Goal: Information Seeking & Learning: Learn about a topic

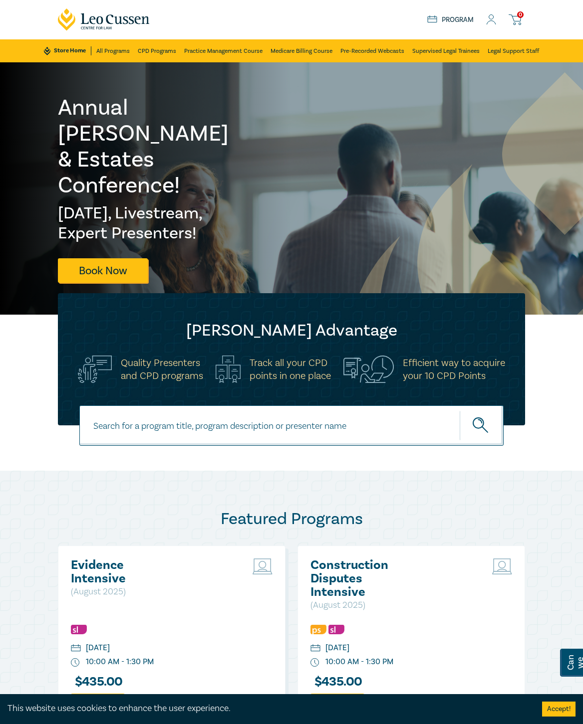
drag, startPoint x: 10, startPoint y: 358, endPoint x: 0, endPoint y: 348, distance: 14.1
click at [10, 358] on div "Leo Cussen Advantage Quality Presenters and CPD programs Track all your CPD poi…" at bounding box center [291, 359] width 583 height 132
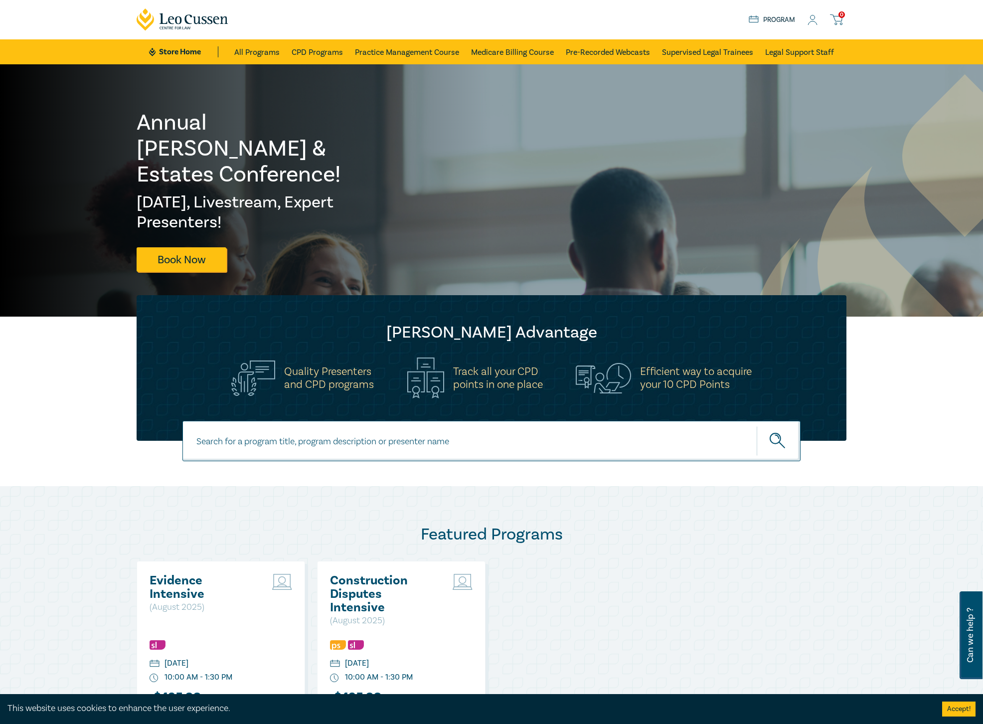
click at [814, 18] on icon at bounding box center [813, 20] width 10 height 10
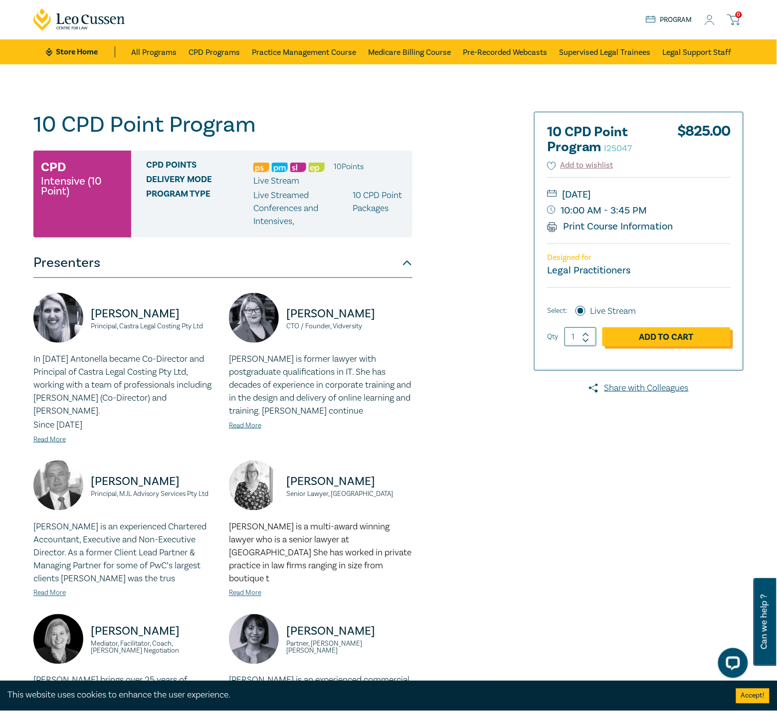
click at [693, 337] on link "Add to Cart" at bounding box center [666, 336] width 128 height 19
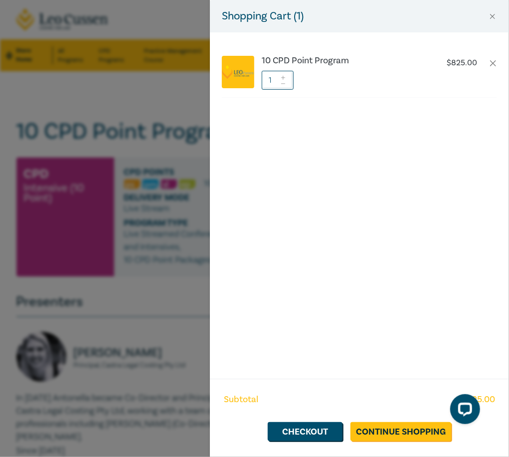
click at [160, 275] on div "Shopping Cart ( 1 ) 10 CPD Point Program $ 825.00 1 Subtotal $ 825.00 Checkout …" at bounding box center [254, 228] width 509 height 457
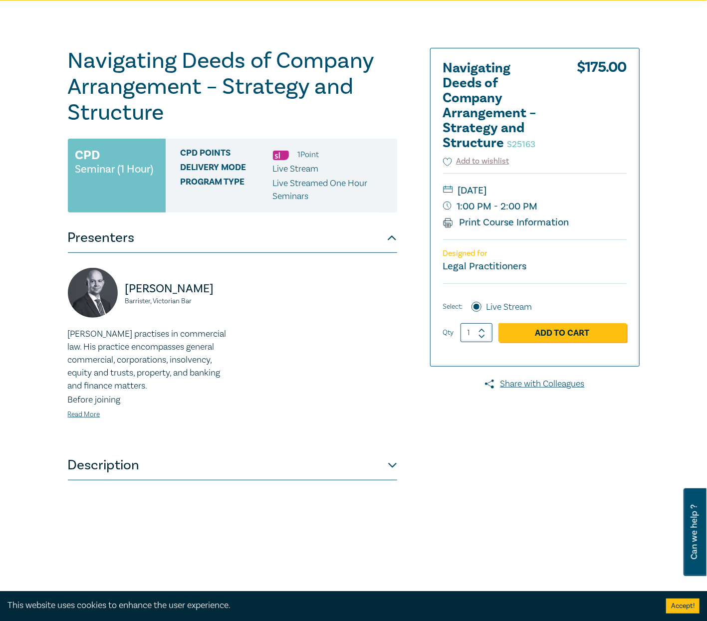
scroll to position [66, 0]
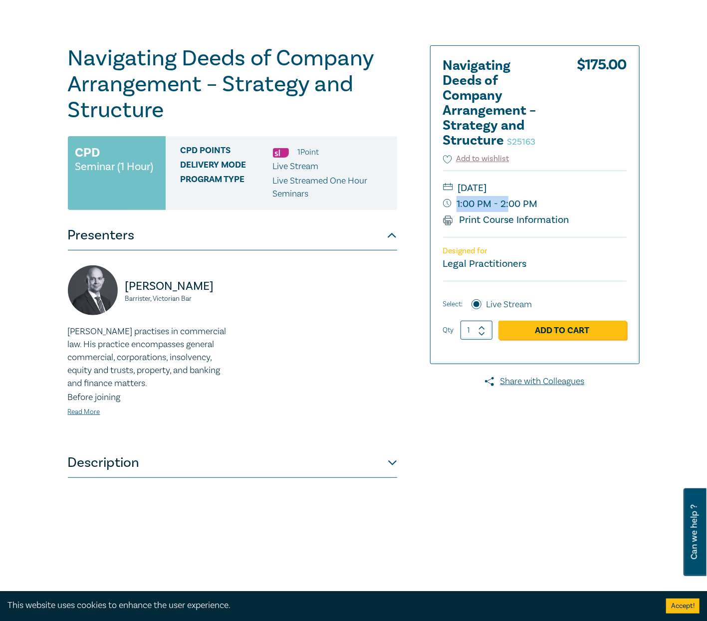
drag, startPoint x: 564, startPoint y: 207, endPoint x: 509, endPoint y: 199, distance: 55.4
click at [509, 199] on small "1:00 PM - 2:00 PM" at bounding box center [535, 204] width 184 height 16
drag, startPoint x: 509, startPoint y: 199, endPoint x: 536, endPoint y: 206, distance: 27.7
click at [536, 206] on div "Tuesday, 16 September 2025 1:00 PM - 2:00 PM Print Course Information" at bounding box center [535, 204] width 184 height 66
copy div "Tuesday, 16 September 2025 1:00 PM - 2:00 PM"
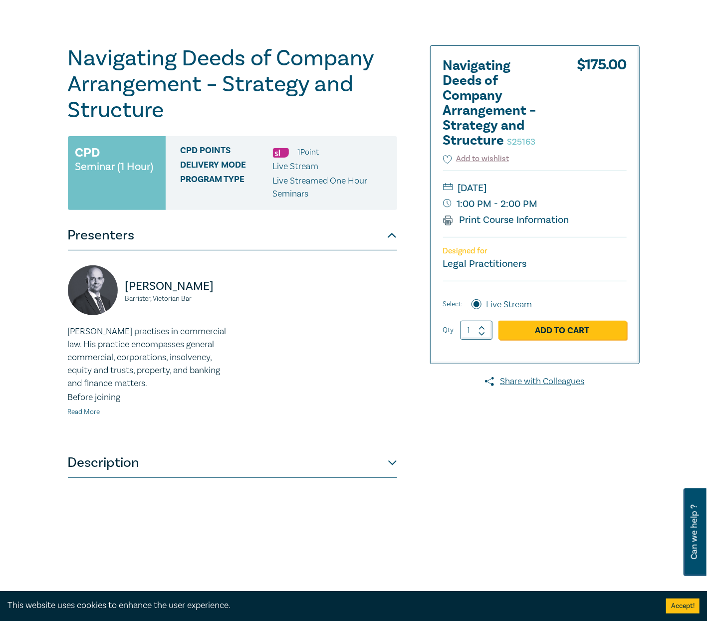
click at [98, 414] on link "Read More" at bounding box center [84, 411] width 32 height 9
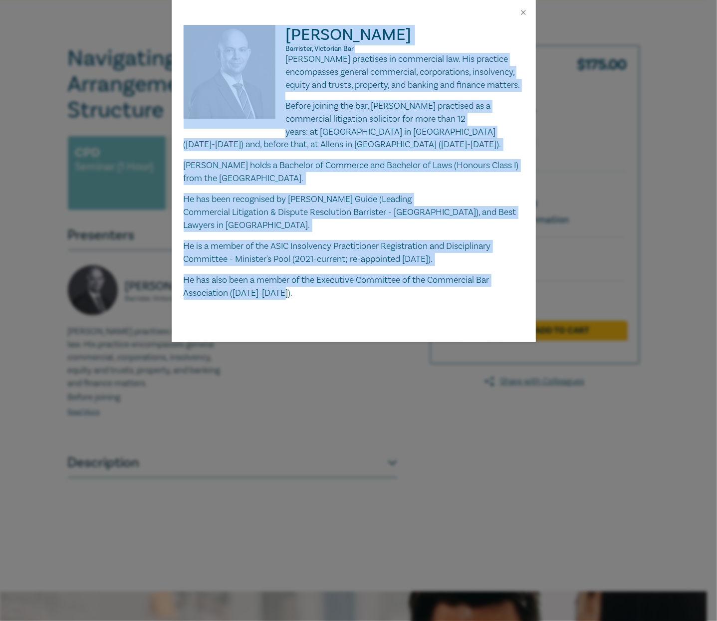
drag, startPoint x: 304, startPoint y: 298, endPoint x: 194, endPoint y: 61, distance: 261.9
click at [194, 61] on div "Sergio Freire Barrister, Victorian Bar Sergio Freire practises in commercial la…" at bounding box center [354, 162] width 340 height 275
copy div "Sergio Freire Barrister, Victorian Bar Sergio Freire practises in commercial la…"
click at [381, 174] on p "Sergio holds a Bachelor of Commerce and Bachelor of Laws (Honours Class I) from…" at bounding box center [354, 172] width 340 height 26
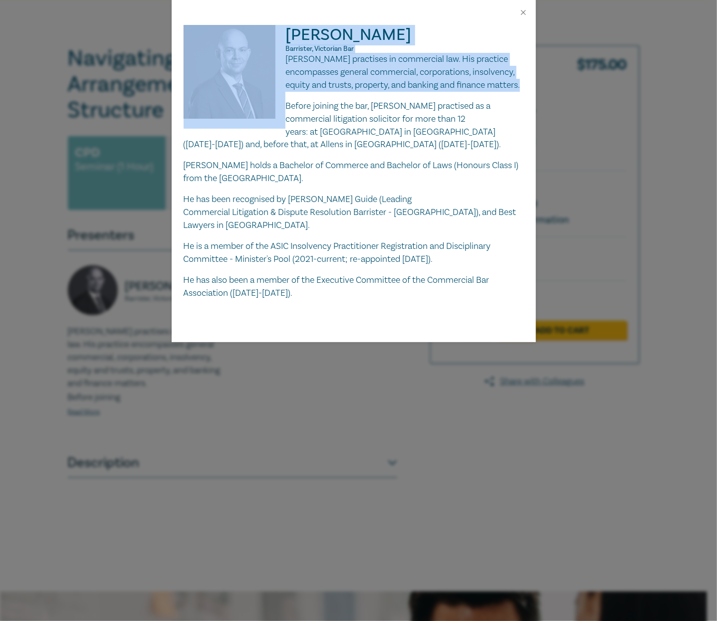
drag, startPoint x: 322, startPoint y: 101, endPoint x: 283, endPoint y: 50, distance: 63.3
click at [283, 50] on div "Sergio Freire Barrister, Victorian Bar Sergio Freire practises in commercial la…" at bounding box center [354, 162] width 340 height 275
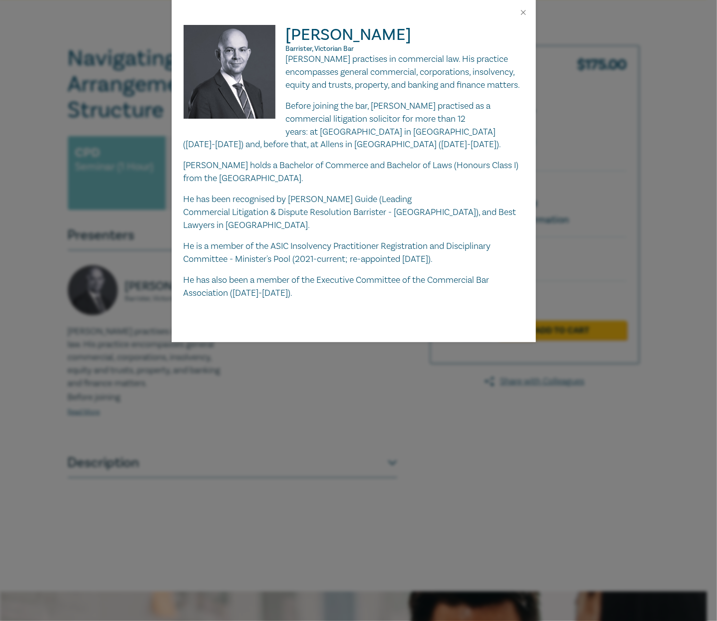
drag, startPoint x: 427, startPoint y: 128, endPoint x: 487, endPoint y: 74, distance: 80.9
click at [427, 128] on p "Before joining the bar, Sergio practised as a commercial litigation solicitor f…" at bounding box center [354, 126] width 340 height 52
click at [527, 12] on button "Close" at bounding box center [523, 12] width 9 height 9
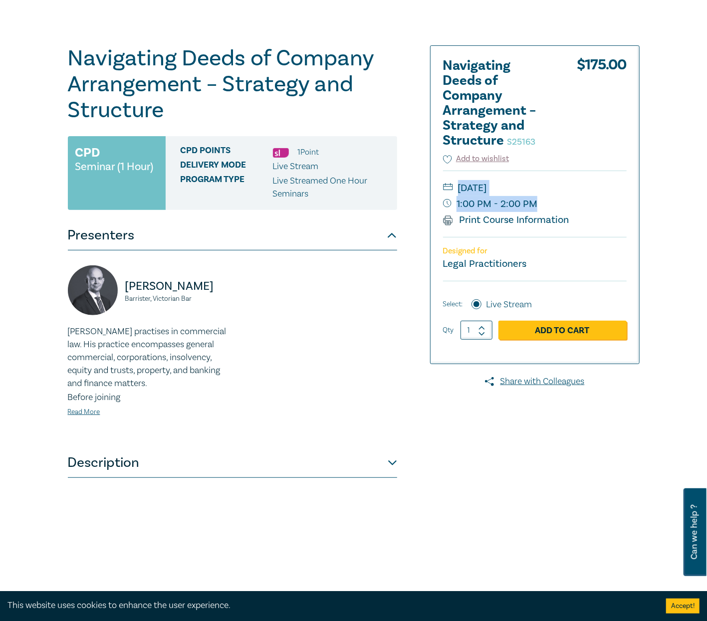
drag, startPoint x: 546, startPoint y: 208, endPoint x: 456, endPoint y: 193, distance: 91.2
click at [456, 193] on div "Tuesday, 16 September 2025 1:00 PM - 2:00 PM Print Course Information" at bounding box center [535, 204] width 184 height 66
copy div "Tuesday, 16 September 2025 1:00 PM - 2:00 PM"
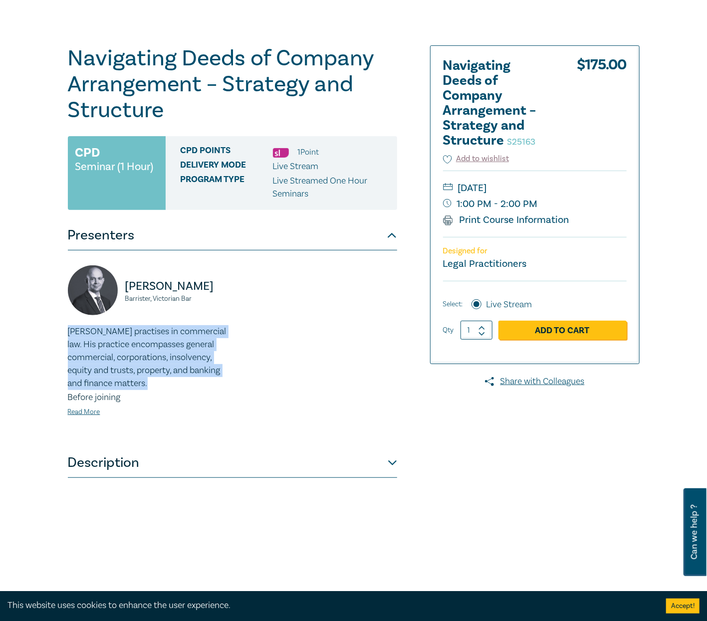
drag, startPoint x: 149, startPoint y: 386, endPoint x: 69, endPoint y: 334, distance: 95.4
click at [69, 334] on p "Sergio Freire practises in commercial law. His practice encompasses general com…" at bounding box center [147, 357] width 159 height 65
copy p "Sergio Freire practises in commercial law. His practice encompasses general com…"
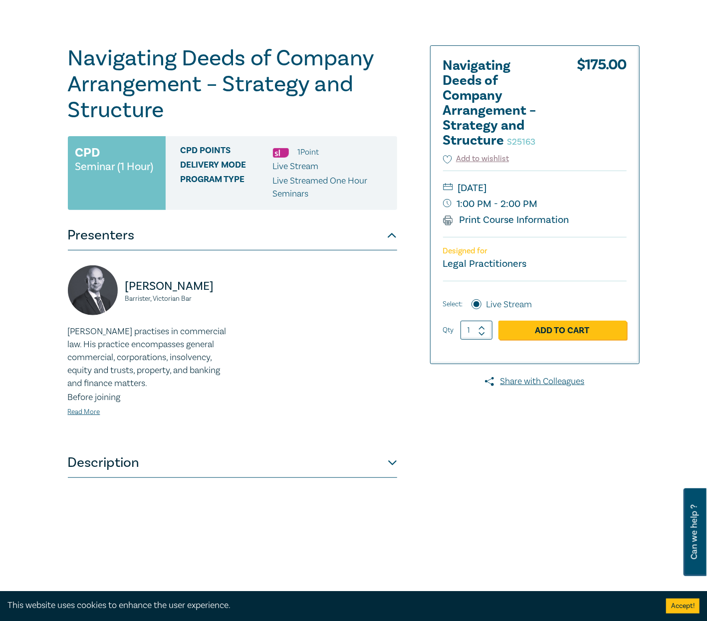
drag, startPoint x: 98, startPoint y: 288, endPoint x: 191, endPoint y: 285, distance: 92.8
click at [179, 274] on div "Sergio Freire Barrister, Victorian Bar" at bounding box center [147, 295] width 159 height 60
drag, startPoint x: 217, startPoint y: 307, endPoint x: 86, endPoint y: 292, distance: 132.1
click at [86, 292] on div "Sergio Freire Barrister, Victorian Bar" at bounding box center [147, 295] width 159 height 60
drag, startPoint x: 86, startPoint y: 292, endPoint x: 122, endPoint y: 319, distance: 44.8
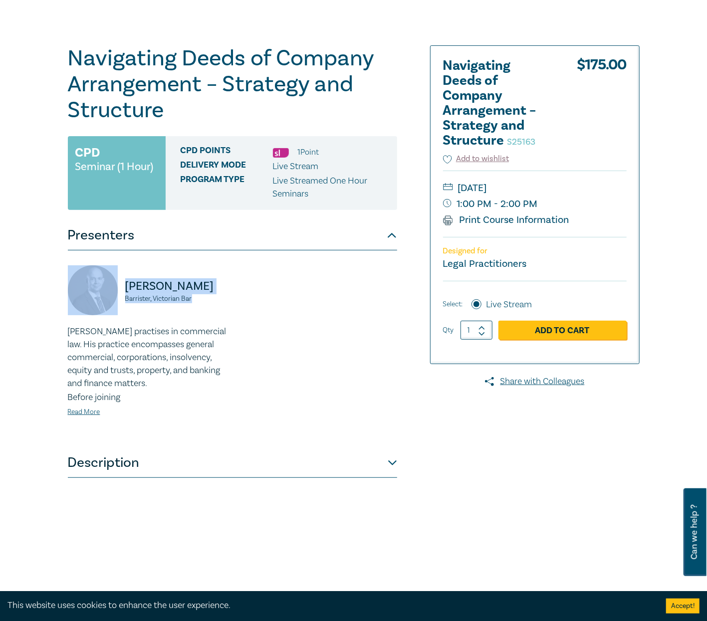
click at [122, 319] on div "Sergio Freire Barrister, Victorian Bar" at bounding box center [147, 295] width 159 height 60
click at [342, 469] on button "Description" at bounding box center [232, 463] width 329 height 30
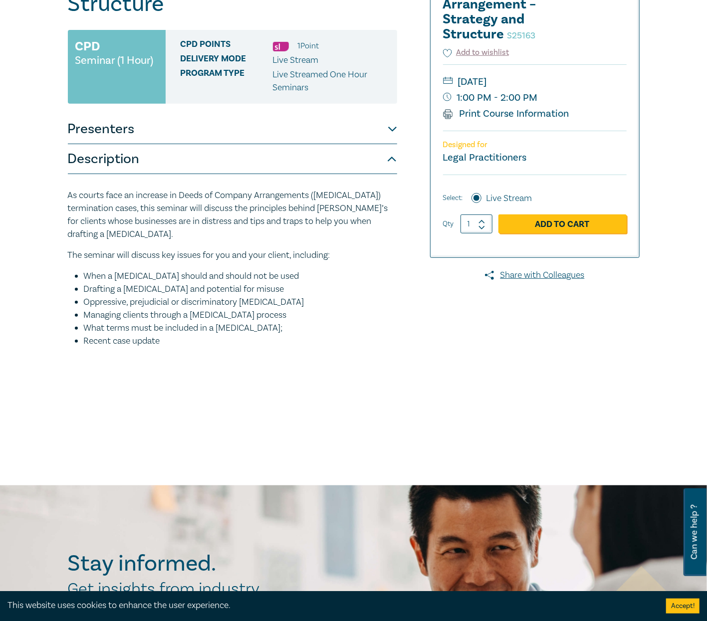
scroll to position [199, 0]
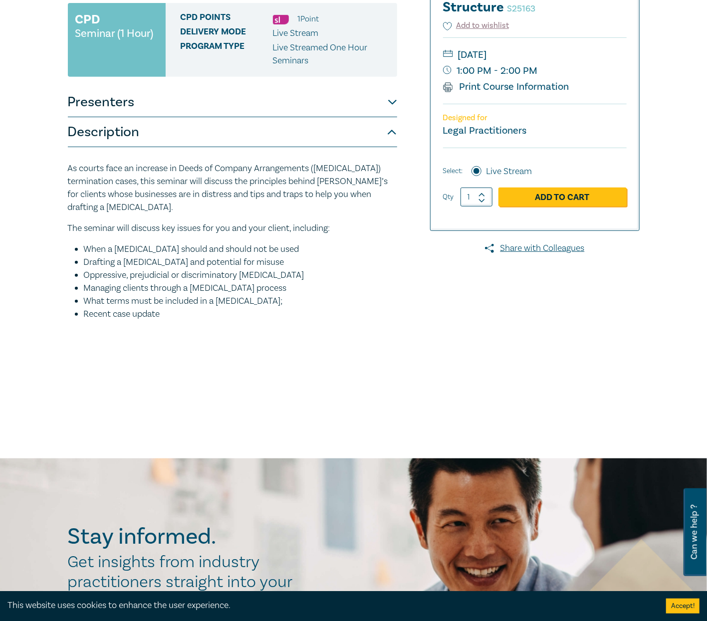
drag, startPoint x: 175, startPoint y: 304, endPoint x: 55, endPoint y: 174, distance: 176.8
click at [55, 174] on div "Navigating Deeds of Company Arrangement – Strategy and Structure S25163 CPD Sem…" at bounding box center [353, 161] width 707 height 593
copy div "As courts face an increase in Deeds of Company Arrangements (DOCA) termination …"
click at [110, 198] on p "As courts face an increase in Deeds of Company Arrangements (DOCA) termination …" at bounding box center [232, 188] width 329 height 52
click at [168, 107] on button "Presenters" at bounding box center [232, 102] width 329 height 30
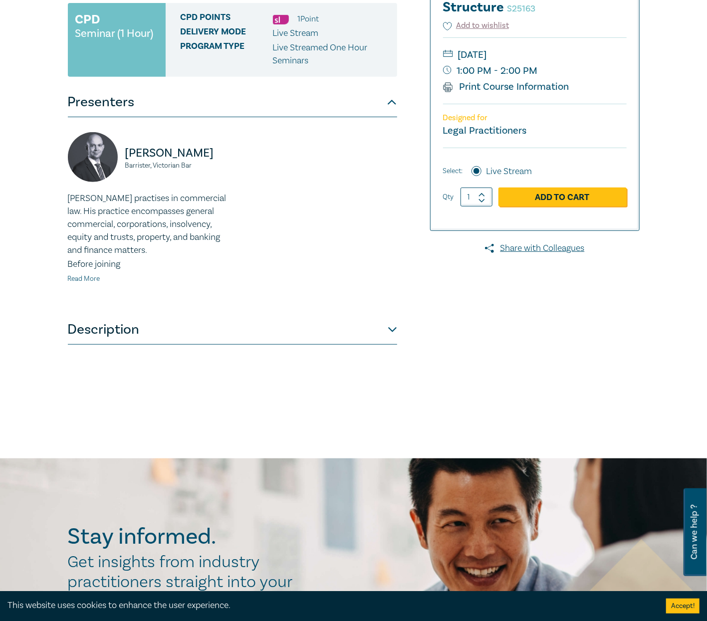
click at [97, 280] on link "Read More" at bounding box center [84, 278] width 32 height 9
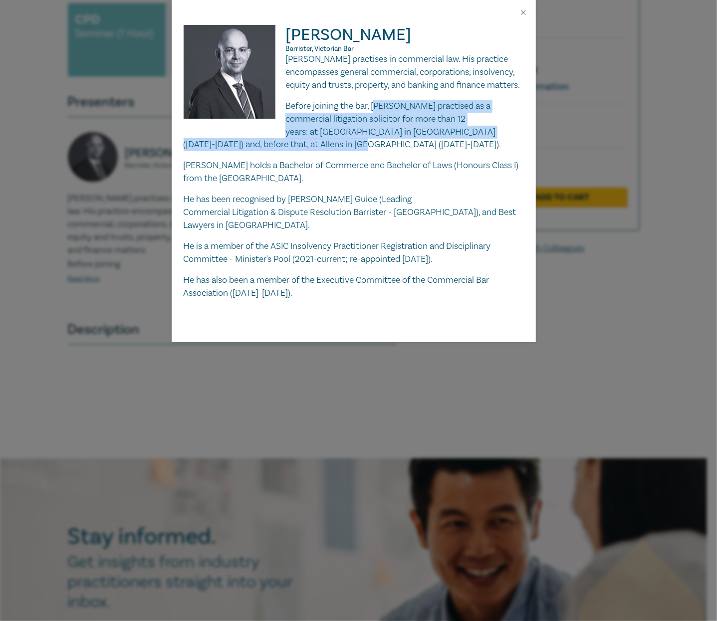
drag, startPoint x: 379, startPoint y: 118, endPoint x: 488, endPoint y: 144, distance: 111.7
click at [488, 144] on p "Before joining the bar, Sergio practised as a commercial litigation solicitor f…" at bounding box center [354, 126] width 340 height 52
copy p "ergio practised as a commercial litigation solicitor for more than 12 years: at…"
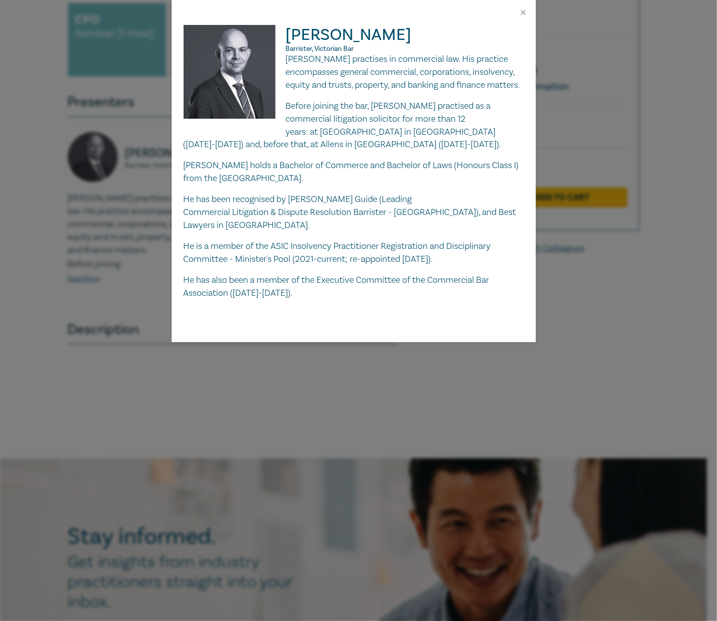
click at [375, 287] on p "He has also been a member of the Executive Committee of the Commercial Bar Asso…" at bounding box center [354, 287] width 340 height 26
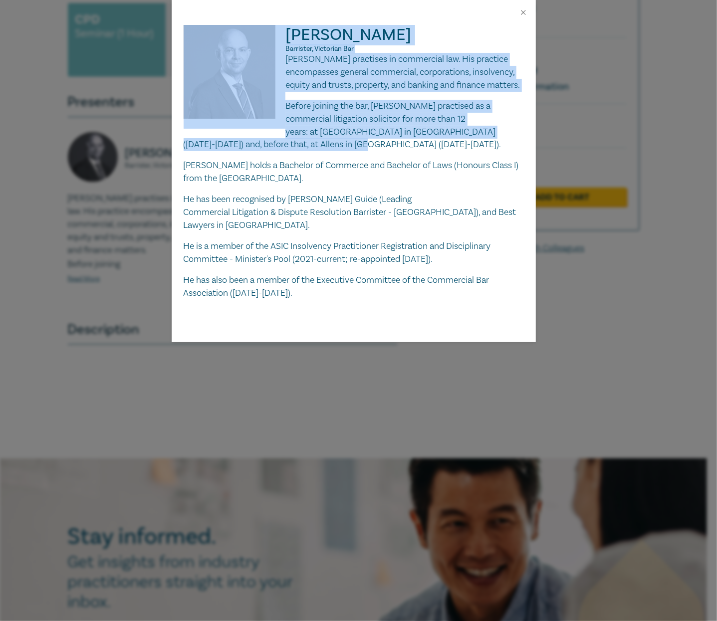
drag, startPoint x: 489, startPoint y: 146, endPoint x: 284, endPoint y: 124, distance: 206.2
click at [284, 124] on div "Sergio Freire Barrister, Victorian Bar Sergio Freire practises in commercial la…" at bounding box center [354, 162] width 340 height 275
drag, startPoint x: 284, startPoint y: 124, endPoint x: 300, endPoint y: 131, distance: 17.0
click at [295, 124] on p "Before joining the bar, Sergio practised as a commercial litigation solicitor f…" at bounding box center [354, 126] width 340 height 52
click at [293, 118] on p "Before joining the bar, Sergio practised as a commercial litigation solicitor f…" at bounding box center [354, 126] width 340 height 52
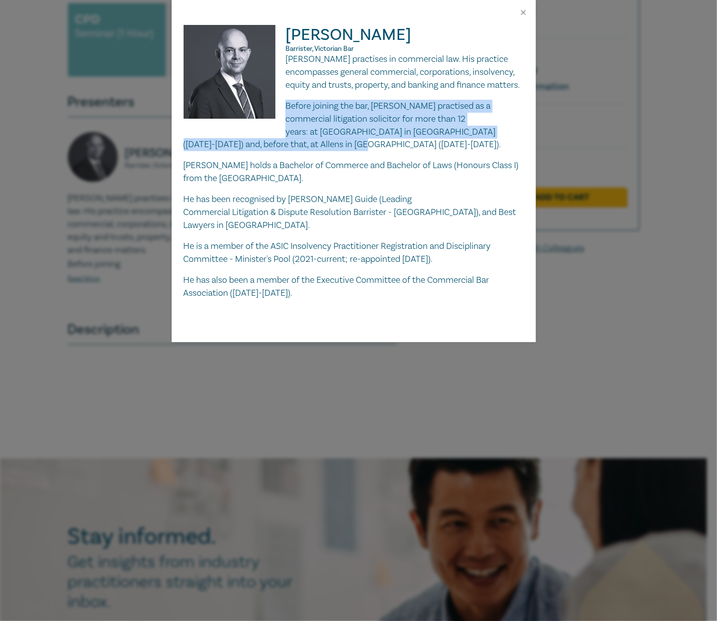
drag, startPoint x: 287, startPoint y: 117, endPoint x: 491, endPoint y: 143, distance: 205.6
click at [491, 143] on p "Before joining the bar, Sergio practised as a commercial litigation solicitor f…" at bounding box center [354, 126] width 340 height 52
copy p "Before joining the bar, Sergio practised as a commercial litigation solicitor f…"
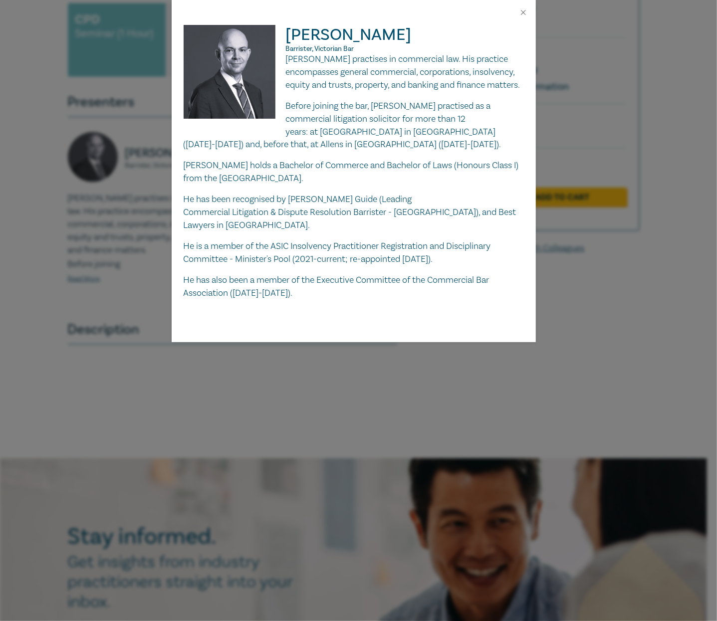
drag, startPoint x: 346, startPoint y: 330, endPoint x: 399, endPoint y: 250, distance: 96.3
click at [347, 330] on div "Sergio Freire Barrister, Victorian Bar Sergio Freire practises in commercial la…" at bounding box center [354, 183] width 364 height 317
click at [519, 17] on div at bounding box center [354, 12] width 364 height 25
click at [525, 10] on button "Close" at bounding box center [523, 12] width 9 height 9
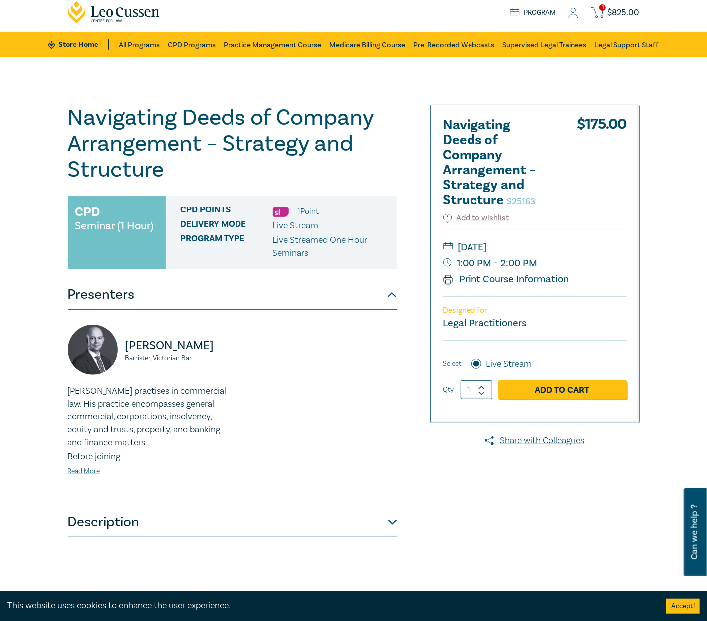
scroll to position [0, 0]
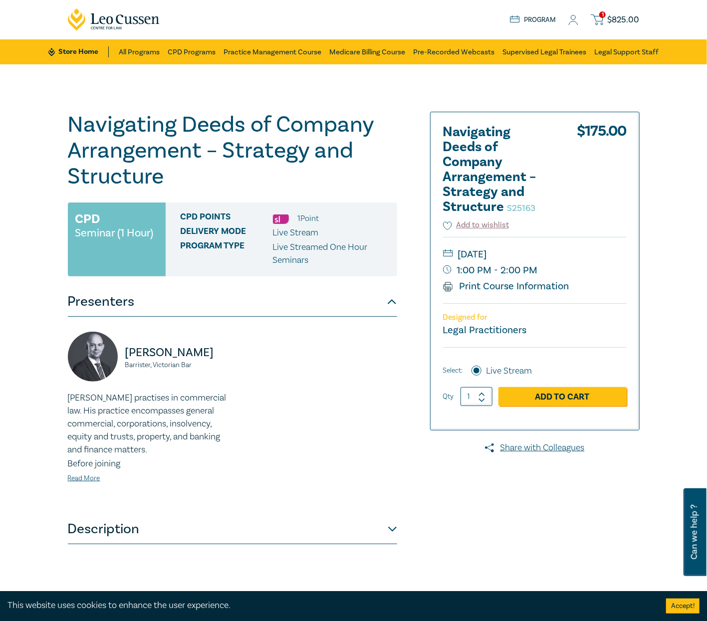
click at [294, 443] on div "Sergio Freire Barrister, Victorian Bar Sergio Freire practises in commercial la…" at bounding box center [232, 416] width 341 height 168
click at [284, 405] on div "Sergio Freire Barrister, Victorian Bar Sergio Freire practises in commercial la…" at bounding box center [232, 416] width 341 height 168
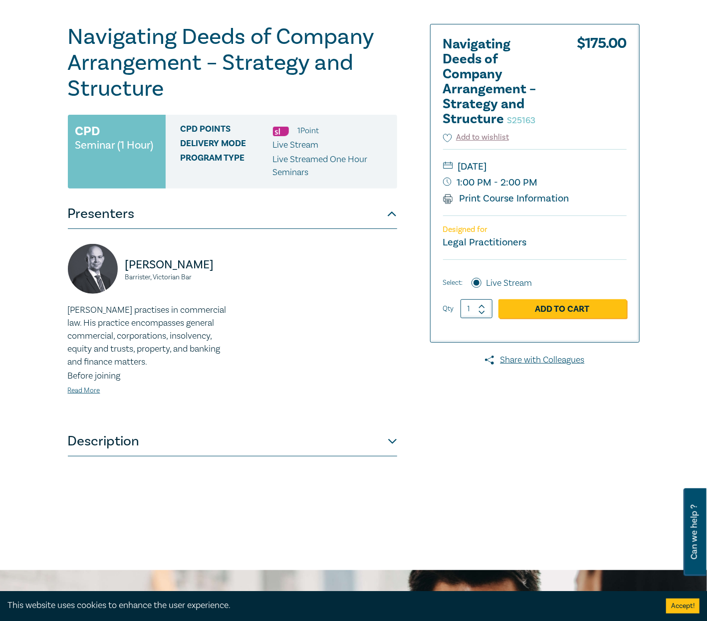
scroll to position [133, 0]
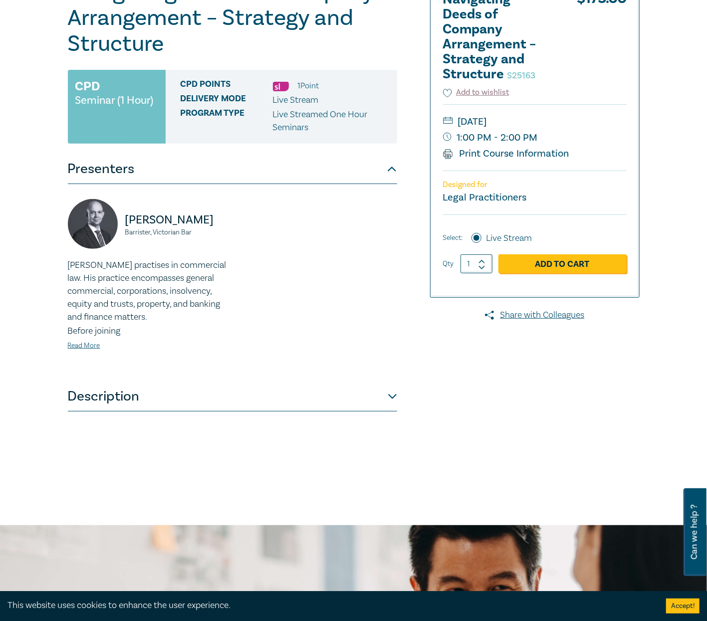
click at [398, 402] on div "Navigating Deeds of Company Arrangement – Strategy and Structure S25163 CPD Sem…" at bounding box center [256, 228] width 389 height 499
click at [391, 391] on button "Description" at bounding box center [232, 397] width 329 height 30
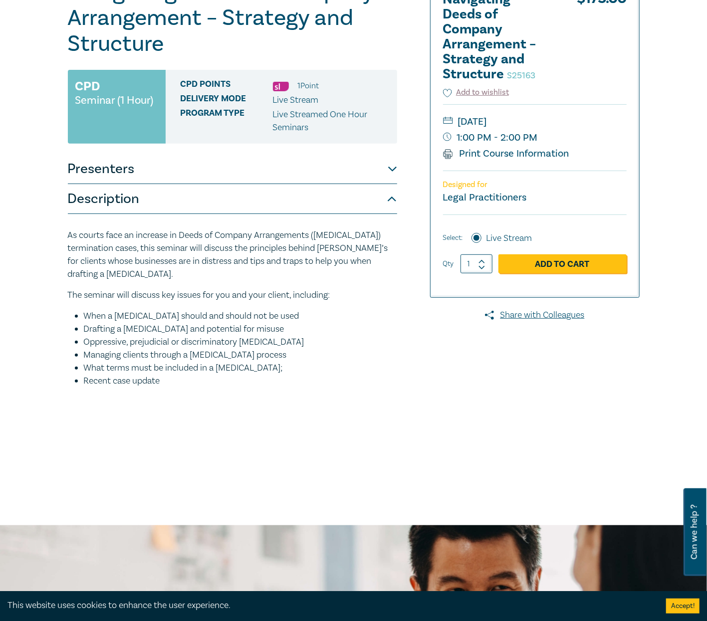
click at [395, 164] on button "Presenters" at bounding box center [232, 169] width 329 height 30
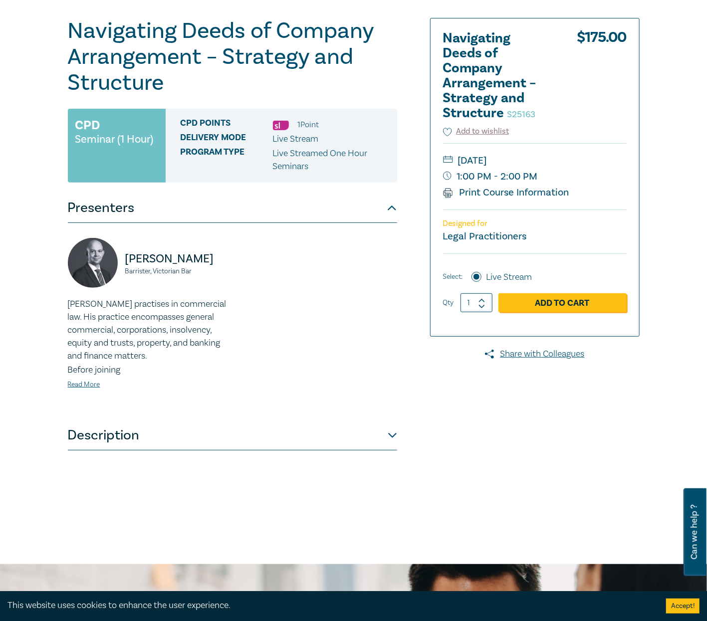
scroll to position [0, 0]
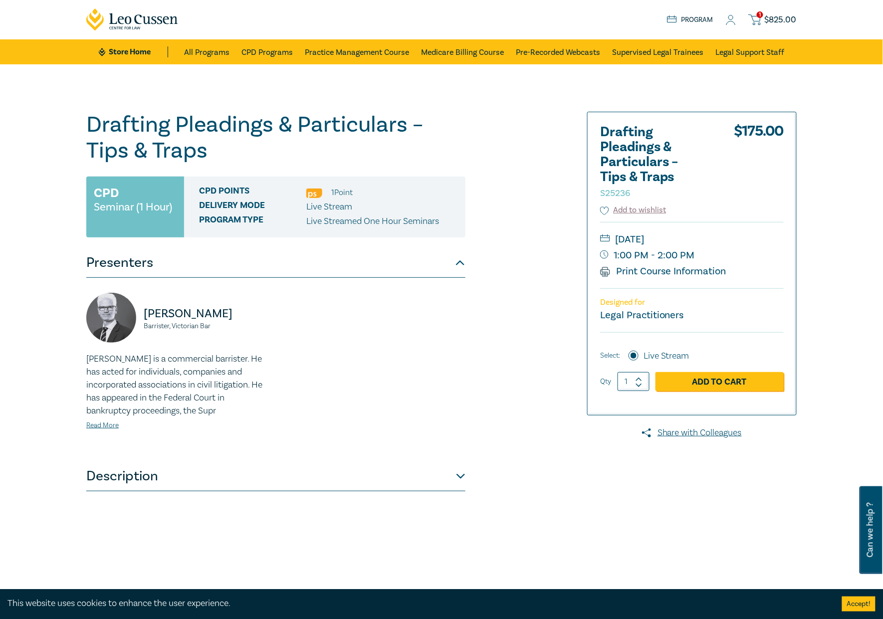
click at [527, 331] on div "Drafting Pleadings & Particulars – Tips & Traps S25236 CPD Seminar (1 Hour) CPD…" at bounding box center [320, 361] width 481 height 499
drag, startPoint x: 718, startPoint y: 257, endPoint x: 639, endPoint y: 241, distance: 80.4
click at [639, 241] on div "Thursday, 9 October 2025 1:00 PM - 2:00 PM Print Course Information" at bounding box center [692, 255] width 184 height 66
drag, startPoint x: 639, startPoint y: 241, endPoint x: 615, endPoint y: 239, distance: 24.5
click at [615, 239] on small "Thursday, 9 October 2025" at bounding box center [692, 239] width 184 height 16
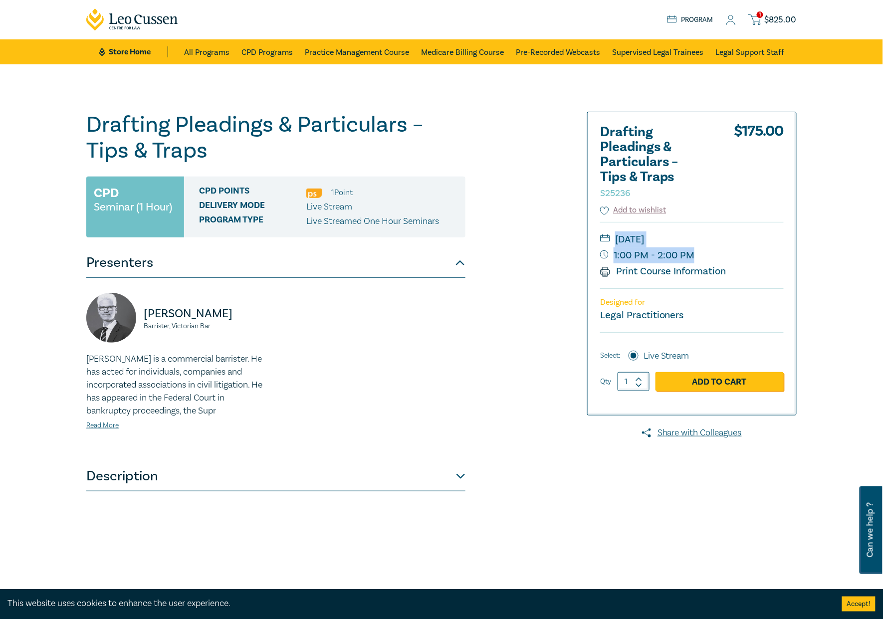
drag, startPoint x: 615, startPoint y: 239, endPoint x: 692, endPoint y: 256, distance: 79.1
click at [692, 256] on div "Thursday, 9 October 2025 1:00 PM - 2:00 PM Print Course Information" at bounding box center [692, 255] width 184 height 66
copy div "Thursday, 9 October 2025 1:00 PM - 2:00 PM"
click at [297, 411] on div "Warren Smith Barrister, Victorian Bar Warren is a commercial barrister. He has …" at bounding box center [275, 370] width 391 height 154
click at [185, 414] on p "Warren is a commercial barrister. He has acted for individuals, companies and i…" at bounding box center [178, 385] width 184 height 65
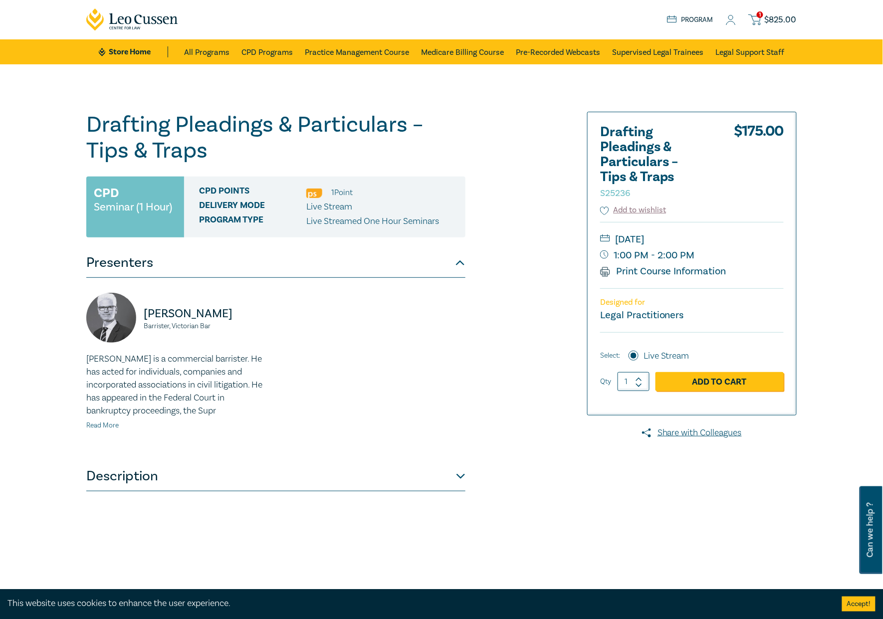
click at [106, 425] on link "Read More" at bounding box center [102, 425] width 32 height 9
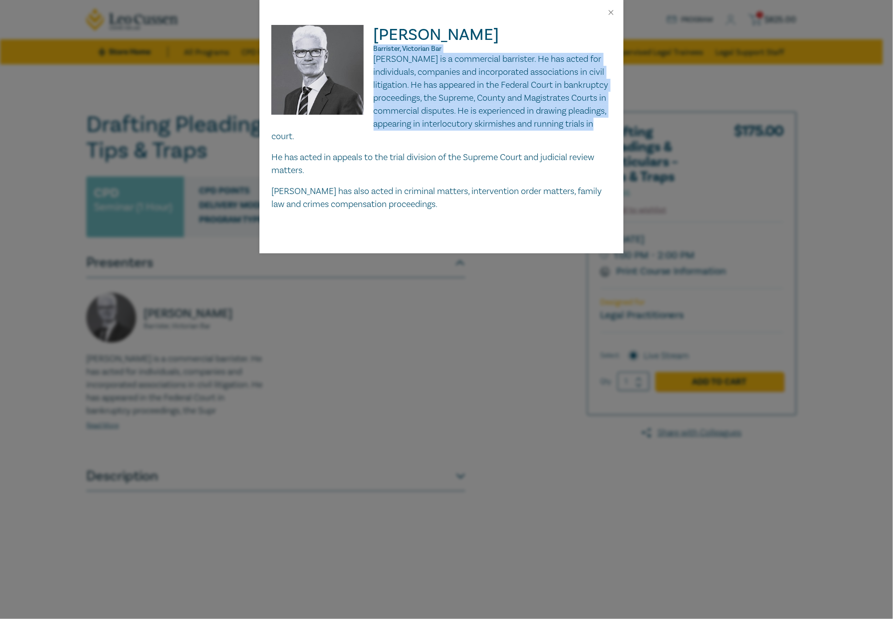
drag, startPoint x: 430, startPoint y: 138, endPoint x: 373, endPoint y: 51, distance: 104.2
click at [373, 51] on div "Warren Smith Barrister, Victorian Bar Warren is a commercial barrister. He has …" at bounding box center [441, 118] width 340 height 186
drag, startPoint x: 375, startPoint y: 33, endPoint x: 424, endPoint y: 138, distance: 115.6
click at [424, 138] on div "Warren Smith Barrister, Victorian Bar Warren is a commercial barrister. He has …" at bounding box center [441, 118] width 340 height 186
copy div "Warren Smith Barrister, Victorian Bar Warren is a commercial barrister. He has …"
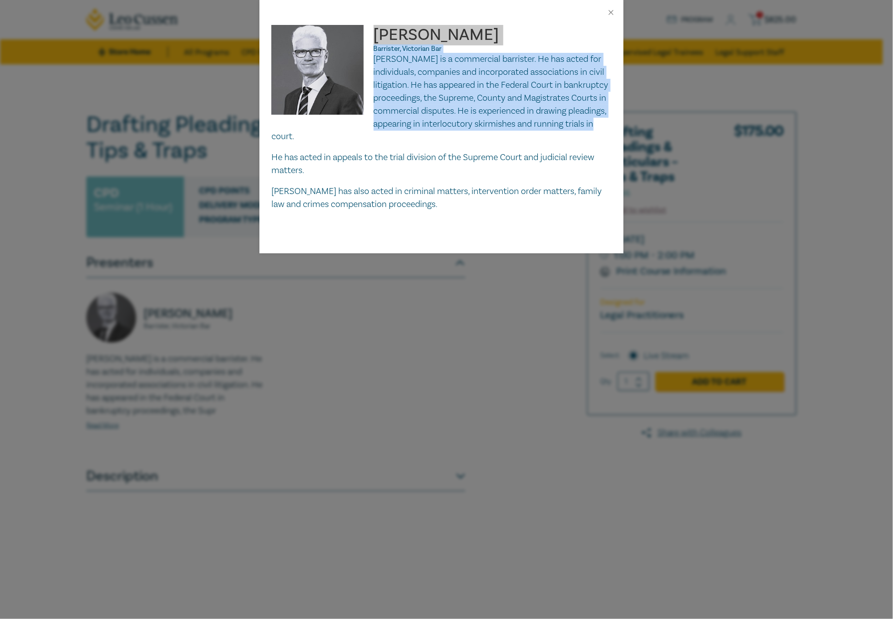
click at [443, 78] on p "Warren is a commercial barrister. He has acted for individuals, companies and i…" at bounding box center [441, 98] width 340 height 90
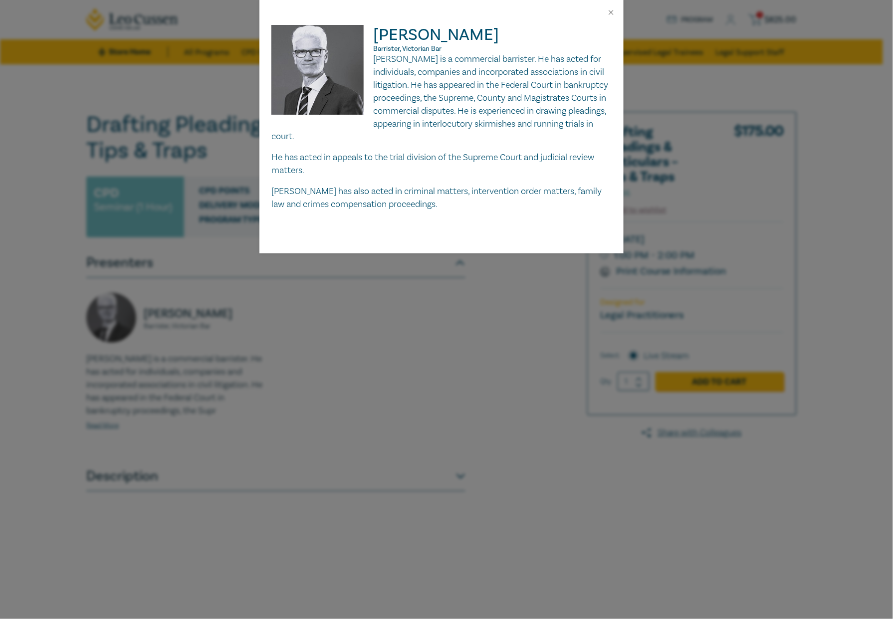
click at [403, 276] on div "Warren Smith Barrister, Victorian Bar Warren is a commercial barrister. He has …" at bounding box center [446, 309] width 893 height 619
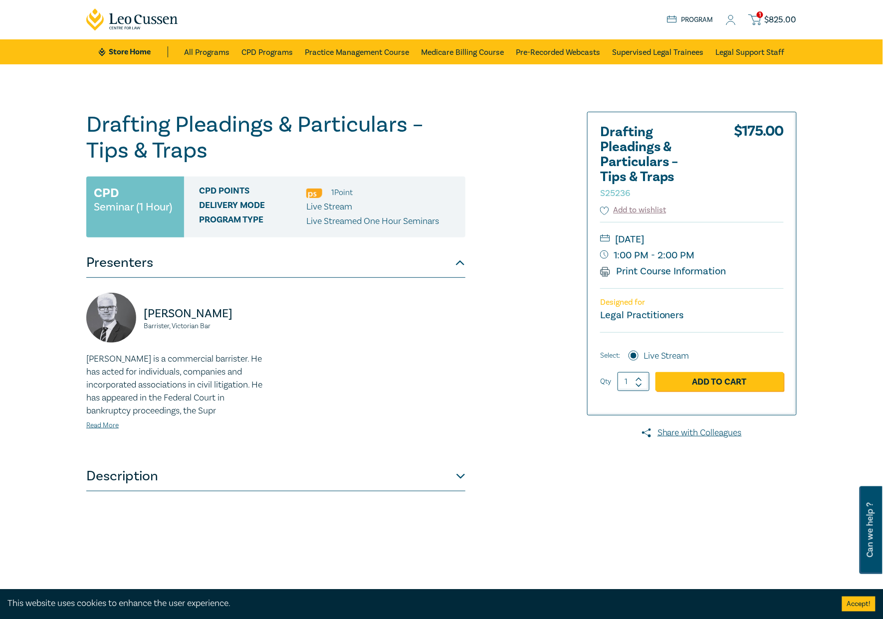
click at [306, 477] on button "Description" at bounding box center [275, 476] width 379 height 30
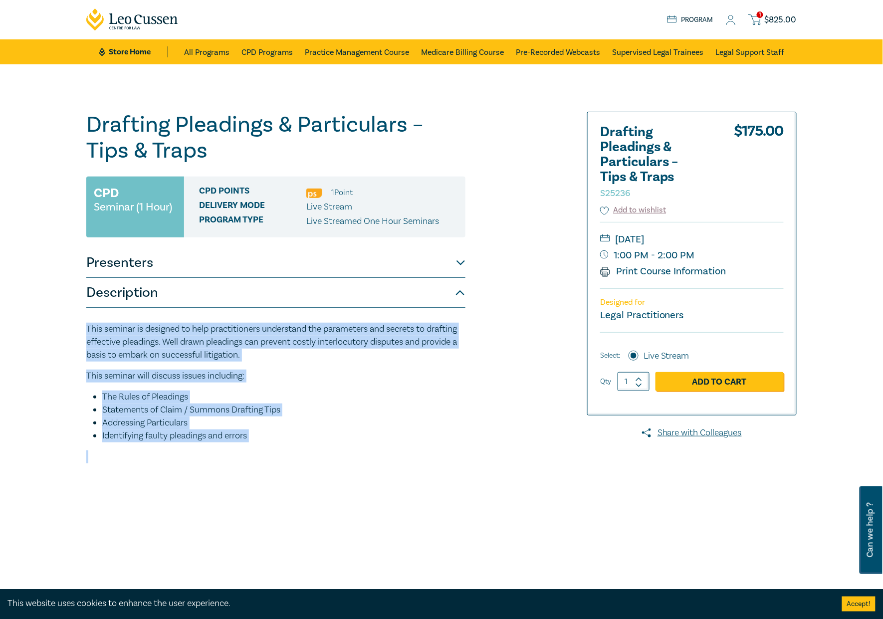
drag, startPoint x: 270, startPoint y: 443, endPoint x: 88, endPoint y: 332, distance: 212.9
click at [88, 332] on div "This seminar is designed to help practitioners understand the parameters and se…" at bounding box center [275, 393] width 379 height 141
copy div "This seminar is designed to help practitioners understand the parameters and se…"
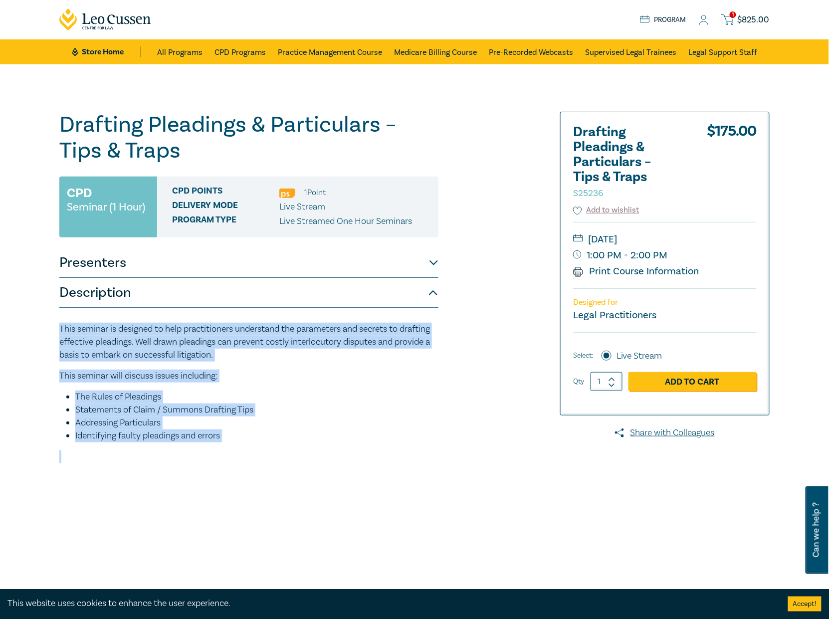
click at [265, 451] on p at bounding box center [248, 456] width 379 height 13
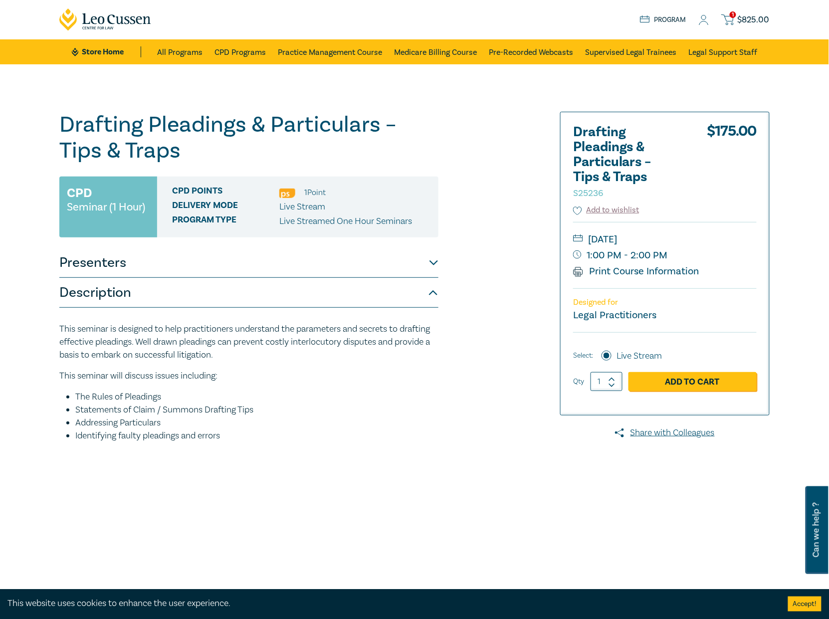
click at [802, 605] on button "Accept!" at bounding box center [804, 603] width 33 height 15
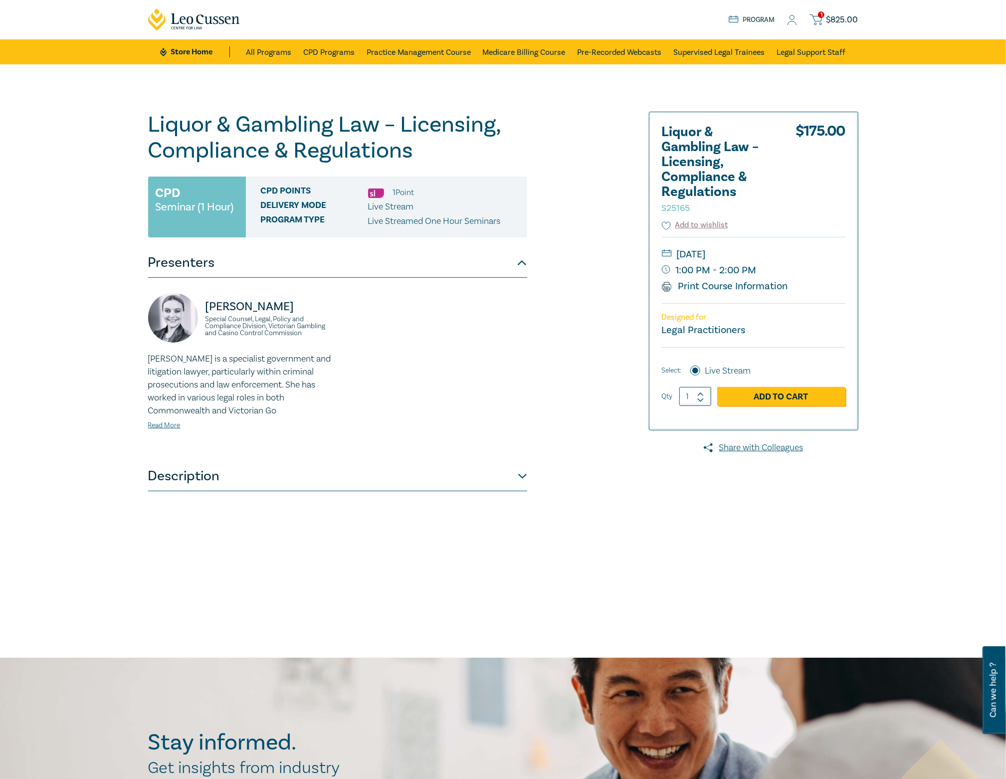
click at [589, 322] on div "Liquor & Gambling Law – Licensing, Compliance & Regulations S25165 CPD Seminar …" at bounding box center [382, 361] width 481 height 499
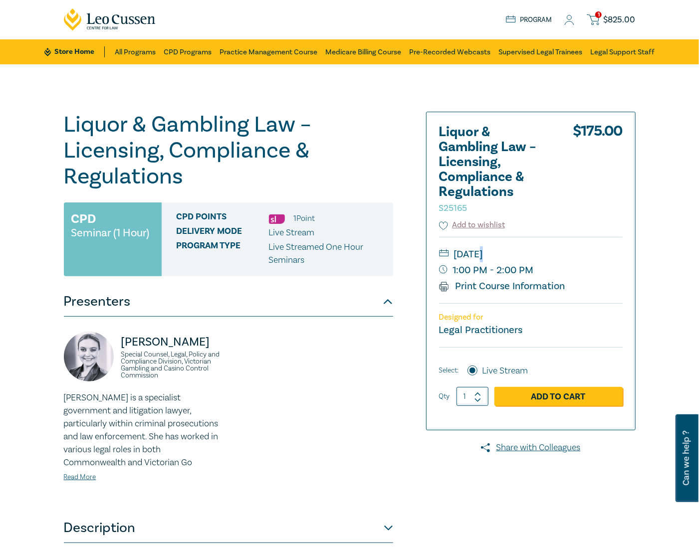
drag, startPoint x: 541, startPoint y: 268, endPoint x: 483, endPoint y: 257, distance: 59.3
click at [483, 257] on div "[DATE] 1:00 PM - 2:00 PM Print Course Information" at bounding box center [531, 270] width 184 height 66
drag, startPoint x: 483, startPoint y: 257, endPoint x: 532, endPoint y: 270, distance: 50.6
click at [532, 270] on div "[DATE] 1:00 PM - 2:00 PM Print Course Information" at bounding box center [531, 270] width 184 height 66
copy div "[DATE] 1:00 PM - 2:00 PM"
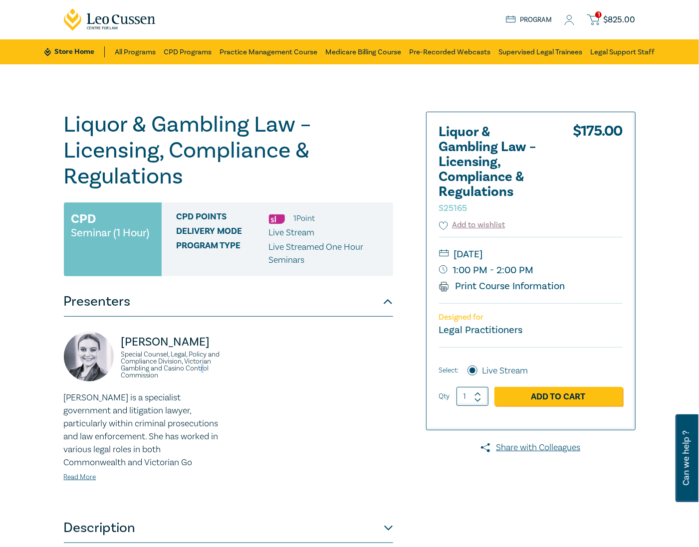
click at [204, 379] on small "Special Counsel, Legal, Policy and Compliance Division, Victorian Gambling and …" at bounding box center [171, 365] width 101 height 28
drag, startPoint x: 204, startPoint y: 381, endPoint x: 161, endPoint y: 413, distance: 53.9
click at [161, 413] on p "[PERSON_NAME] is a specialist government and litigation lawyer, particularly wi…" at bounding box center [143, 430] width 159 height 78
click at [89, 482] on link "Read More" at bounding box center [80, 477] width 32 height 9
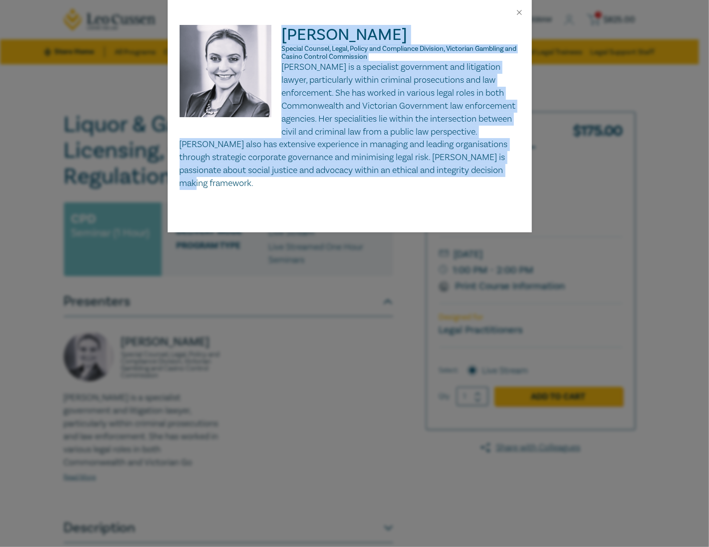
drag, startPoint x: 282, startPoint y: 34, endPoint x: 268, endPoint y: 188, distance: 154.3
click at [268, 188] on div "[PERSON_NAME] Special Counsel, Legal, Policy and Compliance Division, Victorian…" at bounding box center [350, 107] width 340 height 165
copy div "Samantha Perussich Special Counsel, Legal, Policy and Compliance Division, Vict…"
click at [300, 308] on div "Samantha Perussich Special Counsel, Legal, Policy and Compliance Division, Vict…" at bounding box center [354, 273] width 709 height 547
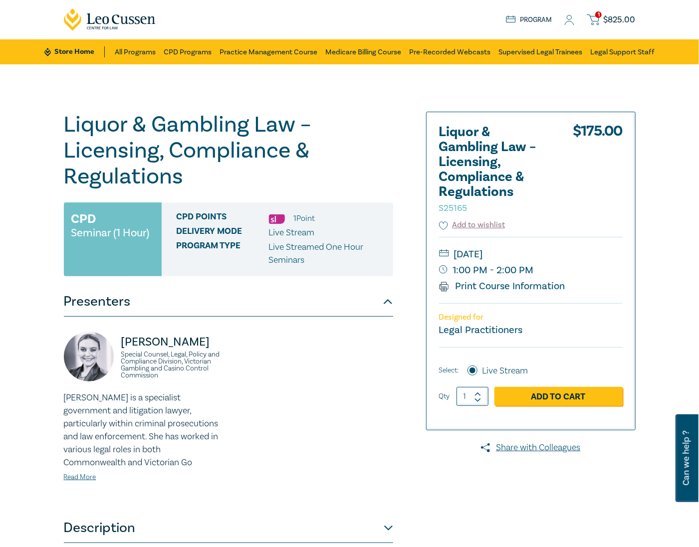
click at [238, 437] on div "Samantha Perussich Special Counsel, Legal, Policy and Compliance Division, Vict…" at bounding box center [228, 415] width 341 height 167
drag, startPoint x: 170, startPoint y: 390, endPoint x: 127, endPoint y: 370, distance: 47.8
click at [127, 370] on small "Special Counsel, Legal, Policy and Compliance Division, Victorian Gambling and …" at bounding box center [171, 365] width 101 height 28
click at [170, 425] on p "Samantha is a specialist government and litigation lawyer, particularly within …" at bounding box center [143, 430] width 159 height 78
click at [198, 420] on p "Samantha is a specialist government and litigation lawyer, particularly within …" at bounding box center [143, 430] width 159 height 78
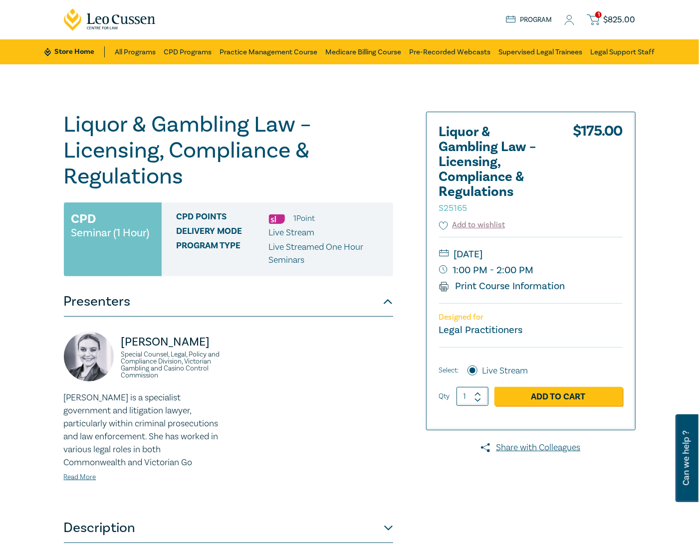
click at [252, 419] on div "Samantha Perussich Special Counsel, Legal, Policy and Compliance Division, Vict…" at bounding box center [228, 415] width 341 height 167
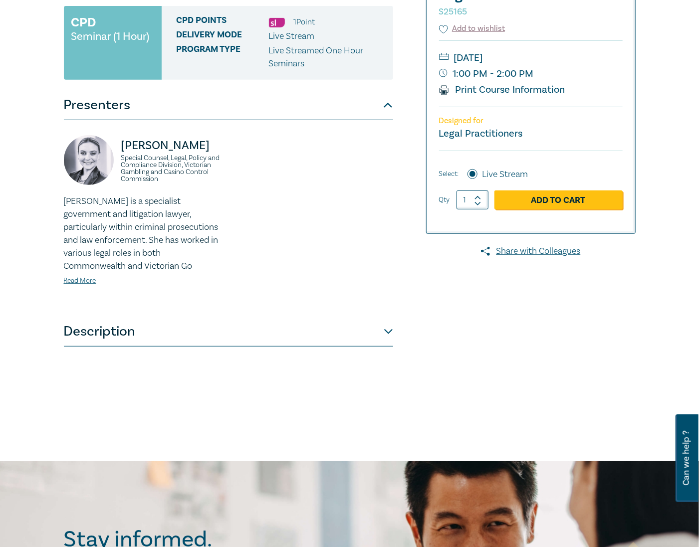
scroll to position [199, 0]
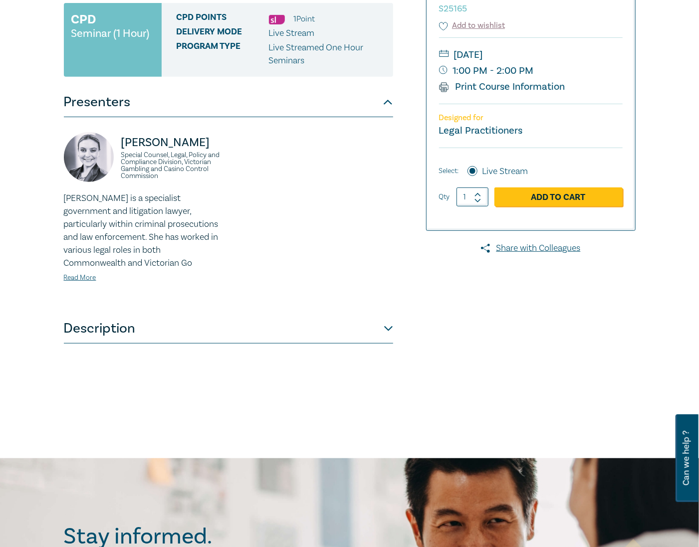
click at [281, 344] on button "Description" at bounding box center [228, 329] width 329 height 30
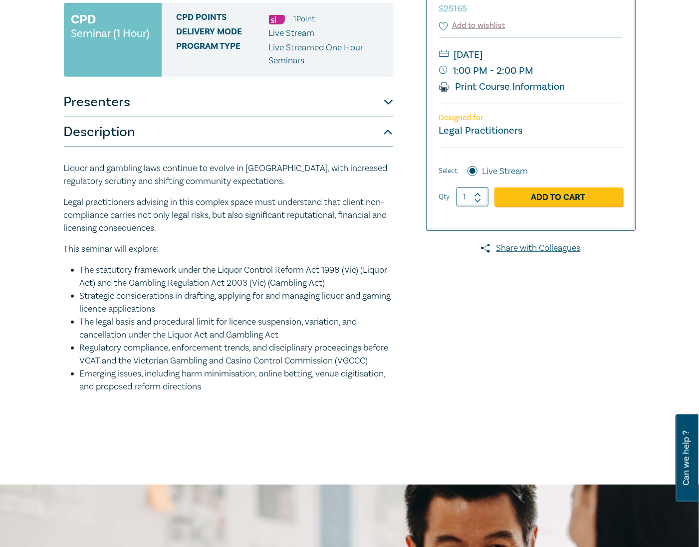
drag, startPoint x: 215, startPoint y: 405, endPoint x: 60, endPoint y: 176, distance: 277.3
click at [60, 176] on div "Liquor & Gambling Law – Licensing, Compliance & Regulations S25165 CPD Seminar …" at bounding box center [252, 174] width 389 height 525
copy div "Liquor and gambling laws continue to evolve in Victoria, with increased regulat…"
click at [254, 328] on li "The legal basis and procedural limit for licence suspension, variation, and can…" at bounding box center [236, 329] width 313 height 26
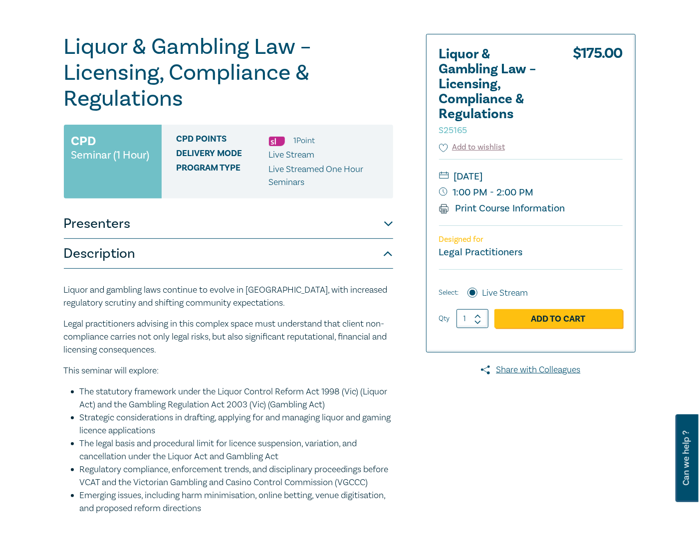
scroll to position [66, 0]
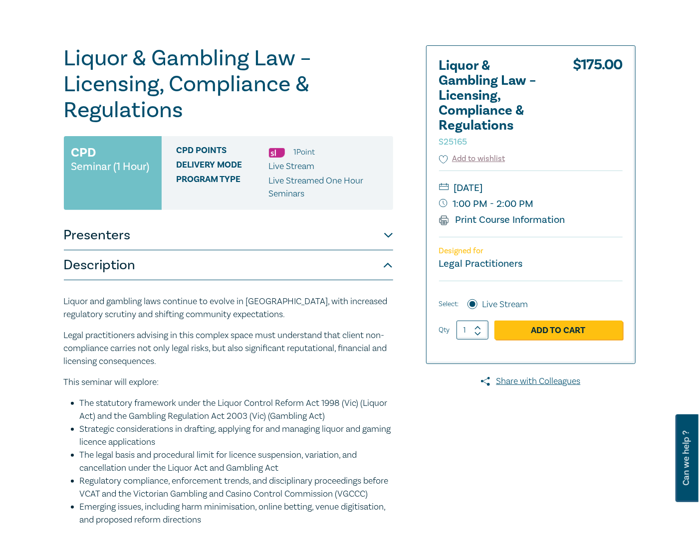
drag, startPoint x: 343, startPoint y: 382, endPoint x: 354, endPoint y: 368, distance: 17.5
click at [343, 382] on p "This seminar will explore:" at bounding box center [228, 382] width 329 height 13
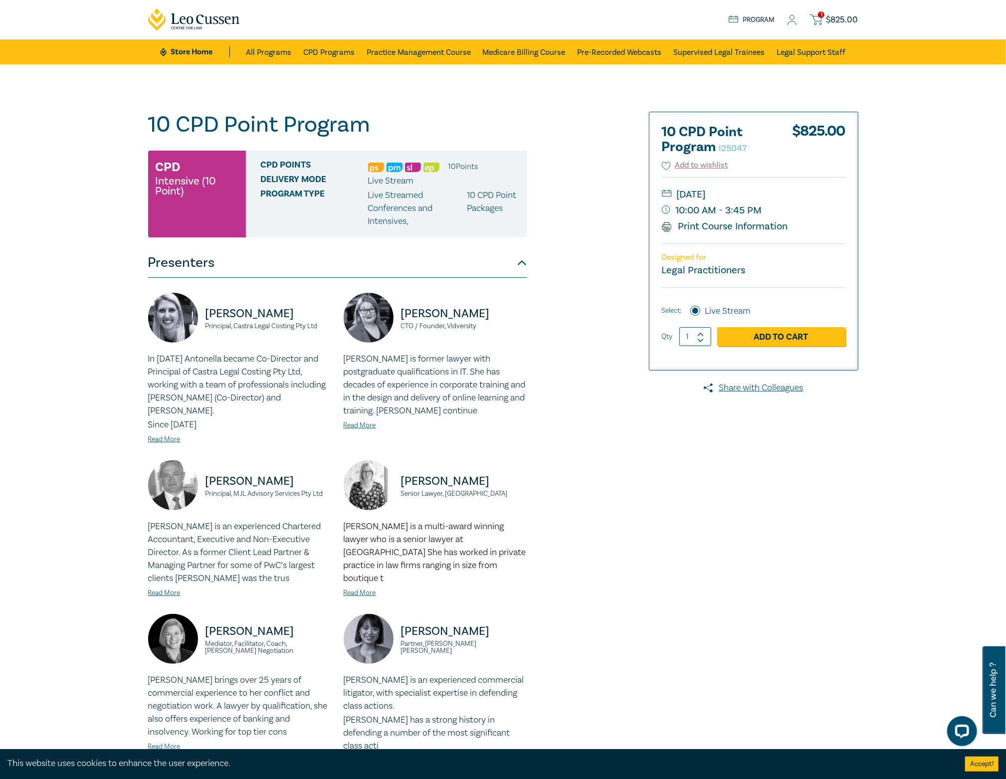
click at [773, 528] on div at bounding box center [743, 552] width 241 height 881
click at [567, 113] on div "10 CPD Point Program I25047 CPD Intensive (10 Point) CPD Points 10 Point s Deli…" at bounding box center [382, 552] width 481 height 881
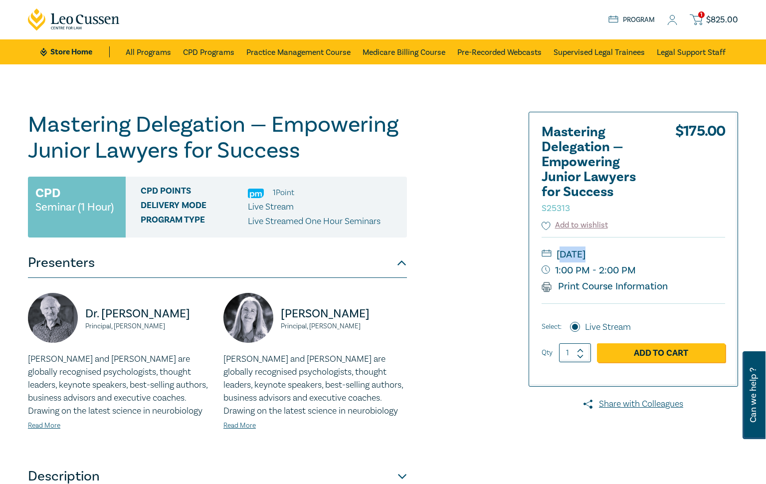
drag, startPoint x: 643, startPoint y: 268, endPoint x: 562, endPoint y: 256, distance: 82.7
click at [562, 256] on div "[DATE] 1:00 PM - 2:00 PM Print Course Information" at bounding box center [634, 270] width 184 height 66
drag, startPoint x: 562, startPoint y: 256, endPoint x: 639, endPoint y: 267, distance: 78.6
click at [627, 268] on small "1:00 PM - 2:00 PM" at bounding box center [634, 270] width 184 height 16
drag, startPoint x: 643, startPoint y: 268, endPoint x: 585, endPoint y: 265, distance: 58.9
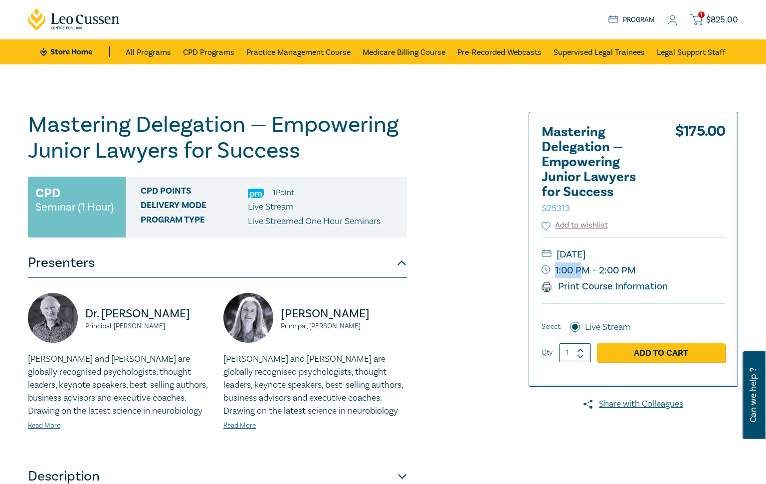
click at [585, 265] on small "1:00 PM - 2:00 PM" at bounding box center [634, 270] width 184 height 16
drag, startPoint x: 585, startPoint y: 265, endPoint x: 634, endPoint y: 270, distance: 50.1
click at [634, 270] on div "Wednesday, 29 October 2025 1:00 PM - 2:00 PM Print Course Information" at bounding box center [634, 270] width 184 height 66
copy div "Wednesday, 29 October 2025 1:00 PM - 2:00 PM"
click at [350, 369] on p "Bob and Alicia are globally recognised psychologists, thought leaders, keynote …" at bounding box center [315, 385] width 184 height 65
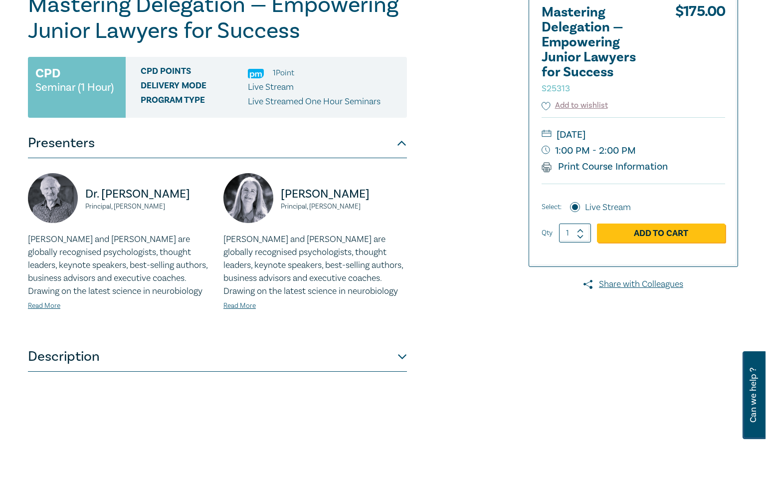
scroll to position [133, 0]
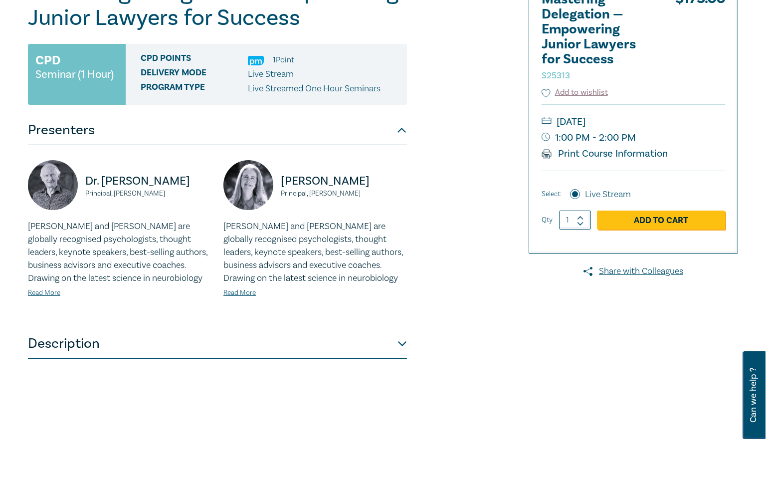
click at [403, 337] on button "Description" at bounding box center [217, 344] width 379 height 30
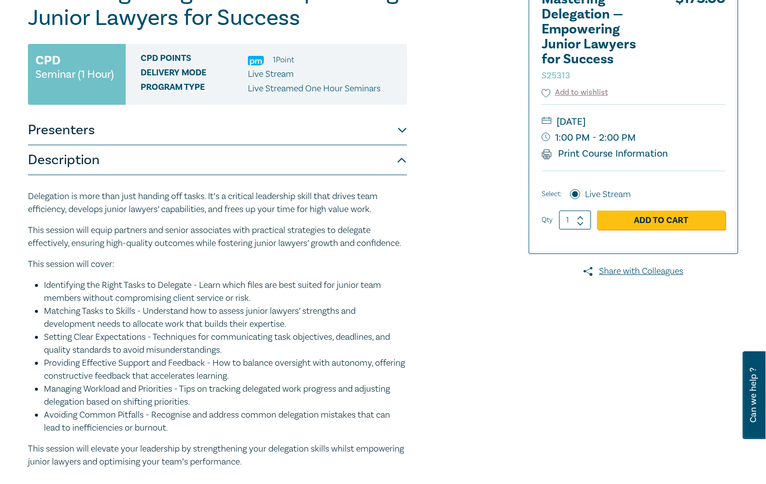
click at [196, 300] on li "Identifying the Right Tasks to Delegate - Learn which files are best suited for…" at bounding box center [225, 292] width 363 height 26
click at [52, 136] on button "Presenters" at bounding box center [217, 130] width 379 height 30
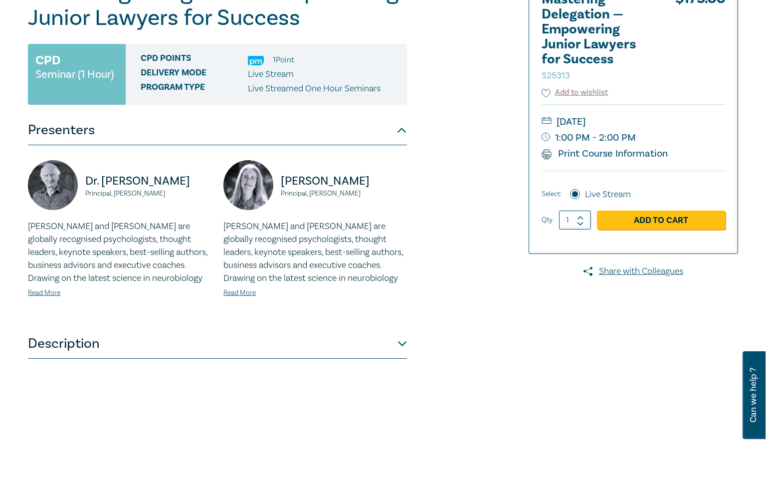
drag, startPoint x: 85, startPoint y: 178, endPoint x: 175, endPoint y: 196, distance: 91.6
click at [175, 196] on div "Dr. Bob Murray Principal, Fortinberry Murray" at bounding box center [120, 190] width 184 height 60
copy div "Dr. Bob Murray Principal, Fortinberry Murray"
click at [293, 237] on p "Bob and Alicia are globally recognised psychologists, thought leaders, keynote …" at bounding box center [315, 252] width 184 height 65
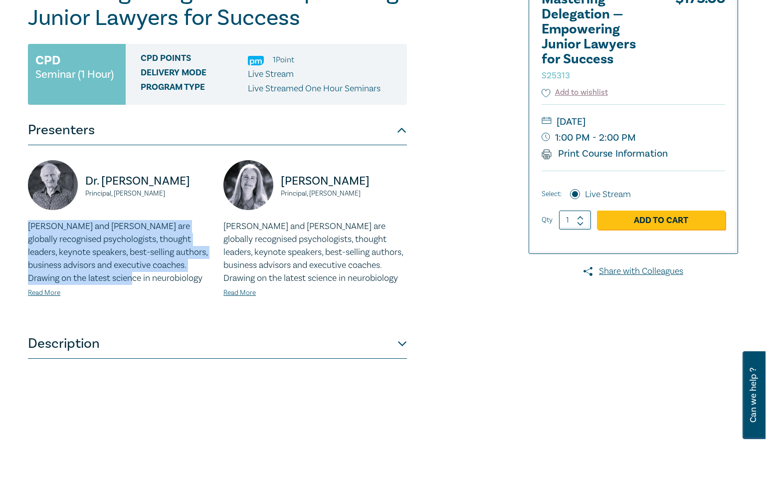
drag, startPoint x: 157, startPoint y: 278, endPoint x: 28, endPoint y: 229, distance: 137.2
click at [28, 229] on p "Bob and Alicia are globally recognised psychologists, thought leaders, keynote …" at bounding box center [120, 252] width 184 height 65
copy p "Bob and Alicia are globally recognised psychologists, thought leaders, keynote …"
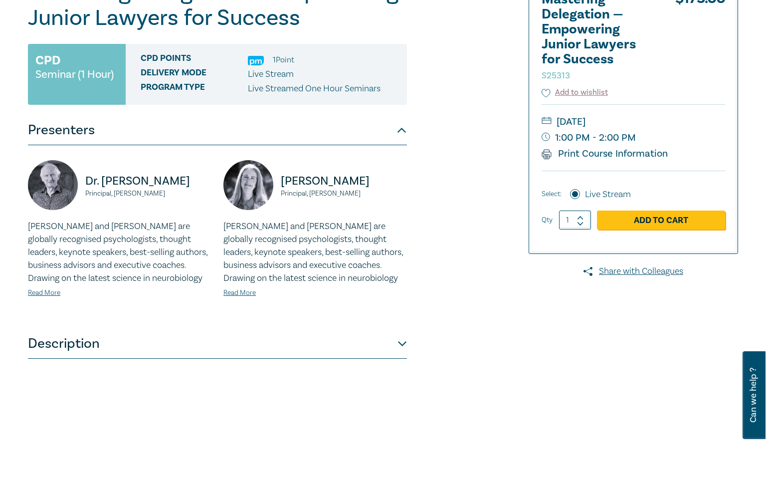
click at [164, 280] on p "Bob and Alicia are globally recognised psychologists, thought leaders, keynote …" at bounding box center [120, 252] width 184 height 65
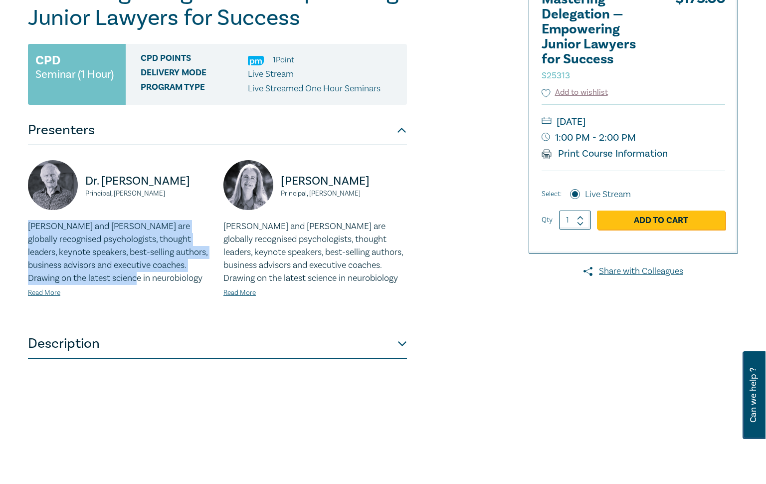
drag, startPoint x: 162, startPoint y: 280, endPoint x: 27, endPoint y: 232, distance: 143.1
click at [27, 232] on div "Dr. Bob Murray Principal, Fortinberry Murray Bob and Alicia are globally recogn…" at bounding box center [120, 237] width 196 height 154
copy p "Bob and Alicia are globally recognised psychologists, thought leaders, keynote …"
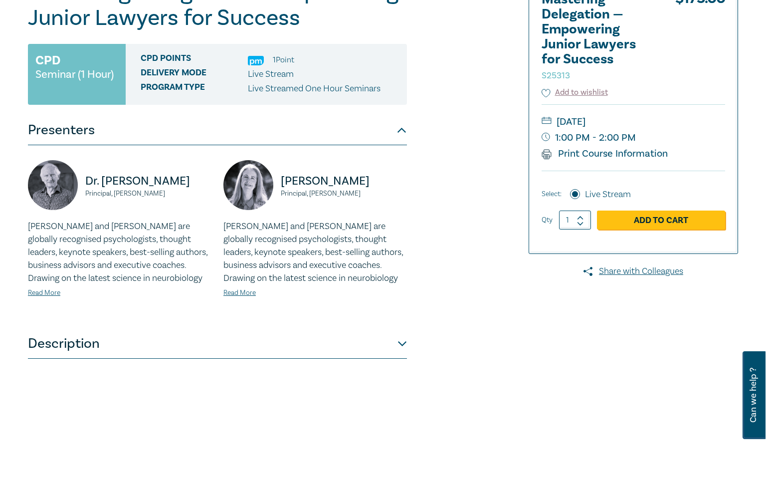
click at [312, 250] on p "Bob and Alicia are globally recognised psychologists, thought leaders, keynote …" at bounding box center [315, 252] width 184 height 65
drag, startPoint x: 285, startPoint y: 180, endPoint x: 366, endPoint y: 194, distance: 82.1
click at [366, 194] on div "Dr. Alicia Fortinberry Principal, Fortinberry Murray" at bounding box center [315, 190] width 184 height 60
click at [366, 195] on small "Principal, Fortinberry Murray" at bounding box center [344, 193] width 126 height 7
drag, startPoint x: 370, startPoint y: 196, endPoint x: 282, endPoint y: 182, distance: 88.9
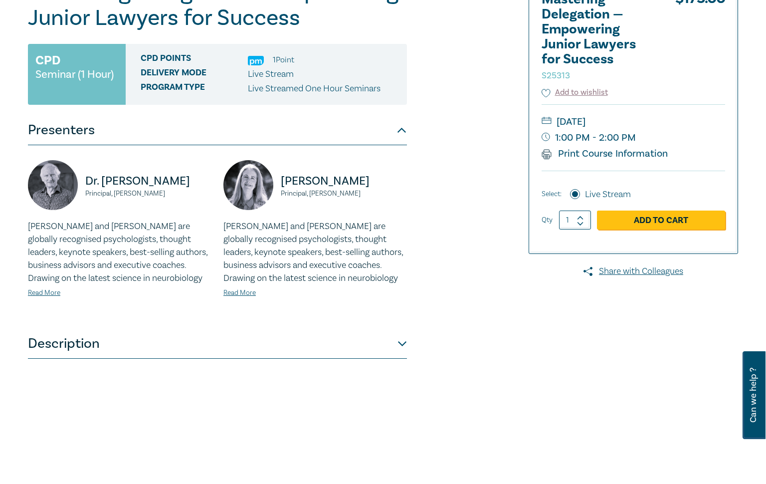
click at [282, 182] on div "Dr. Alicia Fortinberry Principal, Fortinberry Murray" at bounding box center [315, 190] width 184 height 60
copy div "Dr. Alicia Fortinberry Principal, Fortinberry Murray"
click at [366, 310] on div "Dr. Alicia Fortinberry Principal, Fortinberry Murray Bob and Alicia are globall…" at bounding box center [315, 237] width 196 height 154
click at [328, 340] on button "Description" at bounding box center [217, 344] width 379 height 30
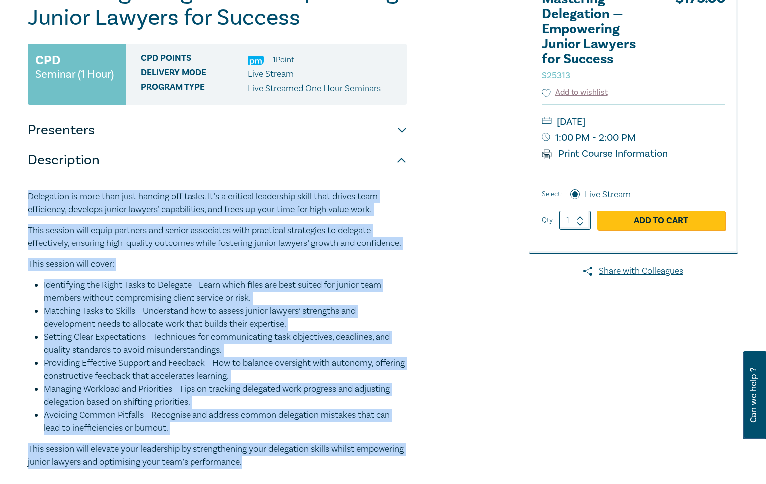
drag, startPoint x: 318, startPoint y: 353, endPoint x: 29, endPoint y: 191, distance: 331.8
click at [29, 191] on div "Delegation is more than just handing off tasks. It’s a critical leadership skil…" at bounding box center [217, 333] width 379 height 316
copy div "Delegation is more than just handing off tasks. It’s a critical leadership skil…"
click at [292, 331] on li "Matching Tasks to Skills - Understand how to assess junior lawyers’ strengths a…" at bounding box center [225, 318] width 363 height 26
click at [278, 357] on li "Setting Clear Expectations - Techniques for communicating task objectives, dead…" at bounding box center [225, 344] width 363 height 26
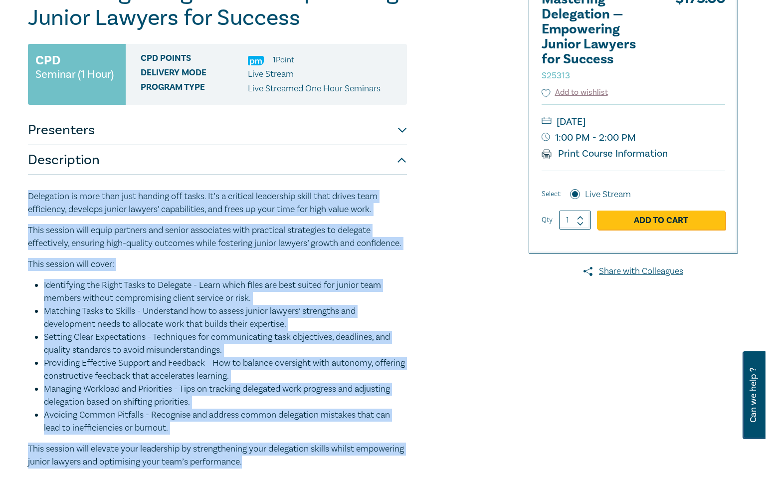
drag, startPoint x: 308, startPoint y: 419, endPoint x: 28, endPoint y: 195, distance: 358.3
click at [28, 195] on div "Delegation is more than just handing off tasks. It’s a critical leadership skil…" at bounding box center [217, 333] width 379 height 316
copy div "Delegation is more than just handing off tasks. It’s a critical leadership skil…"
click at [352, 250] on p "This session will equip partners and senior associates with practical strategie…" at bounding box center [217, 237] width 379 height 26
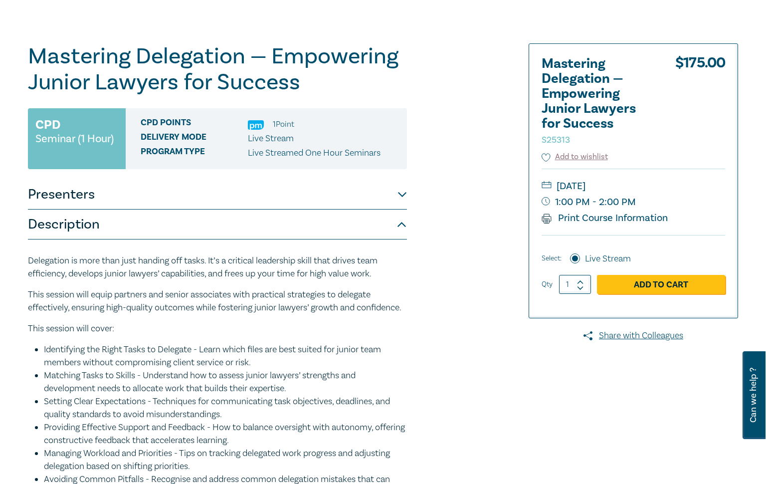
scroll to position [66, 0]
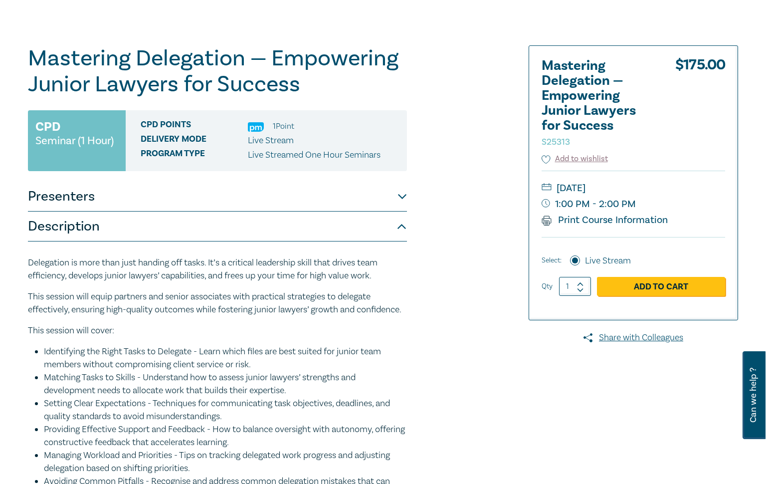
click at [761, 136] on div "Mastering Delegation — Empowering Junior Lawyers for Success S25313 CPD Seminar…" at bounding box center [383, 301] width 766 height 607
click at [352, 268] on p "Delegation is more than just handing off tasks. It’s a critical leadership skil…" at bounding box center [217, 269] width 379 height 26
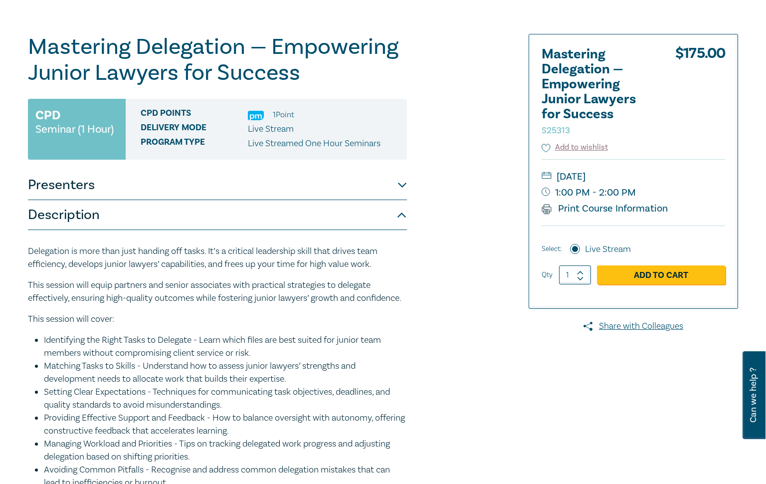
scroll to position [0, 0]
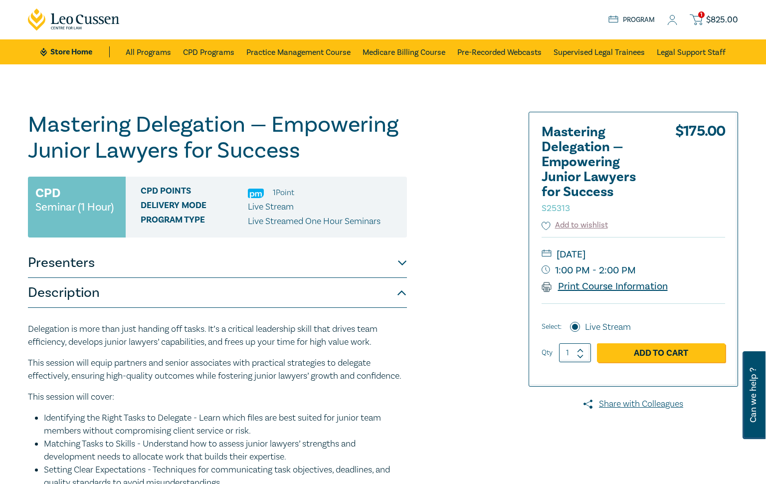
click at [584, 286] on link "Print Course Information" at bounding box center [605, 286] width 126 height 13
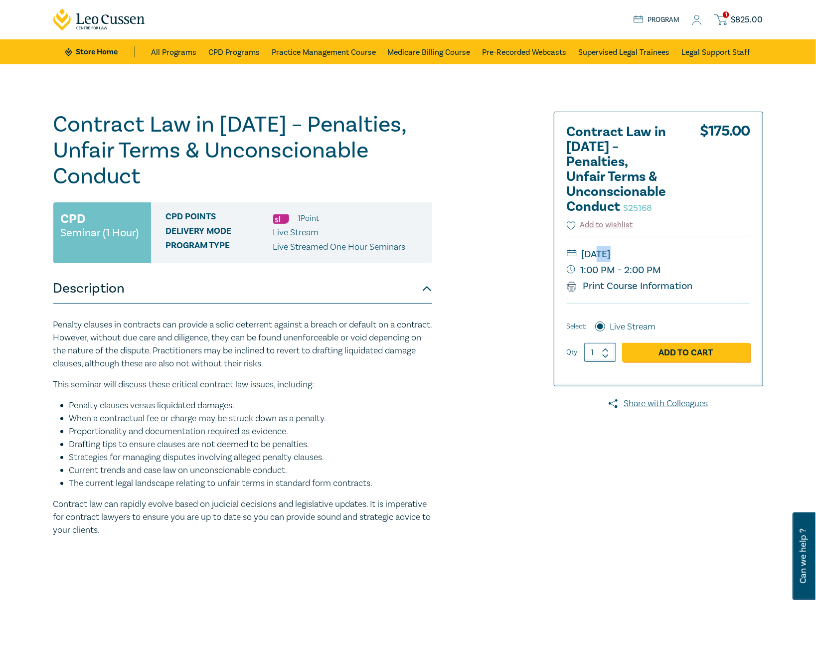
drag, startPoint x: 667, startPoint y: 270, endPoint x: 599, endPoint y: 256, distance: 69.2
click at [599, 256] on div "[DATE] 1:00 PM - 2:00 PM Print Course Information" at bounding box center [659, 270] width 184 height 66
drag, startPoint x: 599, startPoint y: 256, endPoint x: 586, endPoint y: 256, distance: 13.5
click at [586, 256] on small "[DATE]" at bounding box center [659, 254] width 184 height 16
drag, startPoint x: 583, startPoint y: 256, endPoint x: 658, endPoint y: 270, distance: 77.2
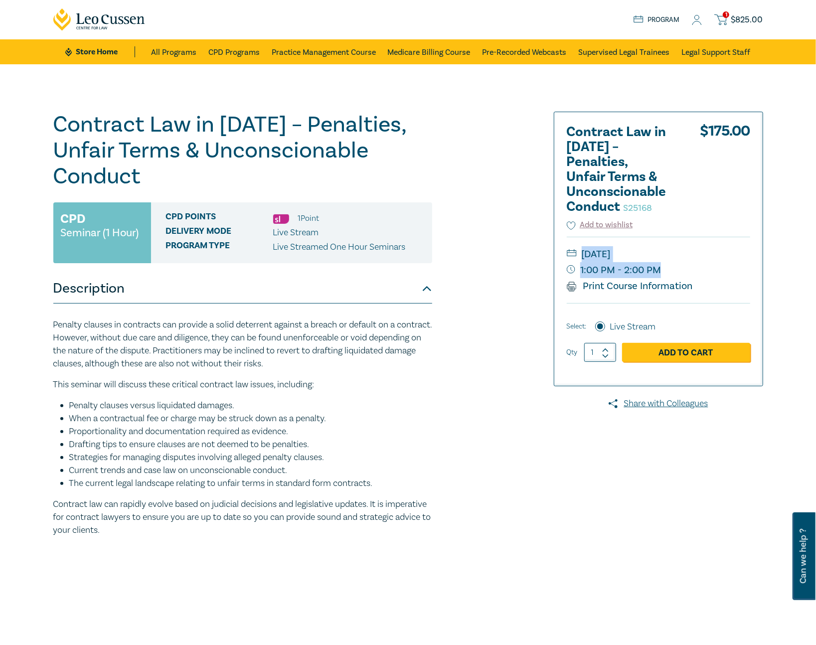
click at [658, 270] on div "[DATE] 1:00 PM - 2:00 PM Print Course Information" at bounding box center [659, 270] width 184 height 66
copy div "[DATE] 1:00 PM - 2:00 PM"
click at [335, 330] on p "Penalty clauses in contracts can provide a solid deterrent against a breach or …" at bounding box center [242, 345] width 379 height 52
drag, startPoint x: 54, startPoint y: 288, endPoint x: 91, endPoint y: 288, distance: 36.9
click at [91, 288] on button "Description" at bounding box center [242, 289] width 379 height 30
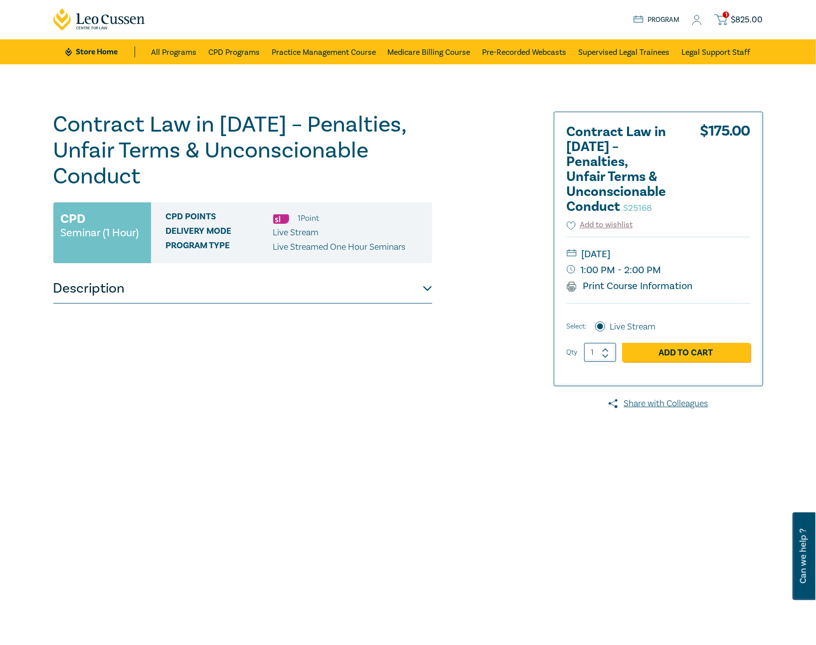
click at [98, 290] on button "Description" at bounding box center [242, 289] width 379 height 30
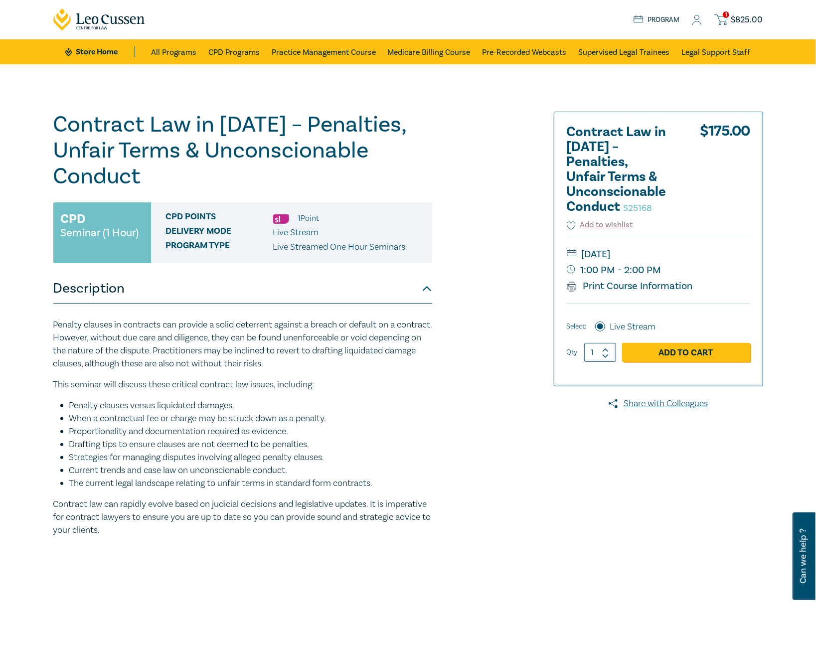
drag, startPoint x: 176, startPoint y: 533, endPoint x: 52, endPoint y: 331, distance: 236.7
click at [52, 331] on div "Contract Law in [DATE] – Penalties, Unfair Terms & Unconscionable Conduct S2516…" at bounding box center [287, 361] width 481 height 499
copy div "Loremip dolorsi am consectet adi elitsed d eiusm temporinc utlabor e dolore ma …"
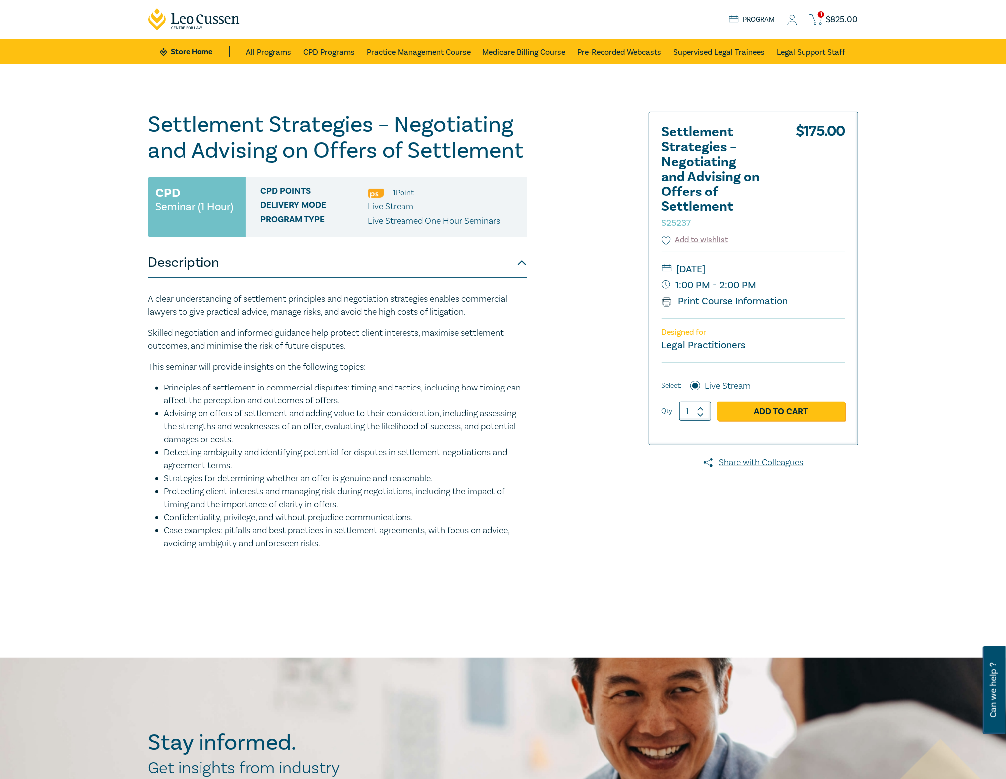
click at [697, 271] on small "Tuesday, 18 November 2025" at bounding box center [754, 269] width 184 height 16
drag, startPoint x: 676, startPoint y: 270, endPoint x: 756, endPoint y: 283, distance: 80.8
click at [756, 283] on div "Tuesday, 18 November 2025 1:00 PM - 2:00 PM Print Course Information" at bounding box center [754, 285] width 184 height 66
click at [756, 283] on small "1:00 PM - 2:00 PM" at bounding box center [754, 285] width 184 height 16
drag, startPoint x: 678, startPoint y: 267, endPoint x: 755, endPoint y: 282, distance: 77.7
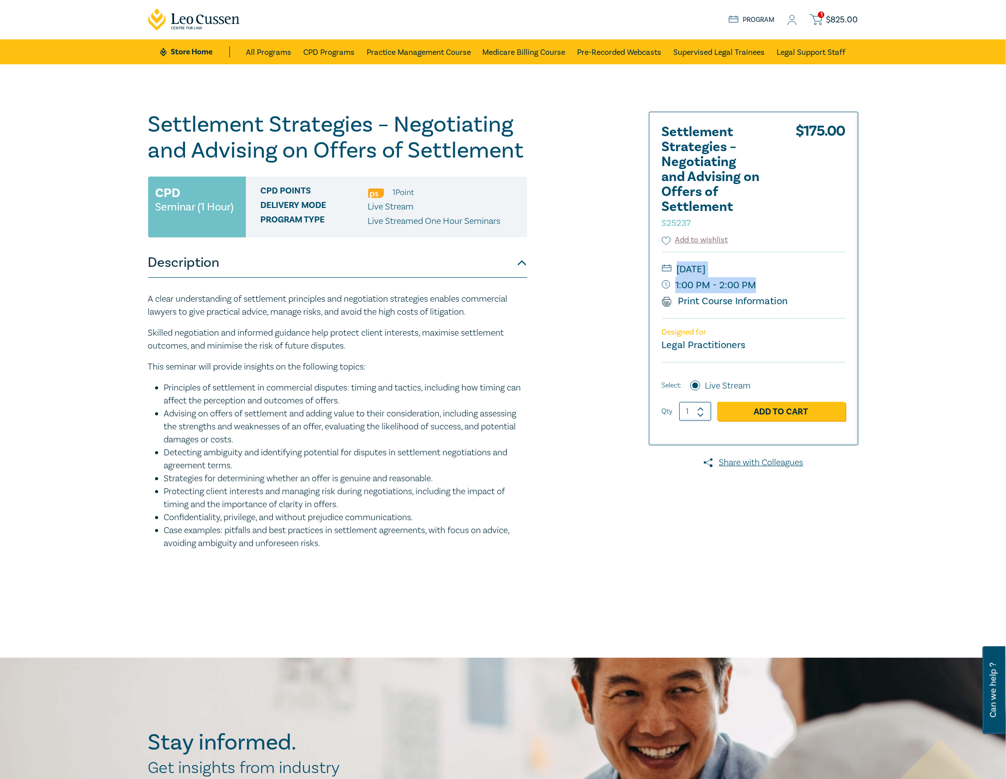
click at [755, 282] on div "Tuesday, 18 November 2025 1:00 PM - 2:00 PM Print Course Information" at bounding box center [754, 285] width 184 height 66
copy div "Tuesday, 18 November 2025 1:00 PM - 2:00 PM"
click at [390, 361] on p "This seminar will provide insights on the following topics:" at bounding box center [337, 367] width 379 height 13
click at [386, 318] on p "A clear understanding of settlement principles and negotiation strategies enabl…" at bounding box center [337, 306] width 379 height 26
click at [144, 298] on div "Settlement Strategies – Negotiating and Advising on Offers of Settlement S25237…" at bounding box center [382, 361] width 481 height 499
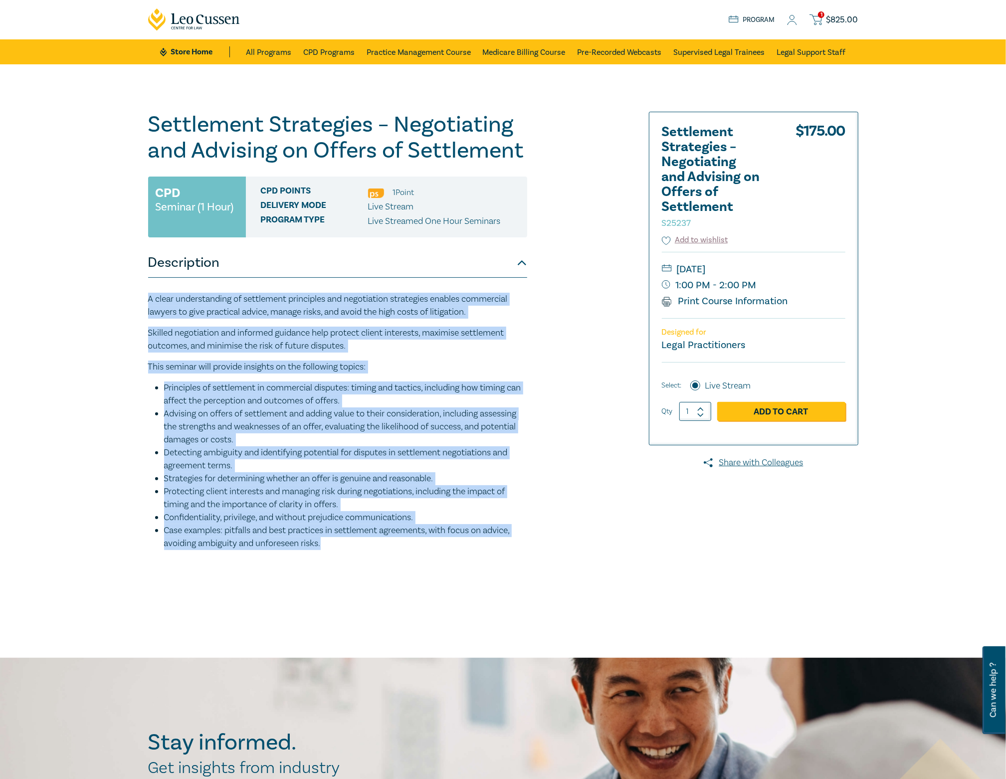
drag, startPoint x: 146, startPoint y: 298, endPoint x: 328, endPoint y: 542, distance: 303.9
click at [328, 542] on div "Settlement Strategies – Negotiating and Advising on Offers of Settlement S25237…" at bounding box center [382, 361] width 481 height 499
copy div "A clear understanding of settlement principles and negotiation strategies enabl…"
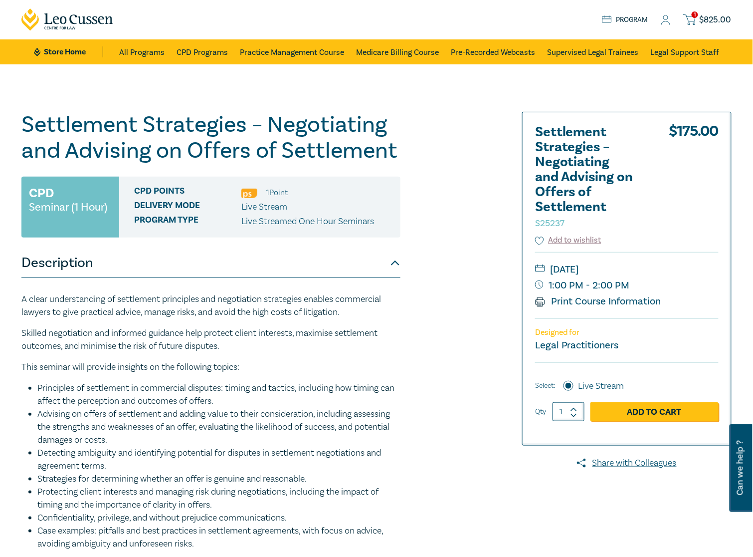
drag, startPoint x: 487, startPoint y: 416, endPoint x: 487, endPoint y: 405, distance: 10.5
click at [487, 416] on div "Settlement Strategies – Negotiating and Advising on Offers of Settlement S25237…" at bounding box center [255, 361] width 481 height 499
click at [311, 315] on p "A clear understanding of settlement principles and negotiation strategies enabl…" at bounding box center [210, 306] width 379 height 26
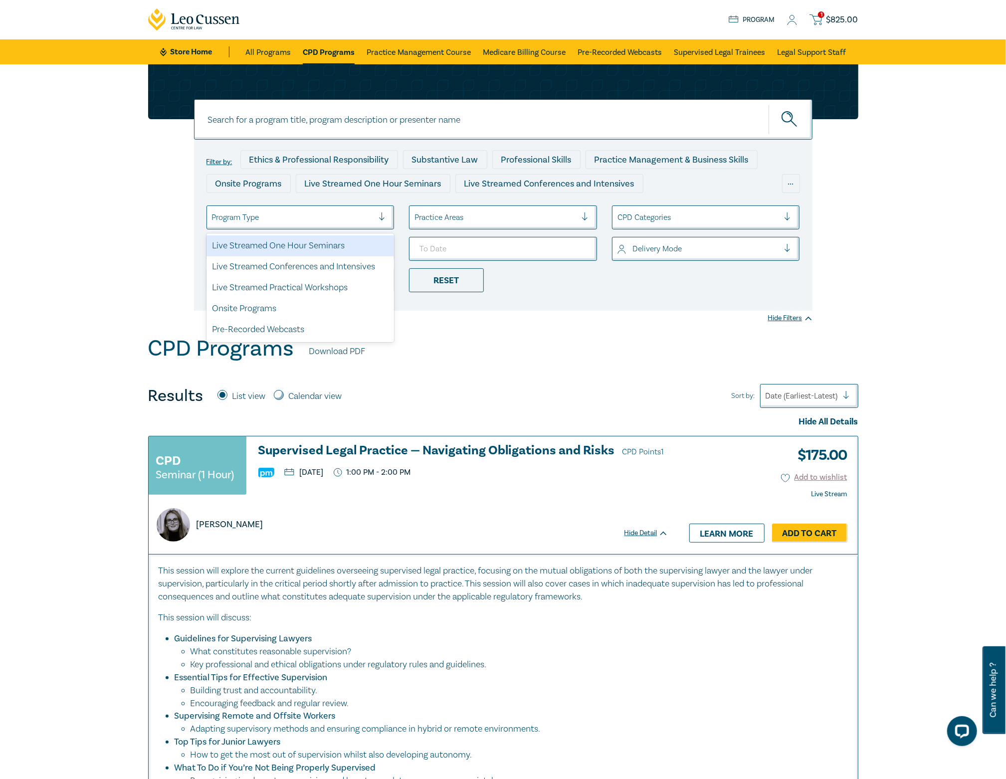
click at [303, 218] on div at bounding box center [293, 217] width 162 height 13
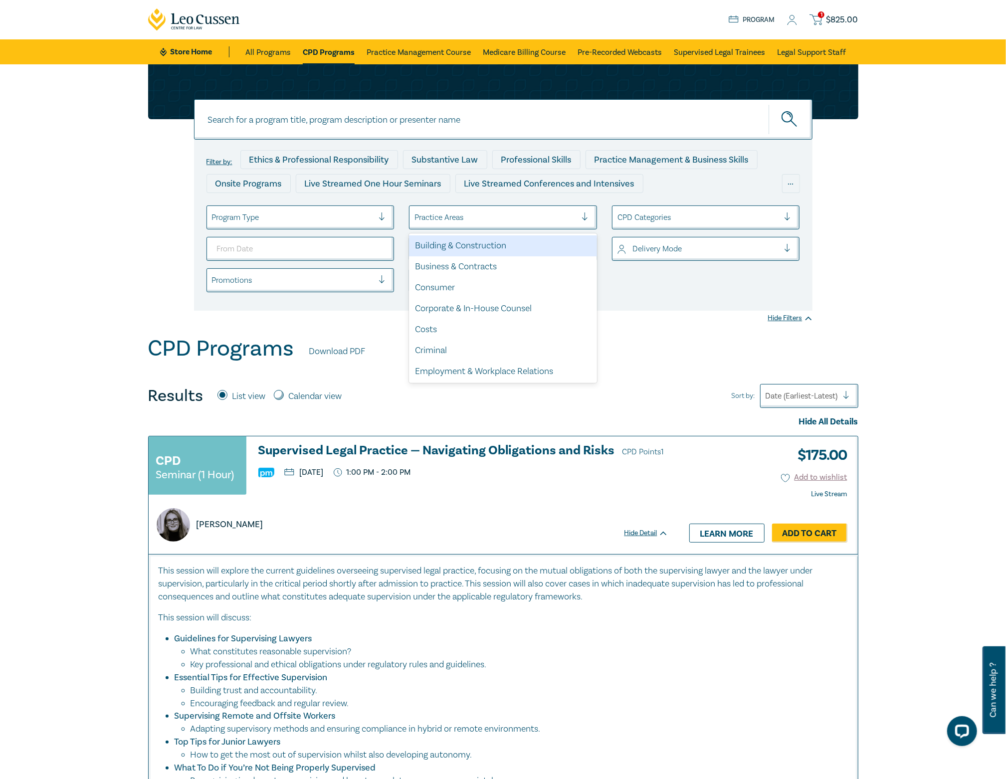
click at [464, 216] on div at bounding box center [495, 217] width 162 height 13
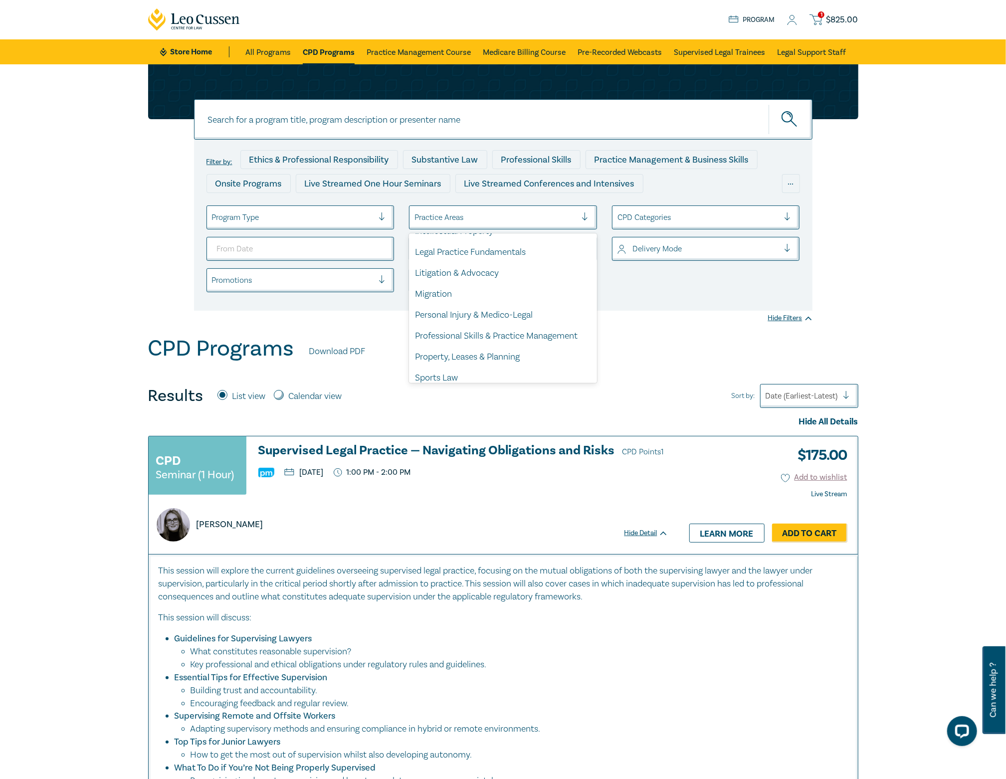
scroll to position [266, 0]
click at [519, 274] on div "Litigation & Advocacy" at bounding box center [503, 272] width 188 height 21
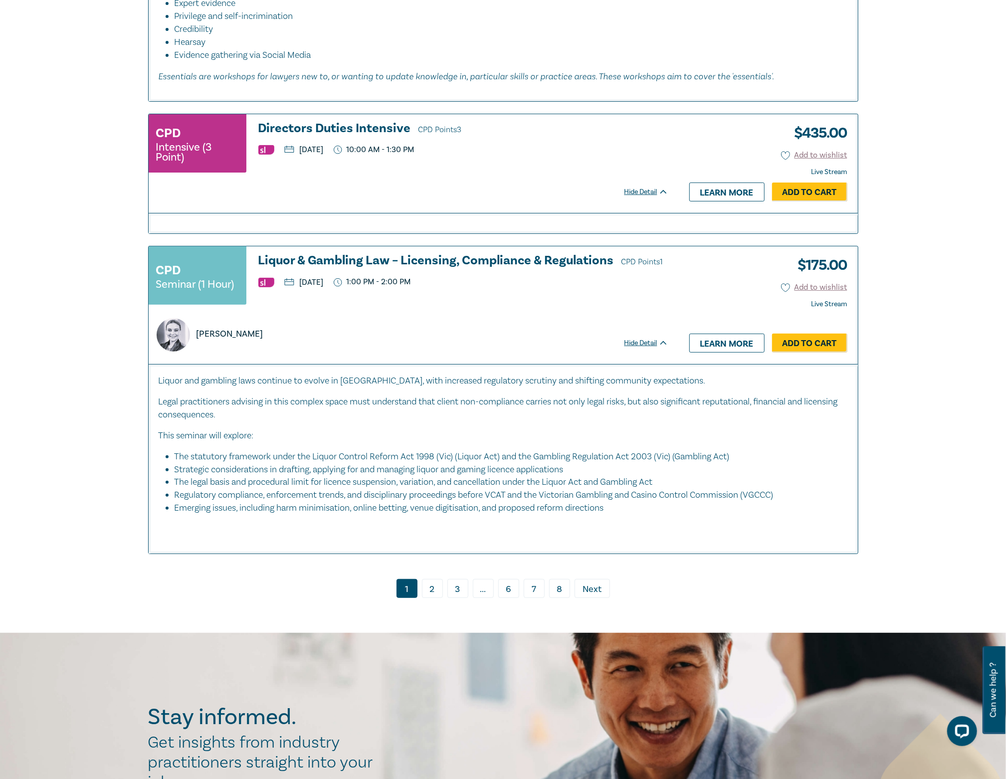
scroll to position [3192, 0]
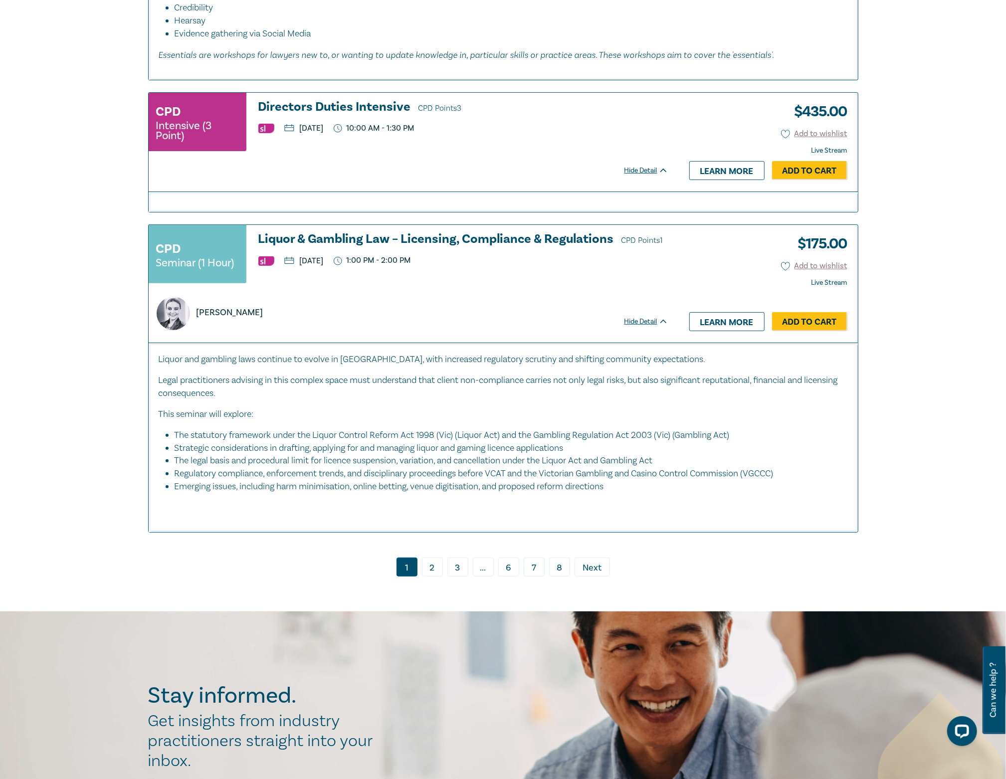
click at [587, 562] on span "Next" at bounding box center [592, 568] width 19 height 13
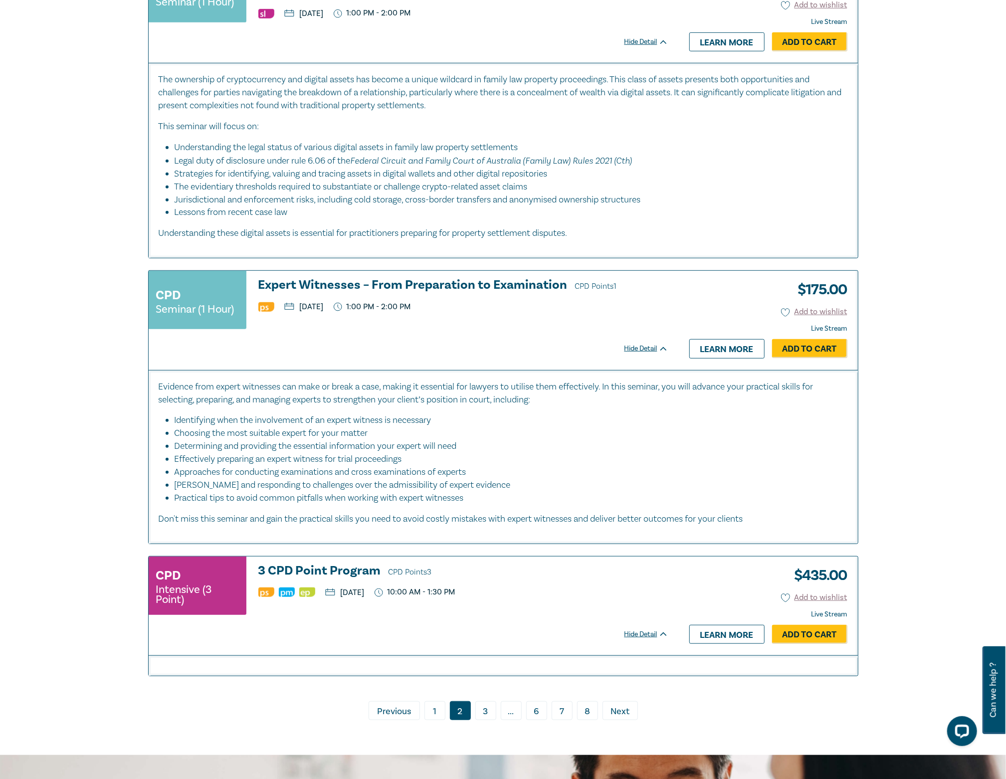
scroll to position [3591, 0]
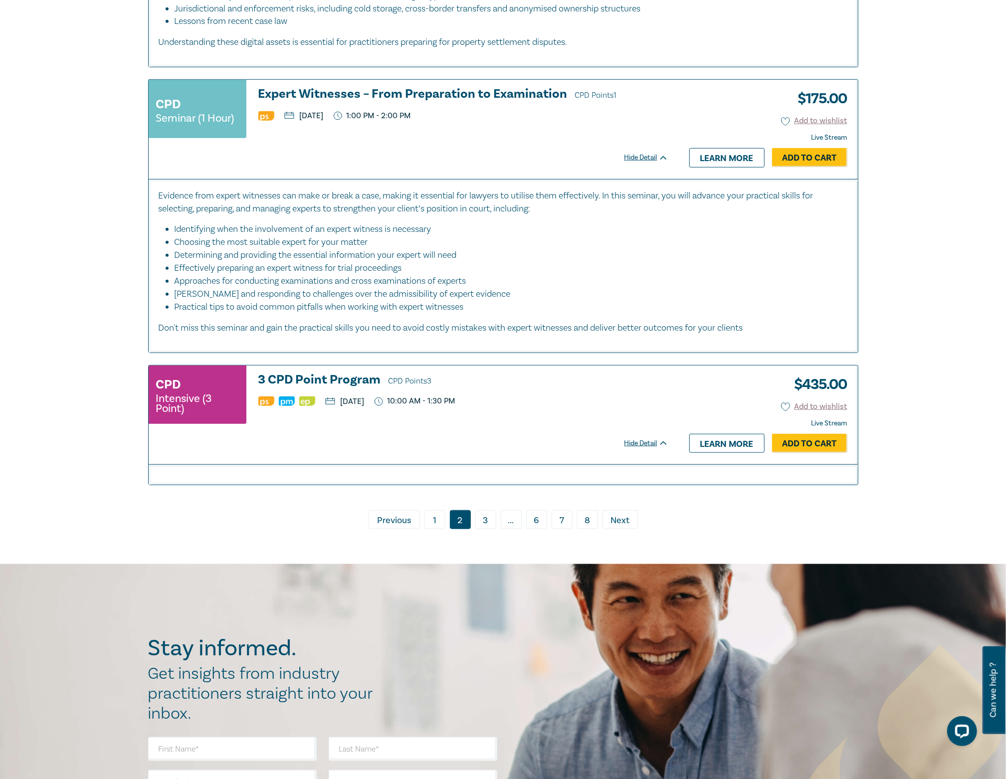
click at [616, 527] on span "Next" at bounding box center [619, 520] width 19 height 13
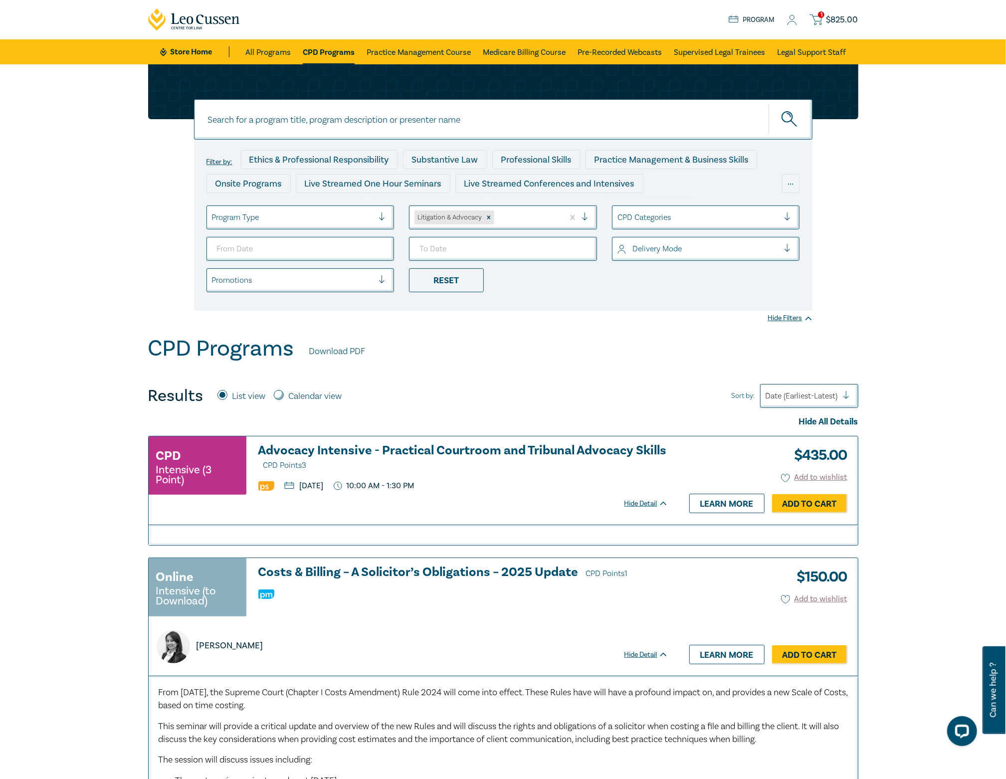
click at [667, 256] on div "Delivery Mode" at bounding box center [698, 248] width 172 height 17
click at [659, 301] on div "Live Stream" at bounding box center [706, 298] width 188 height 21
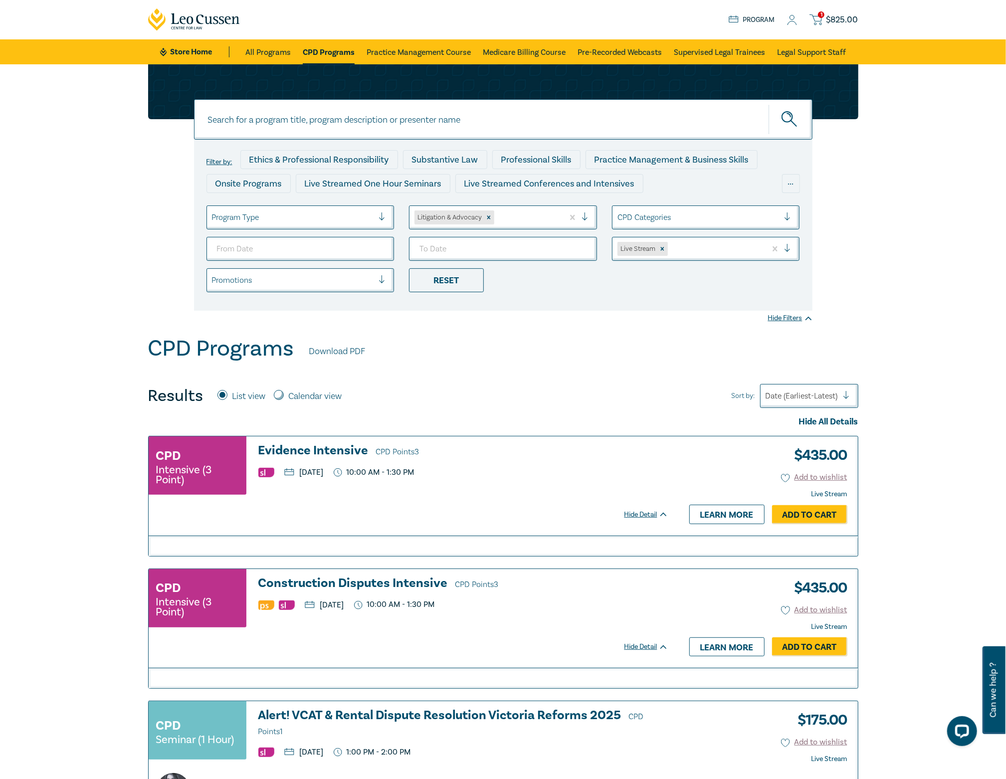
click at [271, 282] on div at bounding box center [293, 280] width 162 height 13
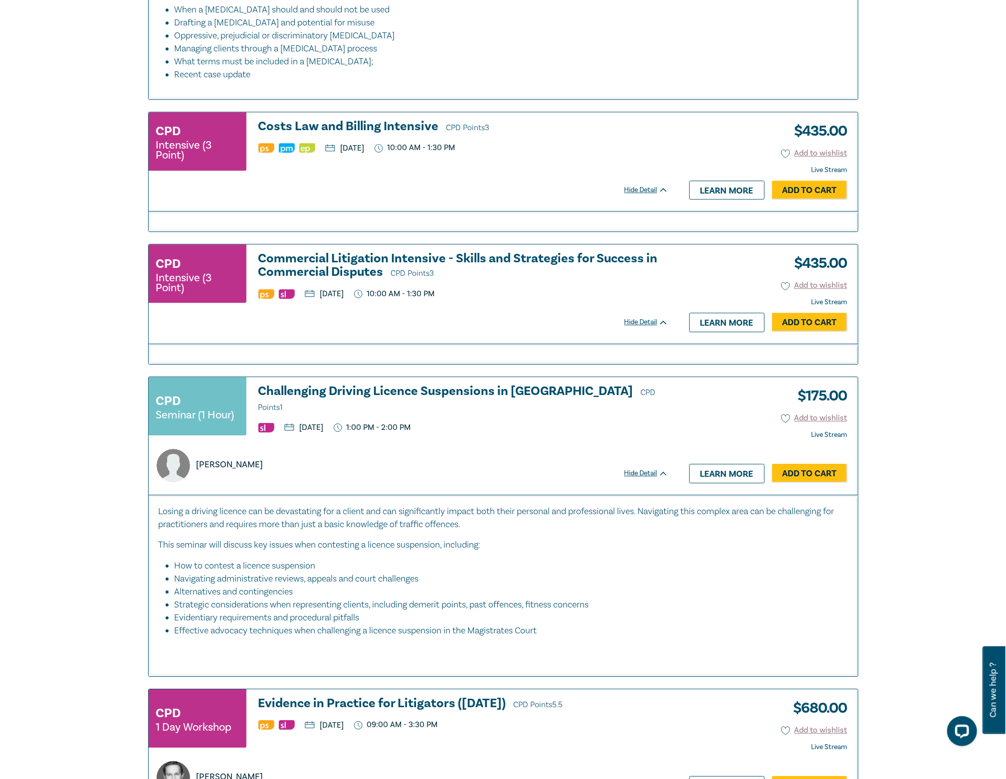
scroll to position [2261, 0]
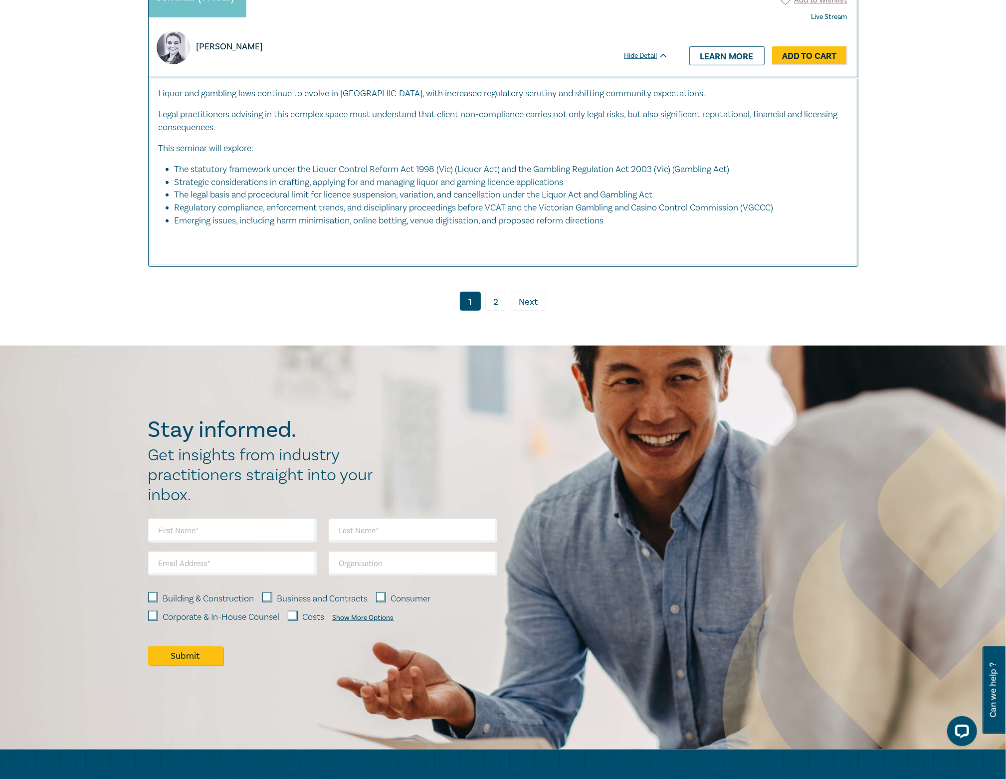
click at [503, 294] on link "2" at bounding box center [495, 301] width 21 height 19
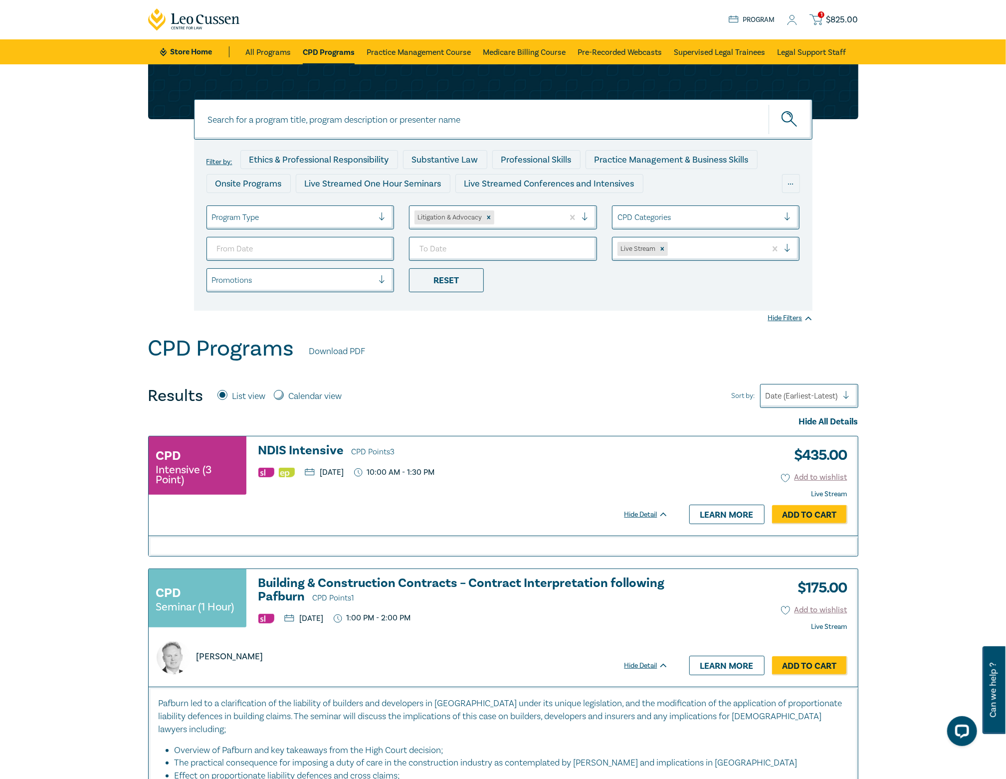
drag, startPoint x: 573, startPoint y: 0, endPoint x: 509, endPoint y: 324, distance: 330.5
click at [509, 324] on div "Filter by: Ethics & Professional Responsibility Substantive Law Professional Sk…" at bounding box center [503, 199] width 1006 height 271
click at [236, 249] on input "From Date" at bounding box center [300, 249] width 188 height 24
click at [216, 246] on input "From Date" at bounding box center [300, 249] width 188 height 24
click at [244, 250] on input "From Date" at bounding box center [300, 249] width 188 height 24
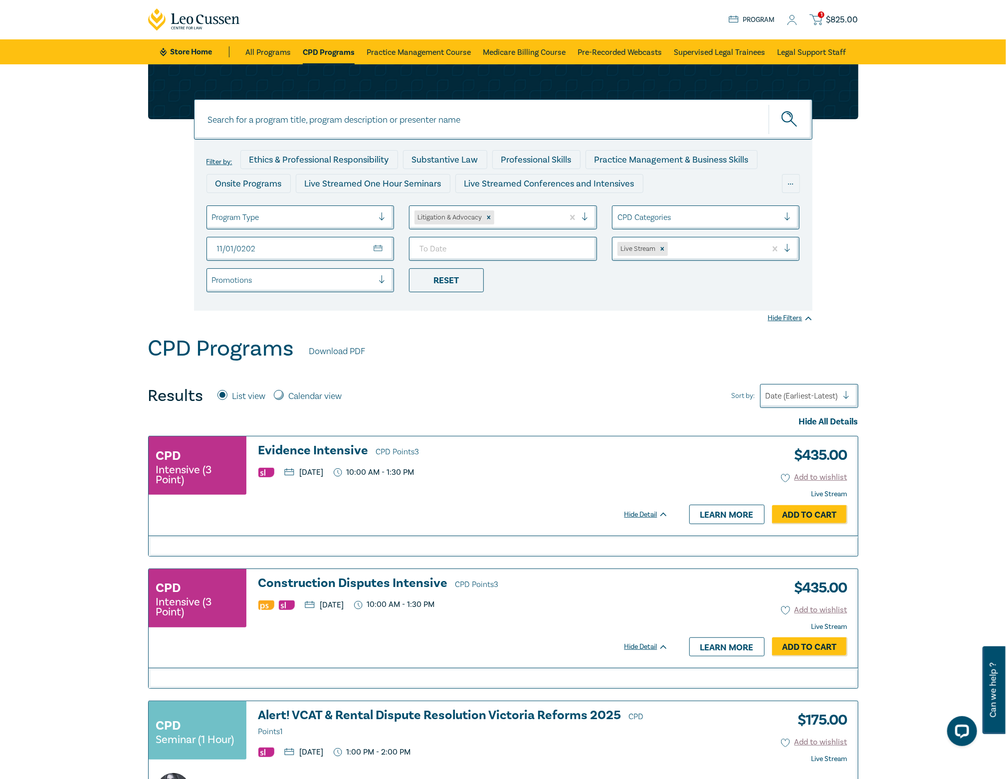
type input "2025-11-01"
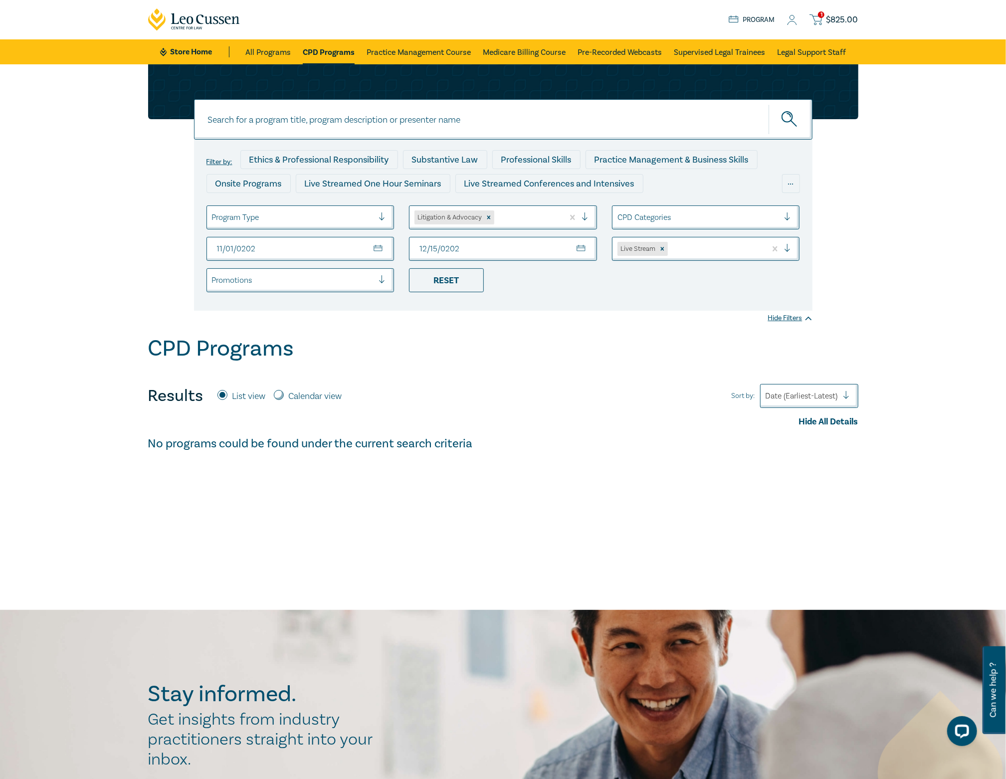
type input "2025-12-15"
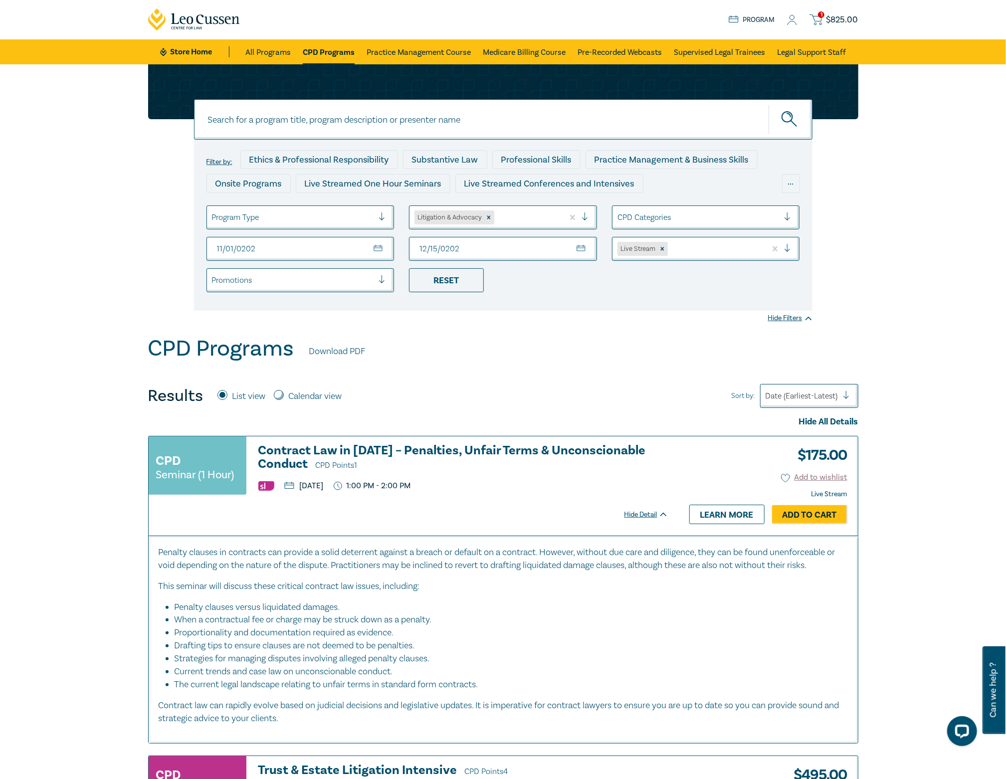
click at [433, 249] on input "2025-12-15" at bounding box center [503, 249] width 188 height 24
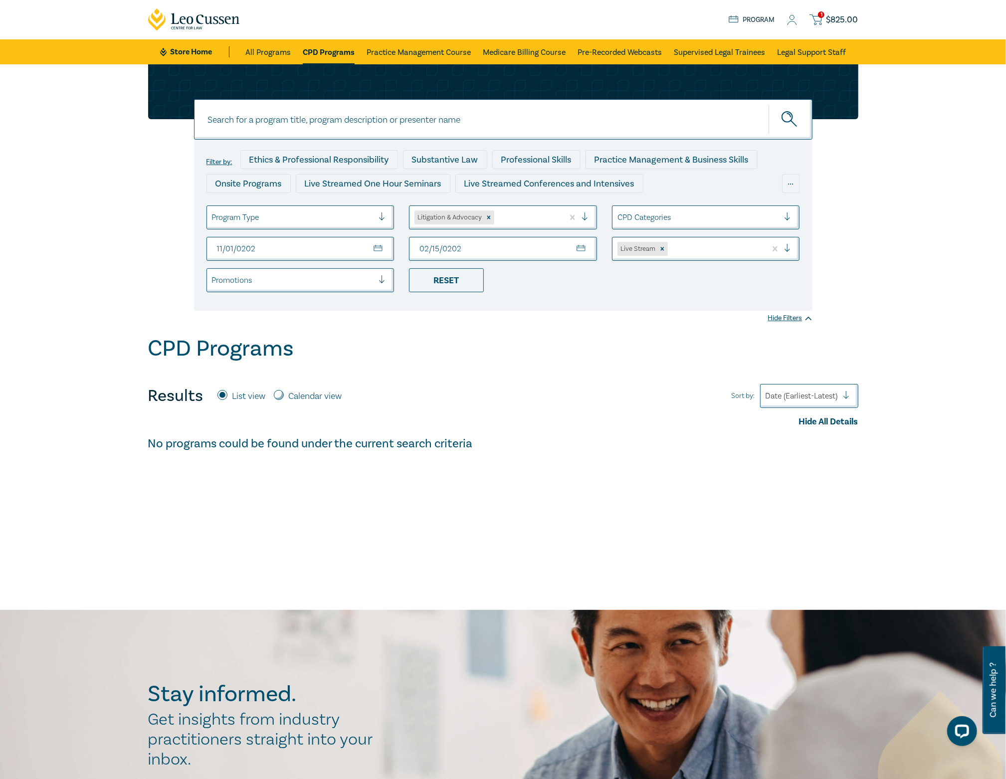
type input "2026-02-15"
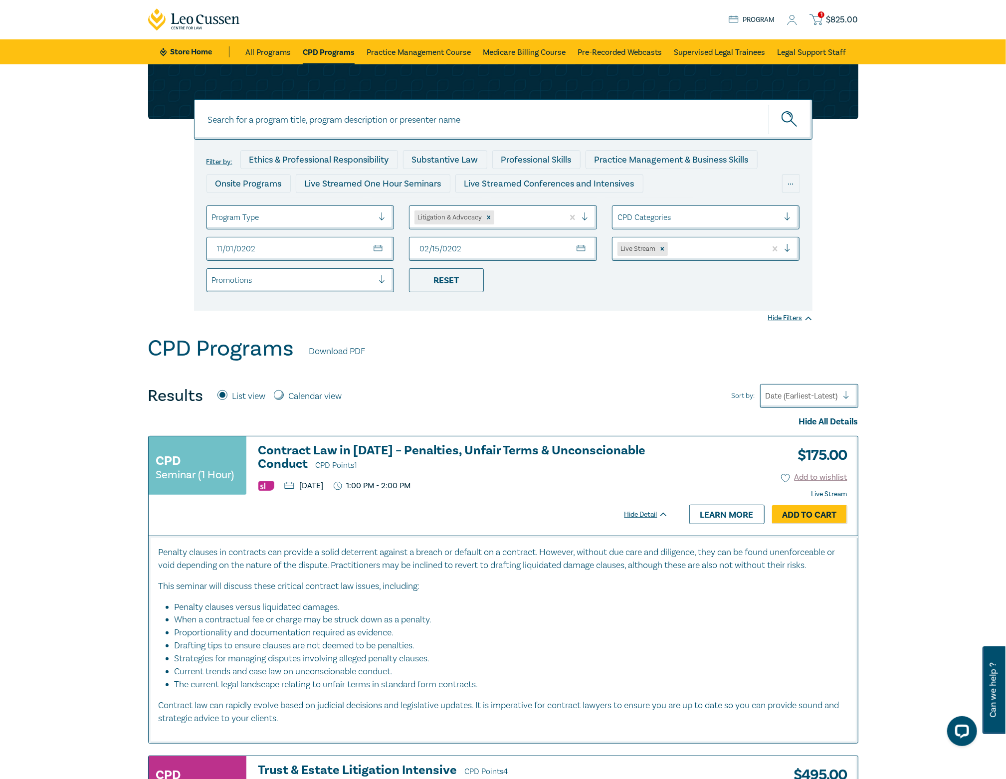
click at [589, 322] on div "Filter by: Ethics & Professional Responsibility Substantive Law Professional Sk…" at bounding box center [503, 199] width 1006 height 271
click at [834, 22] on span "$ 825.00" at bounding box center [842, 19] width 32 height 11
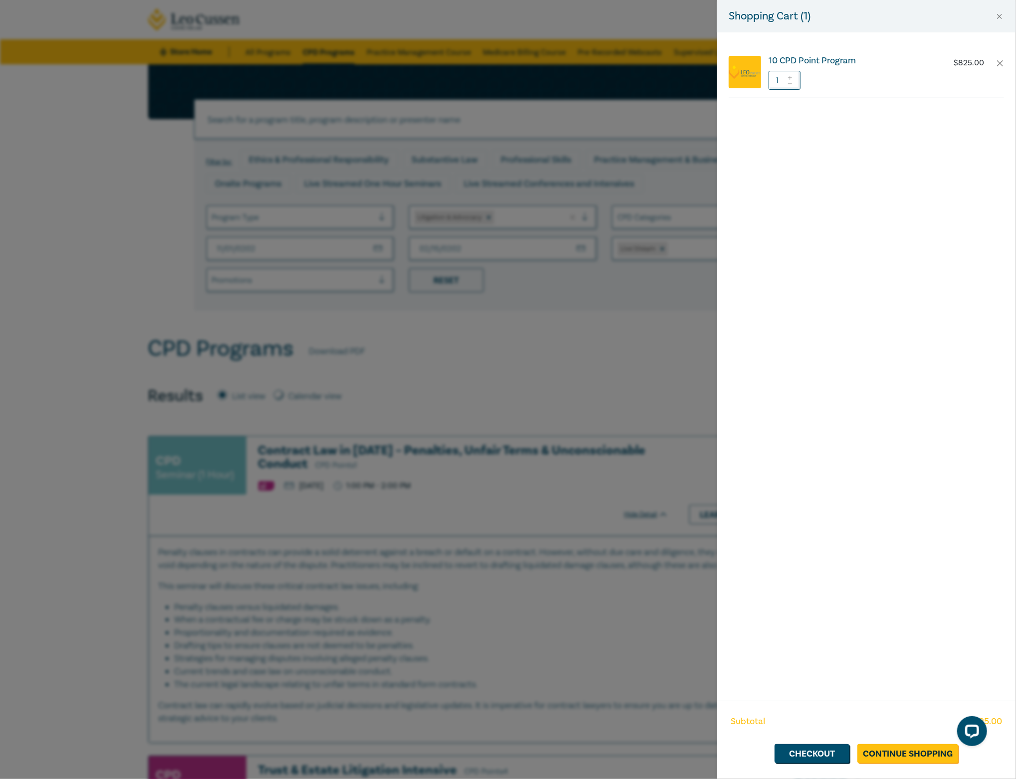
click at [852, 61] on h6 "10 CPD Point Program" at bounding box center [852, 61] width 166 height 10
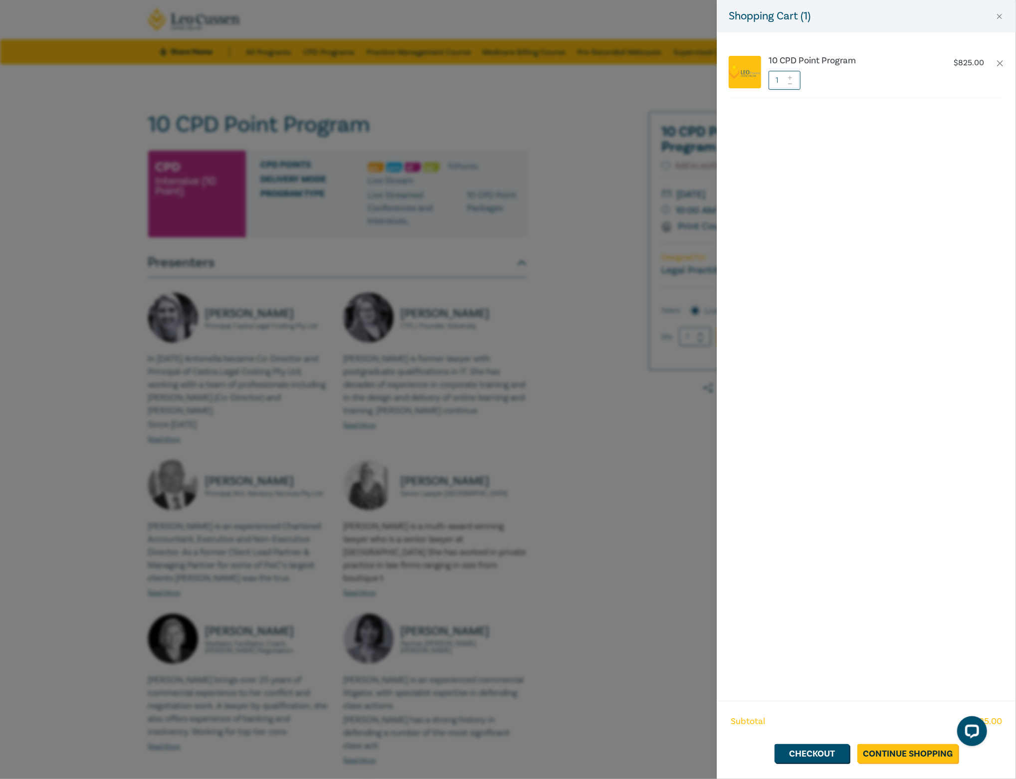
click at [591, 327] on div "Shopping Cart ( 1 ) 10 CPD Point Program $ 825.00 1 Subtotal $ 825.00 Checkout …" at bounding box center [508, 389] width 1016 height 779
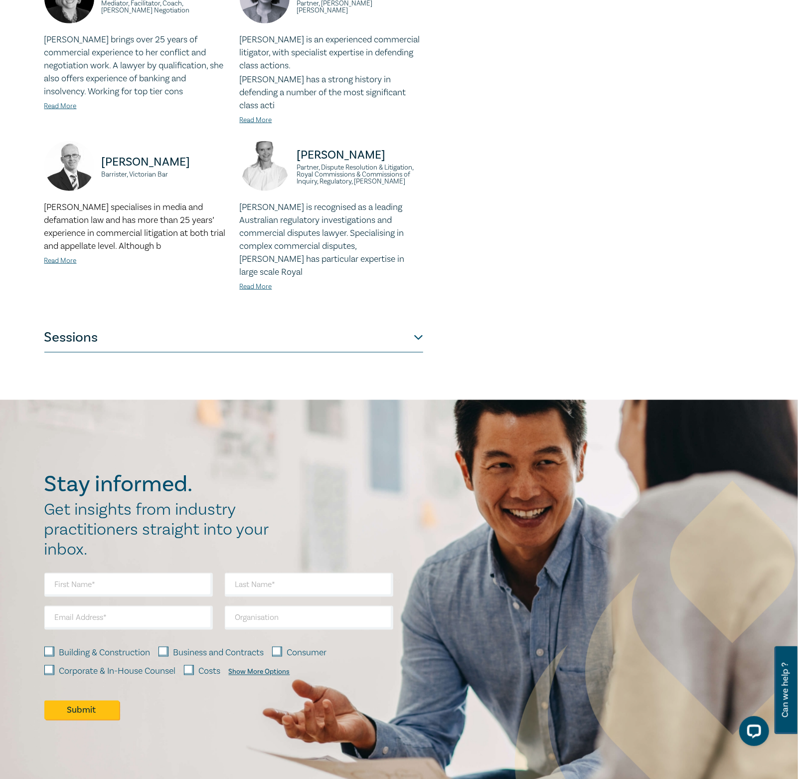
scroll to position [665, 0]
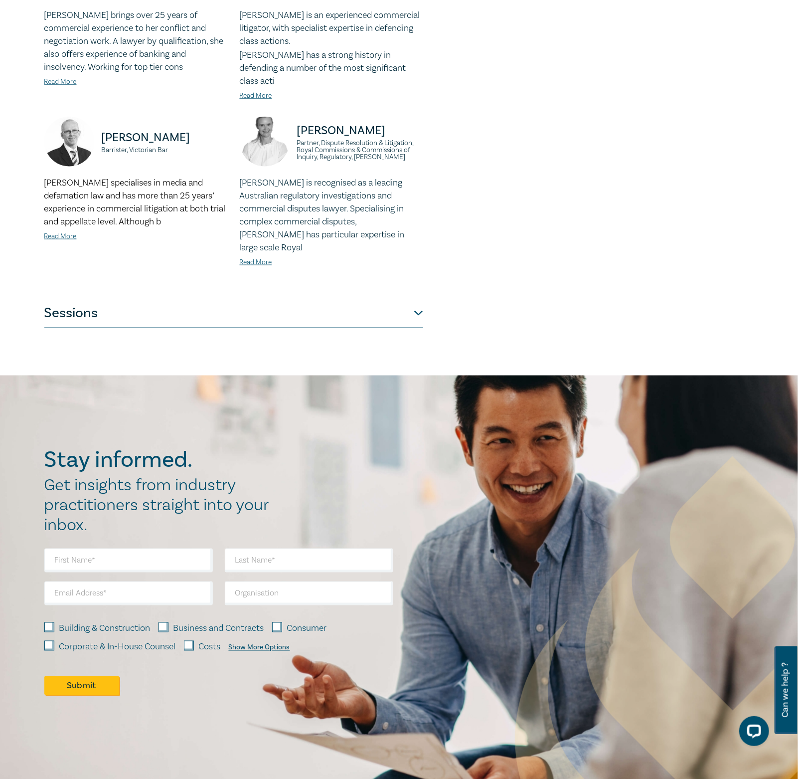
click at [394, 298] on button "Sessions" at bounding box center [233, 313] width 379 height 30
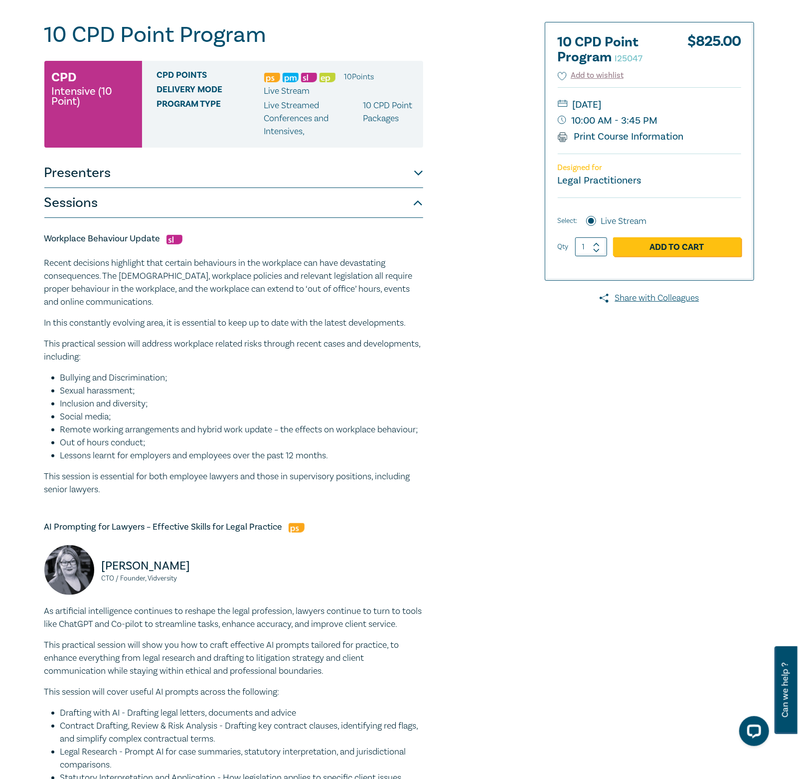
scroll to position [56, 0]
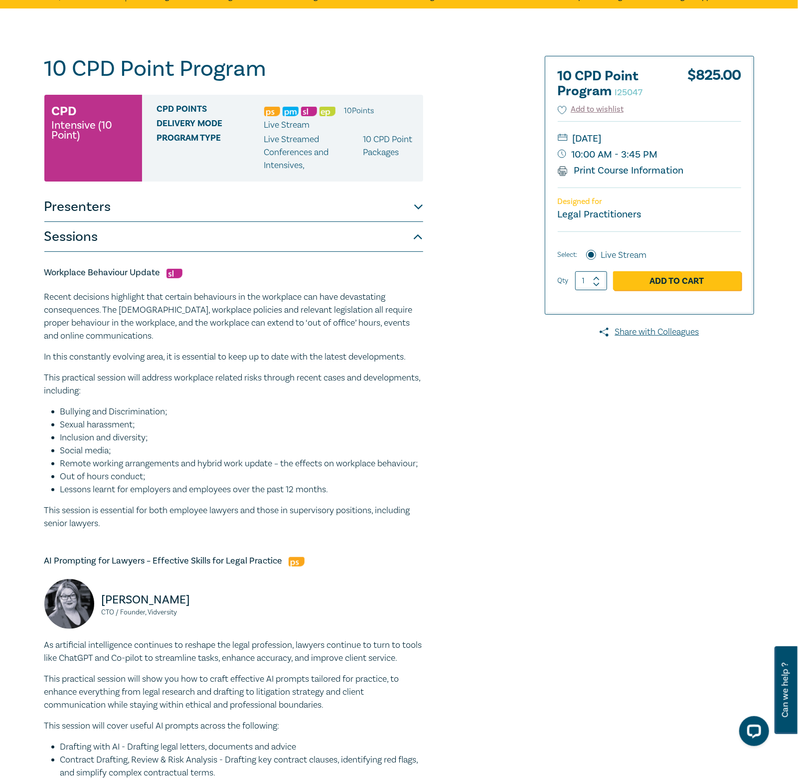
click at [314, 237] on button "Sessions" at bounding box center [233, 237] width 379 height 30
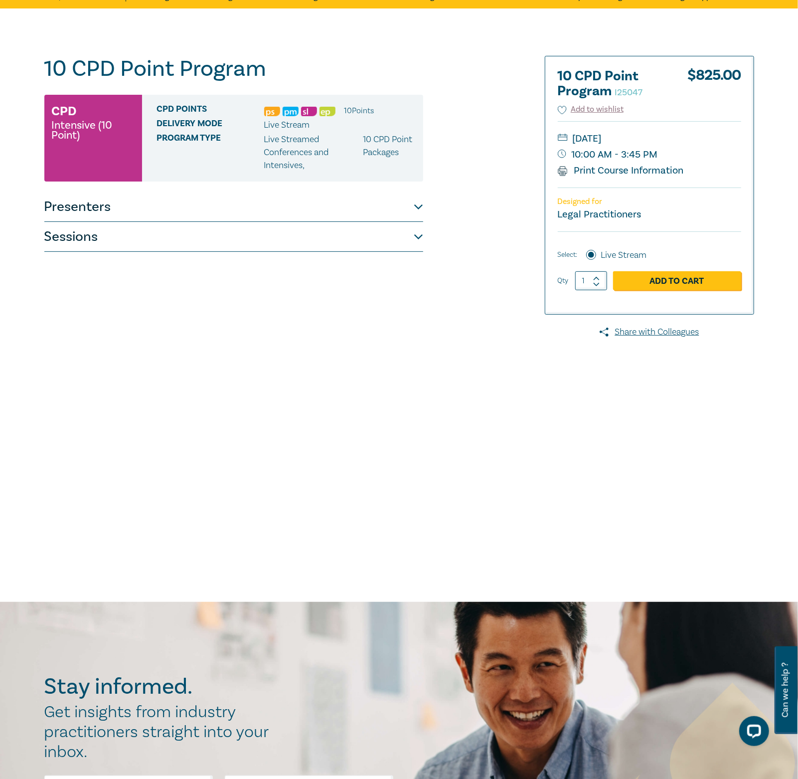
click at [314, 236] on button "Sessions" at bounding box center [233, 237] width 379 height 30
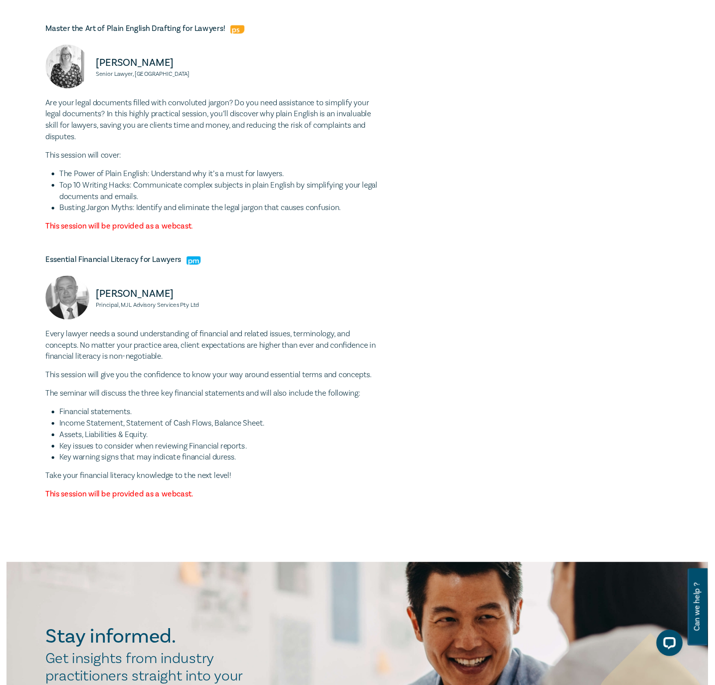
scroll to position [2981, 0]
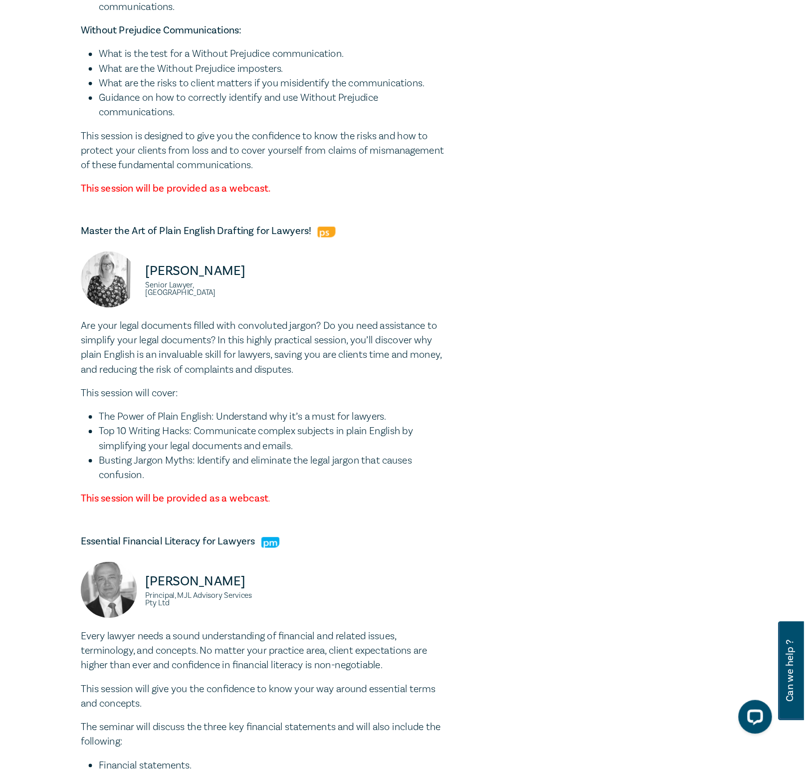
scroll to position [2982, 0]
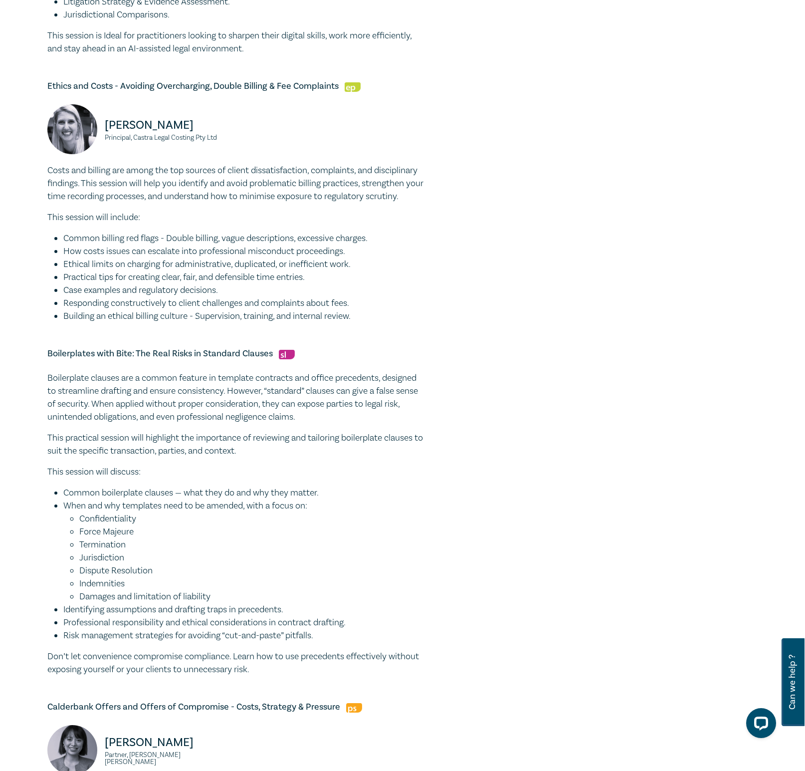
scroll to position [887, 0]
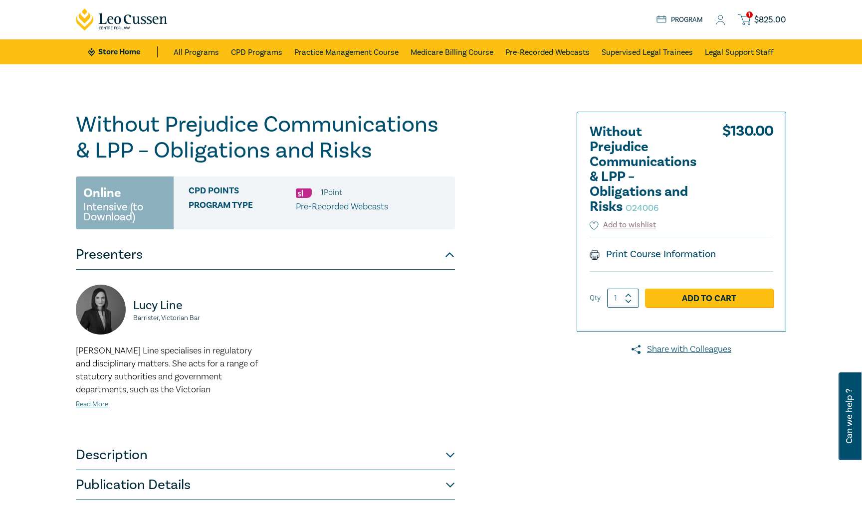
click at [549, 333] on div "Without Prejudice Communications & LPP – Obligations and Risks O24006 Online In…" at bounding box center [310, 306] width 481 height 389
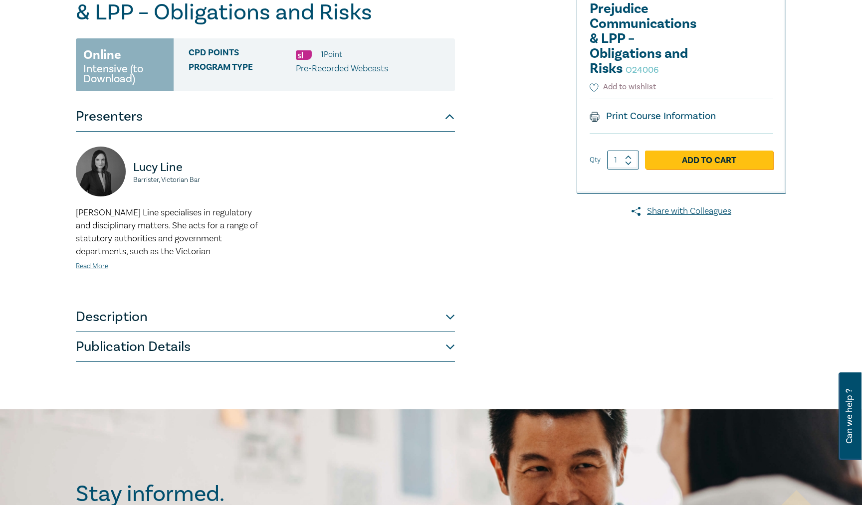
scroll to position [133, 0]
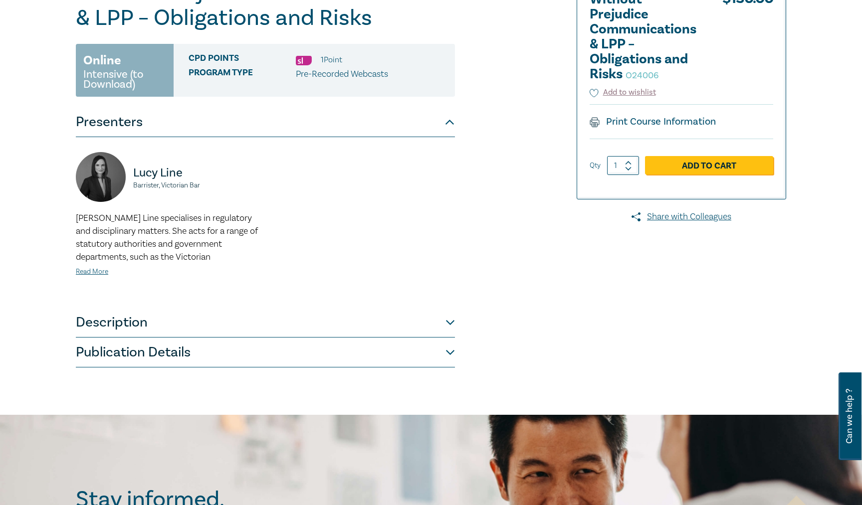
click at [432, 363] on button "Publication Details" at bounding box center [265, 353] width 379 height 30
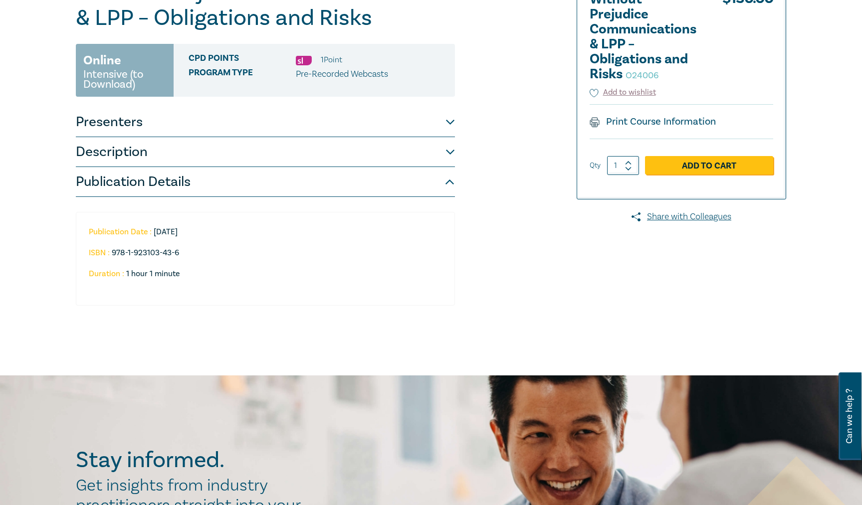
click at [431, 122] on button "Presenters" at bounding box center [265, 122] width 379 height 30
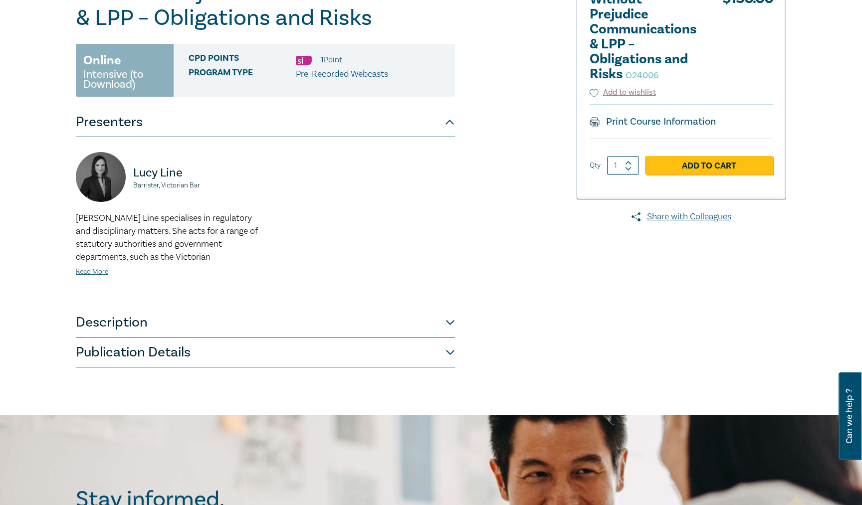
click at [431, 326] on button "Description" at bounding box center [265, 323] width 379 height 30
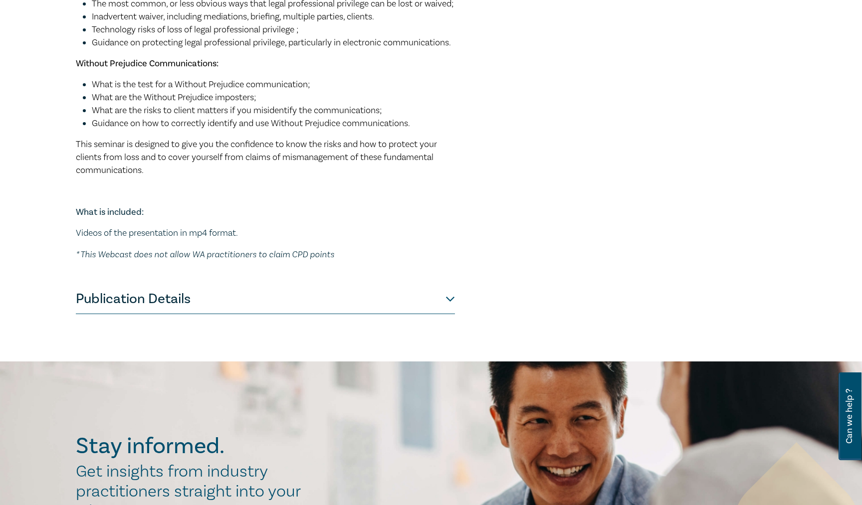
scroll to position [465, 0]
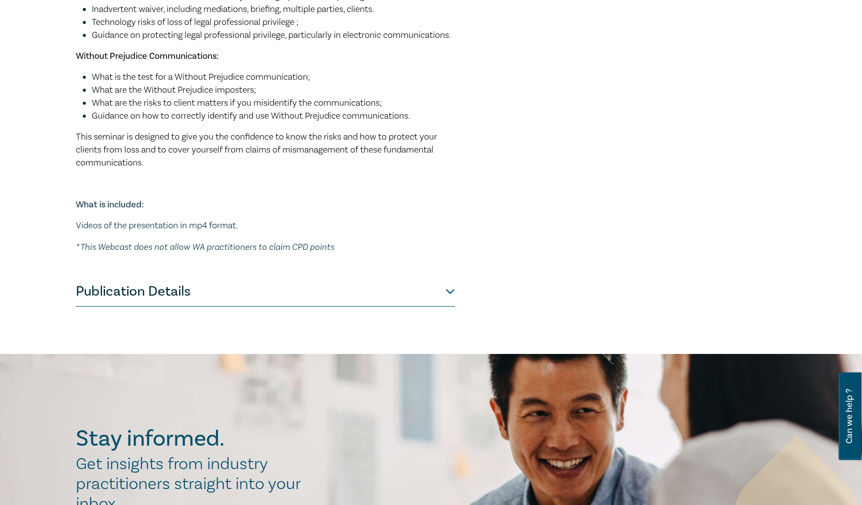
click at [439, 307] on button "Publication Details" at bounding box center [265, 292] width 379 height 30
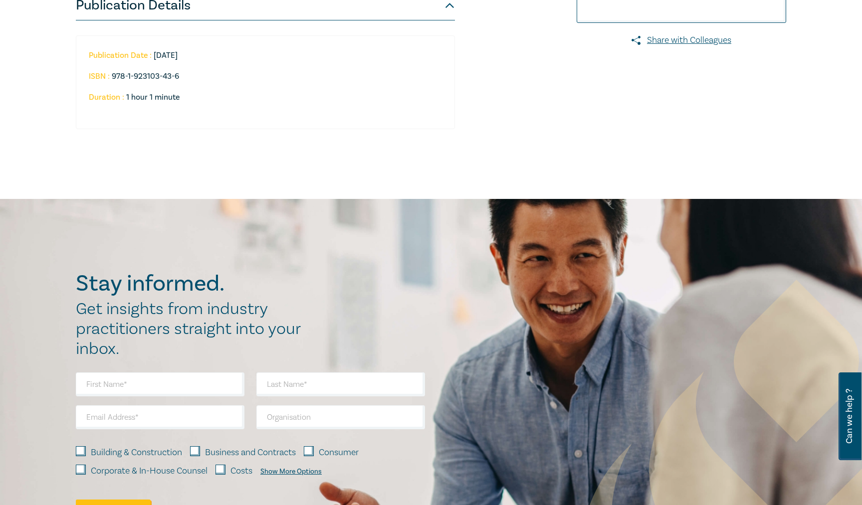
scroll to position [266, 0]
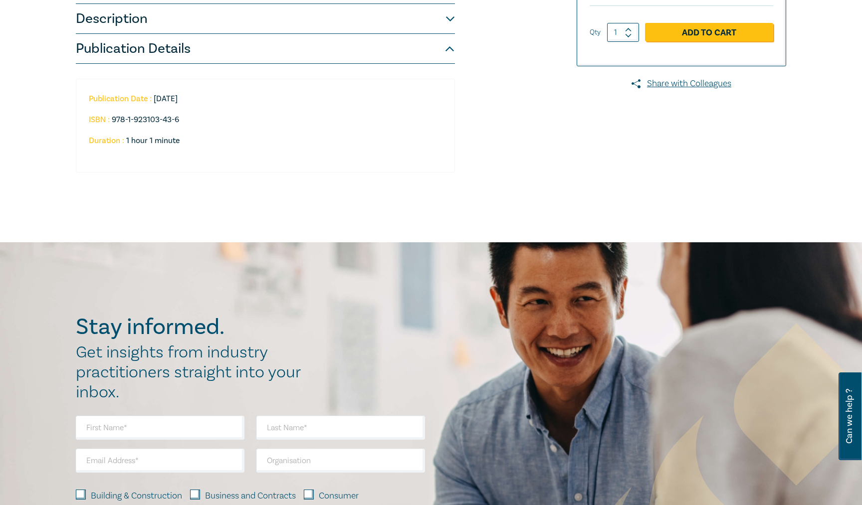
click at [354, 45] on button "Publication Details" at bounding box center [265, 49] width 379 height 30
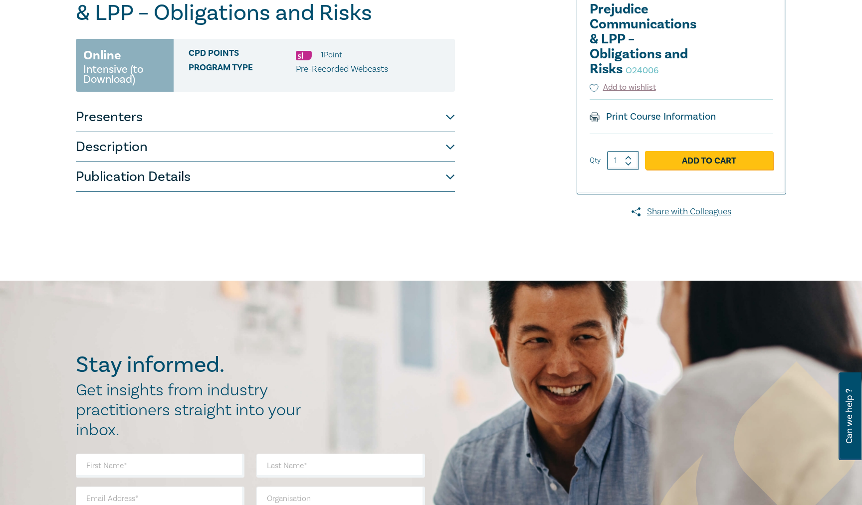
scroll to position [133, 0]
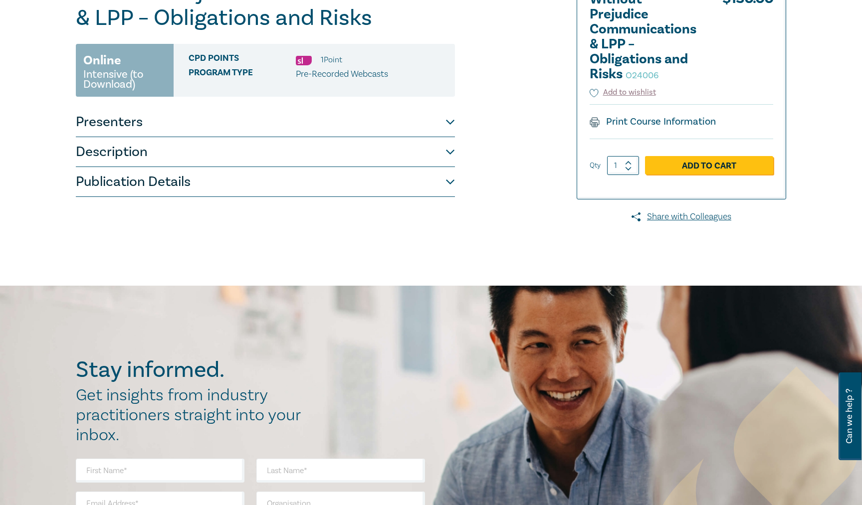
click at [431, 180] on button "Publication Details" at bounding box center [265, 182] width 379 height 30
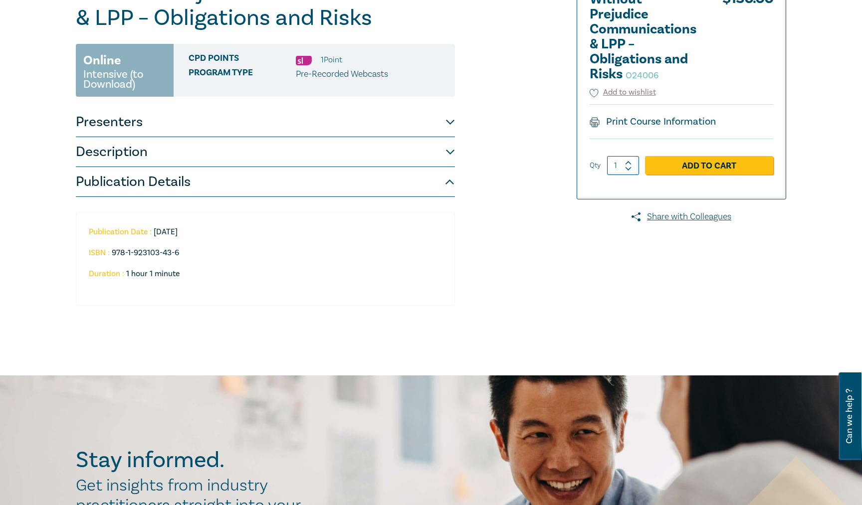
click at [423, 154] on button "Description" at bounding box center [265, 152] width 379 height 30
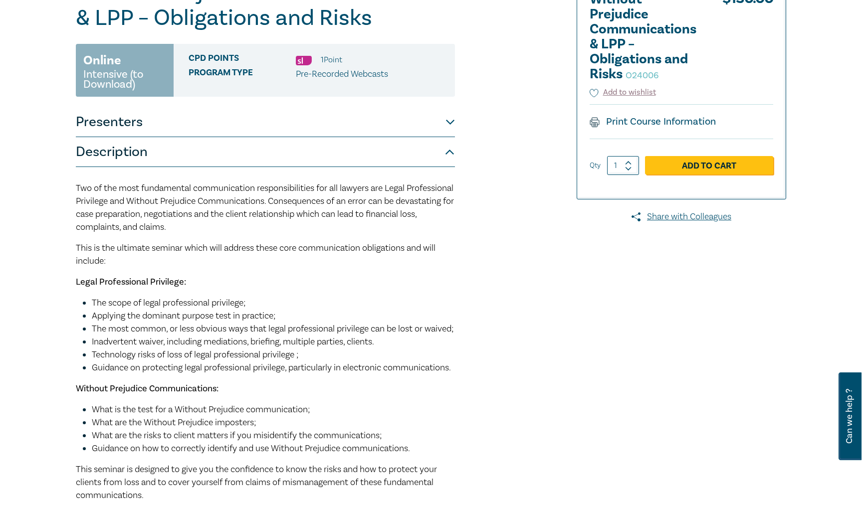
click at [415, 128] on button "Presenters" at bounding box center [265, 122] width 379 height 30
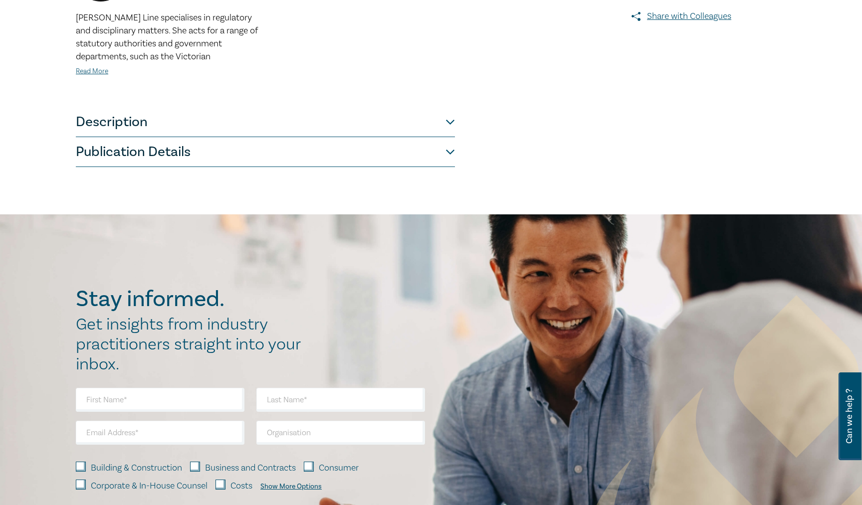
scroll to position [332, 0]
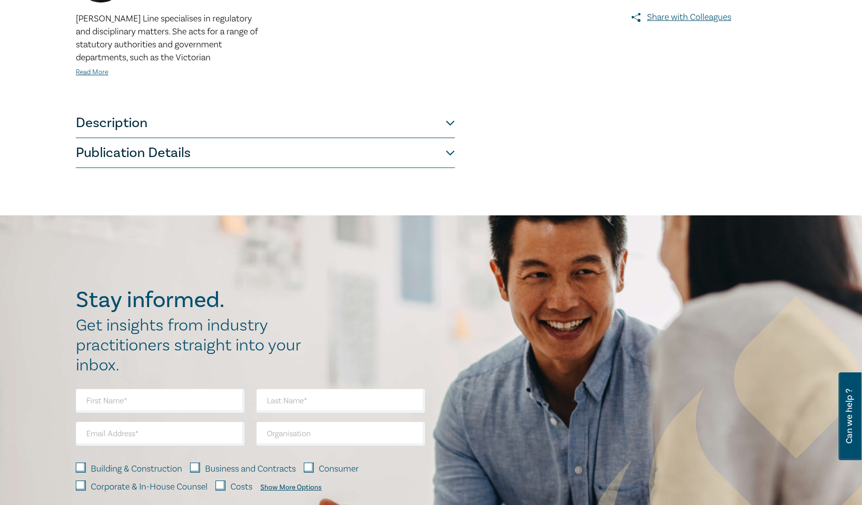
click at [416, 146] on button "Publication Details" at bounding box center [265, 153] width 379 height 30
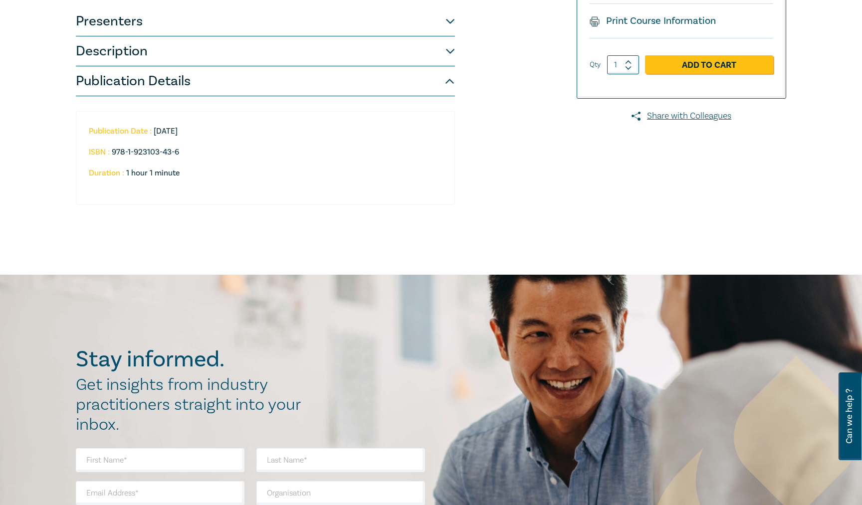
scroll to position [199, 0]
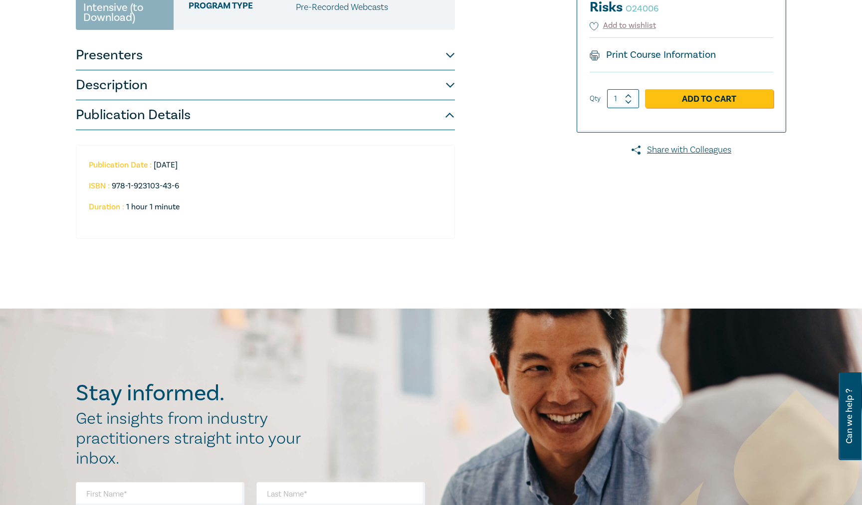
click at [442, 90] on button "Description" at bounding box center [265, 85] width 379 height 30
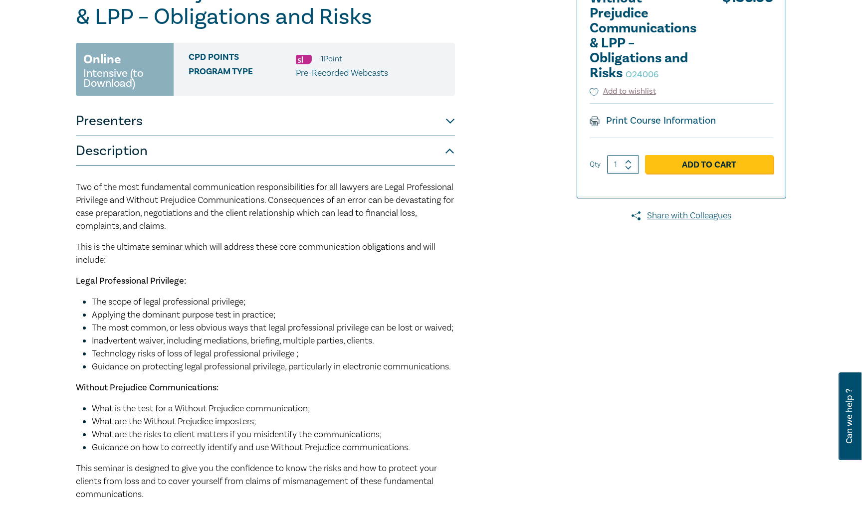
scroll to position [133, 0]
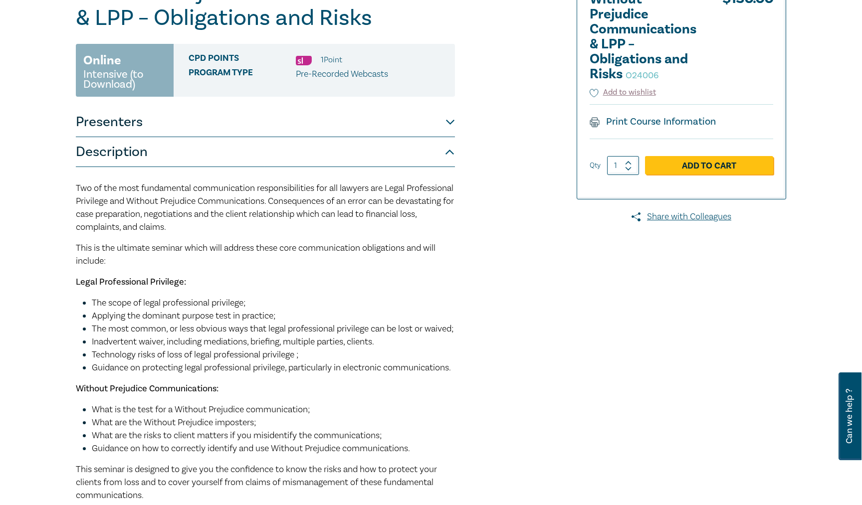
click at [742, 320] on div at bounding box center [671, 309] width 241 height 660
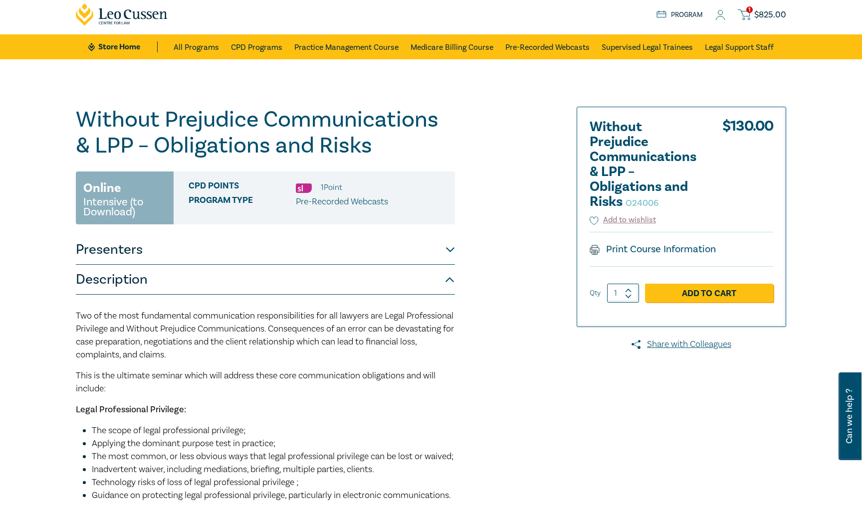
scroll to position [0, 0]
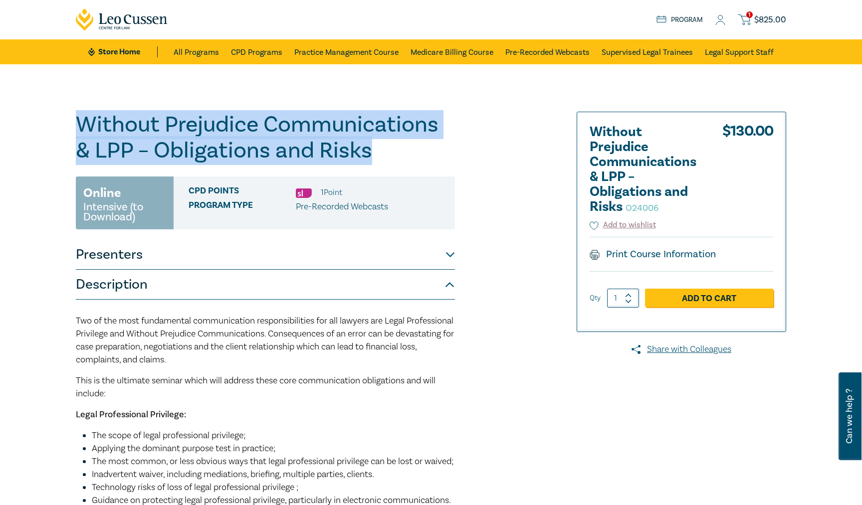
drag, startPoint x: 84, startPoint y: 124, endPoint x: 376, endPoint y: 155, distance: 293.3
click at [376, 155] on h1 "Without Prejudice Communications & LPP – Obligations and Risks O24006" at bounding box center [265, 138] width 379 height 52
copy h1 "Without Prejudice Communications & LPP – Obligations and Risks"
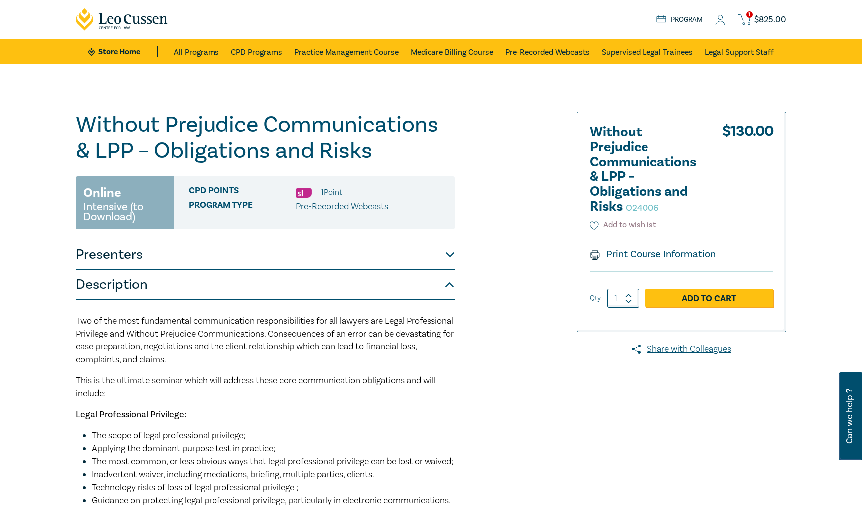
click at [272, 367] on p "Two of the most fundamental communication responsibilities for all lawyers are …" at bounding box center [265, 341] width 379 height 52
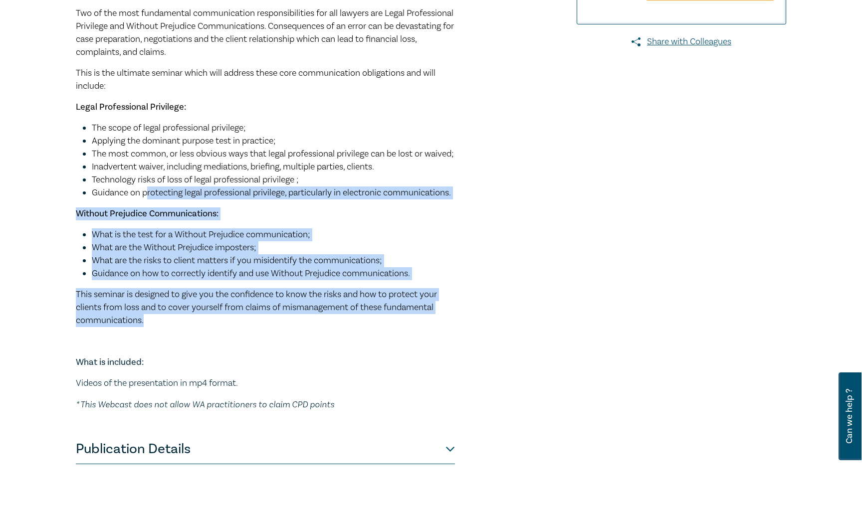
scroll to position [199, 0]
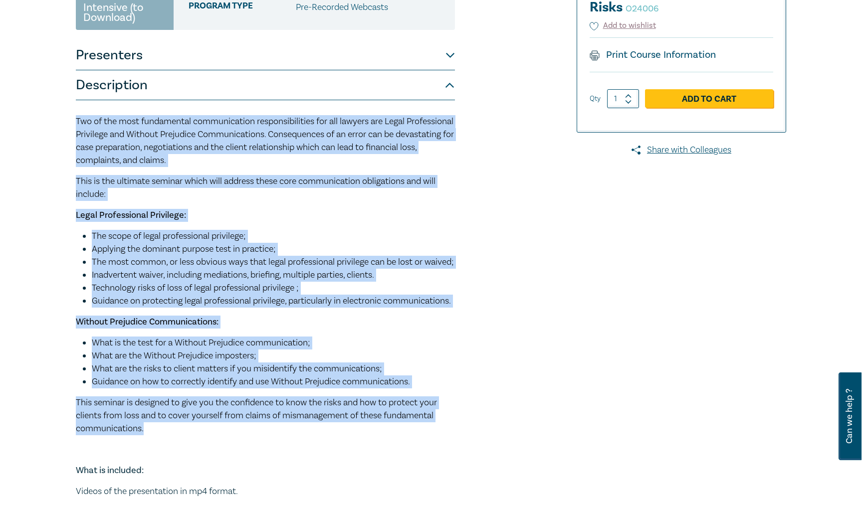
drag, startPoint x: 154, startPoint y: 323, endPoint x: 66, endPoint y: 128, distance: 214.3
click at [66, 128] on div "Without Prejudice Communications & LPP – Obligations and Risks O24006 Online In…" at bounding box center [431, 242] width 862 height 755
copy div "Two of the most fundamental communication responsibilities for all lawyers are …"
click at [319, 281] on span "Inadvertent waiver, including mediations, briefing, multiple parties, clients." at bounding box center [233, 274] width 282 height 11
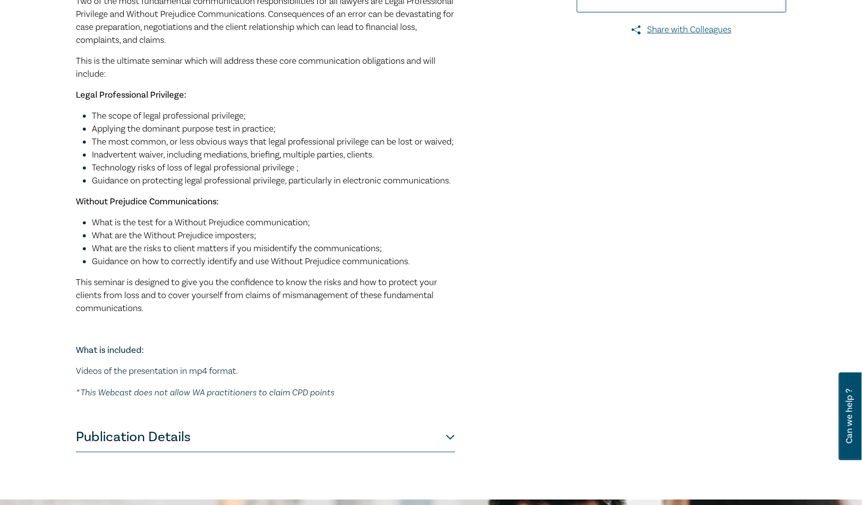
scroll to position [399, 0]
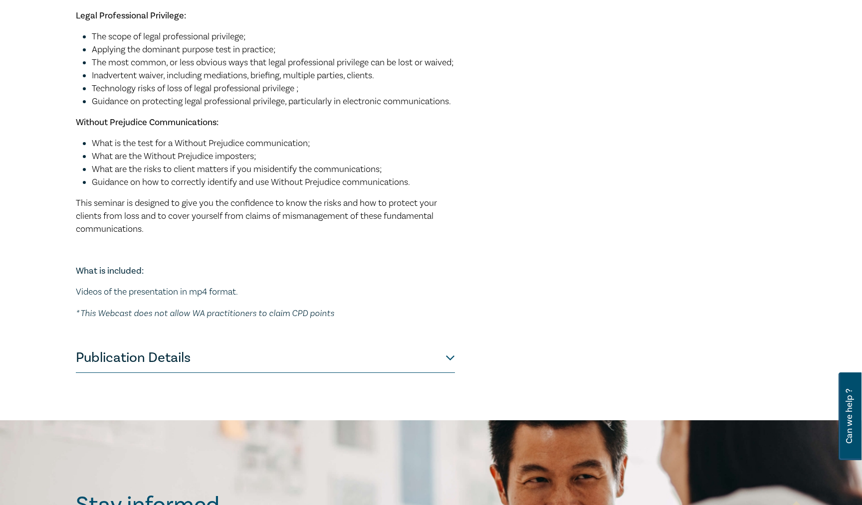
click at [310, 373] on button "Publication Details" at bounding box center [265, 358] width 379 height 30
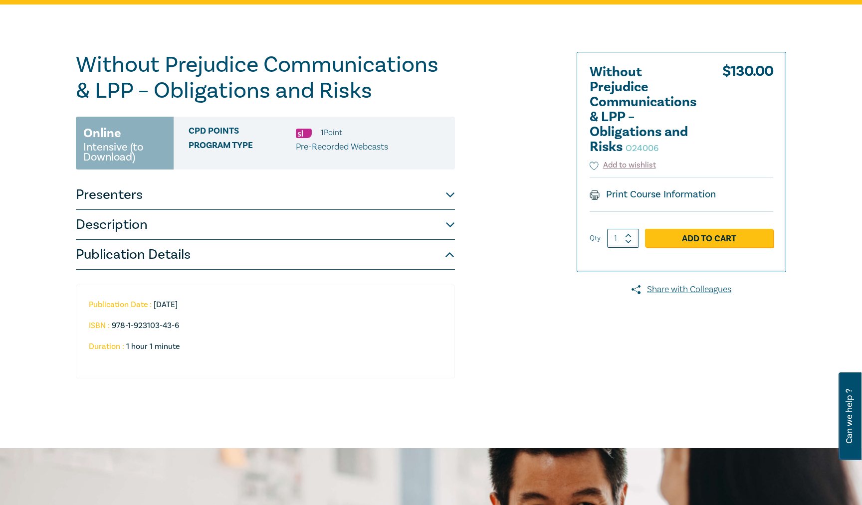
scroll to position [0, 0]
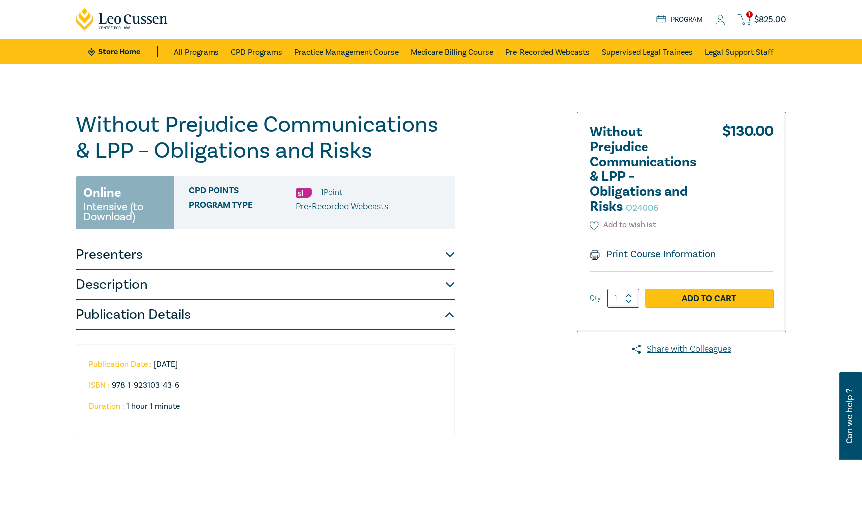
click at [272, 279] on button "Description" at bounding box center [265, 285] width 379 height 30
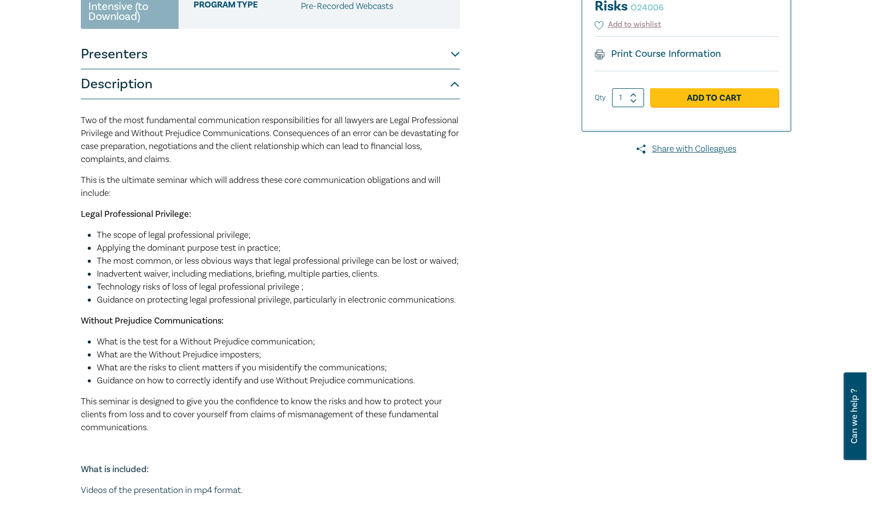
scroll to position [199, 0]
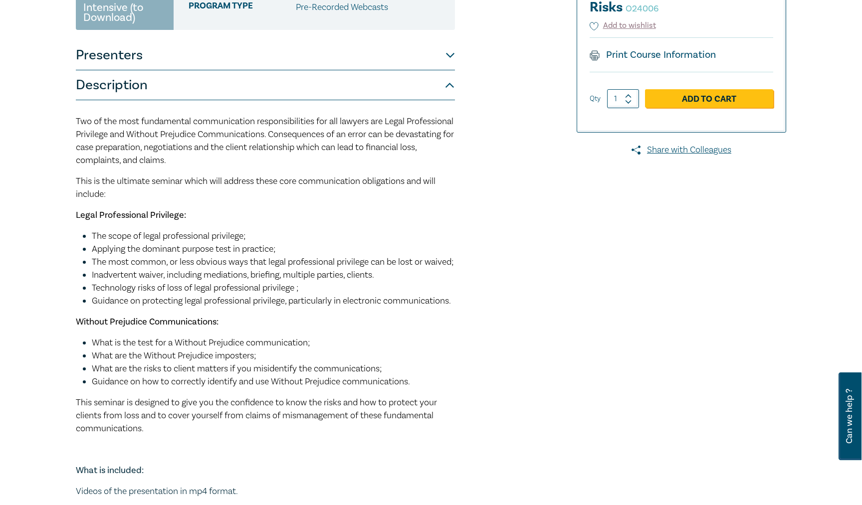
click at [253, 58] on button "Presenters" at bounding box center [265, 55] width 379 height 30
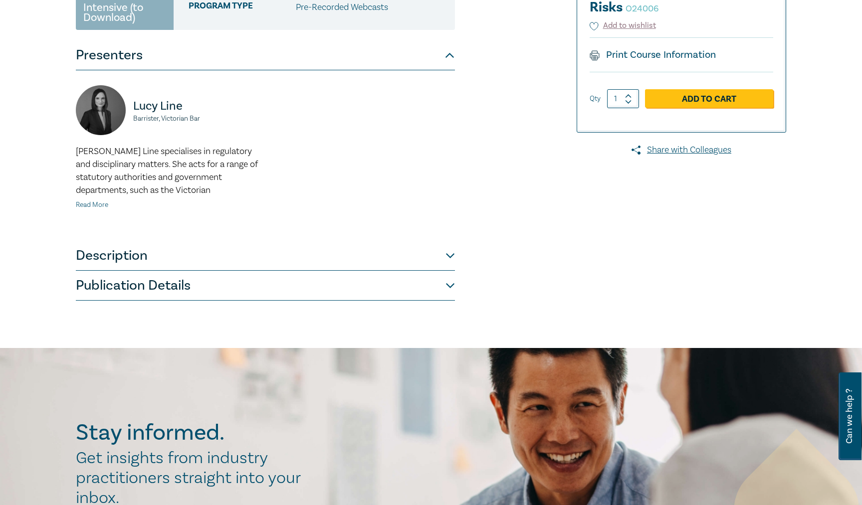
click at [94, 205] on link "Read More" at bounding box center [92, 204] width 32 height 9
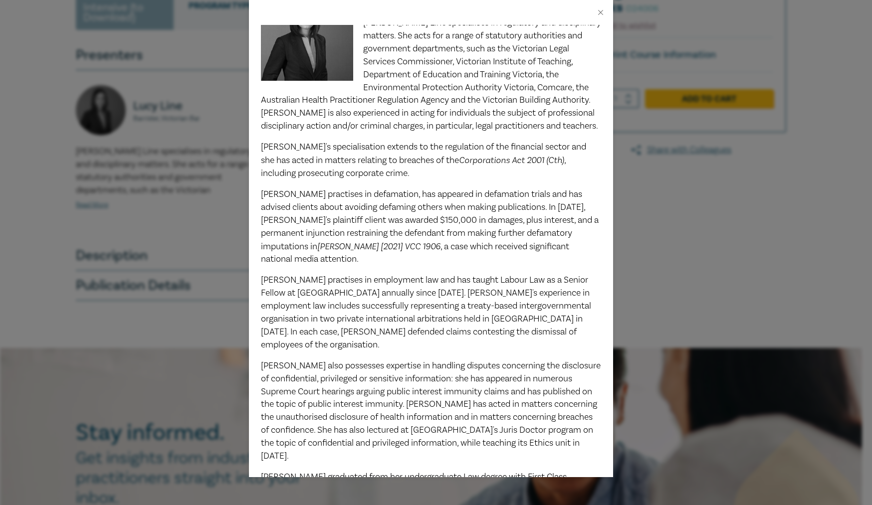
scroll to position [0, 0]
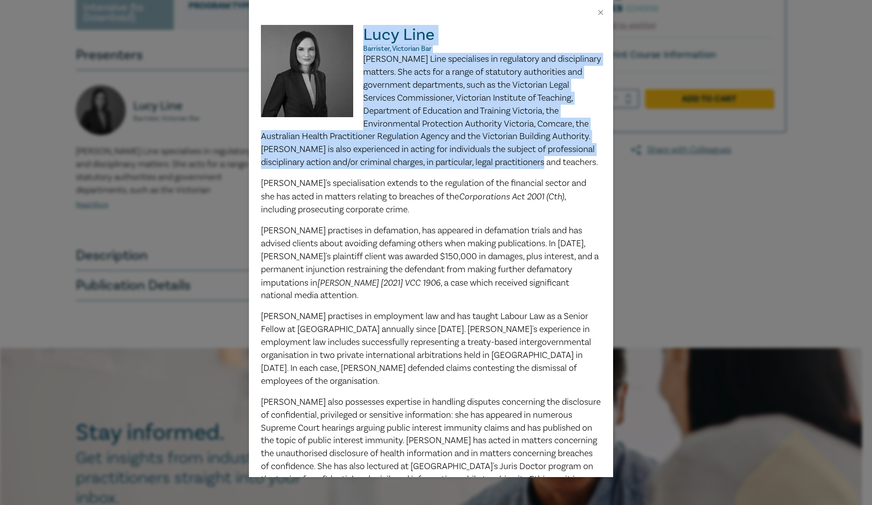
drag, startPoint x: 362, startPoint y: 36, endPoint x: 368, endPoint y: 174, distance: 137.8
click at [368, 174] on div "[PERSON_NAME], Victorian Bar [PERSON_NAME] M E Line specialises in regulatory a…" at bounding box center [431, 388] width 340 height 726
copy div "[PERSON_NAME], Victorian Bar [PERSON_NAME] M E Line specialises in regulatory a…"
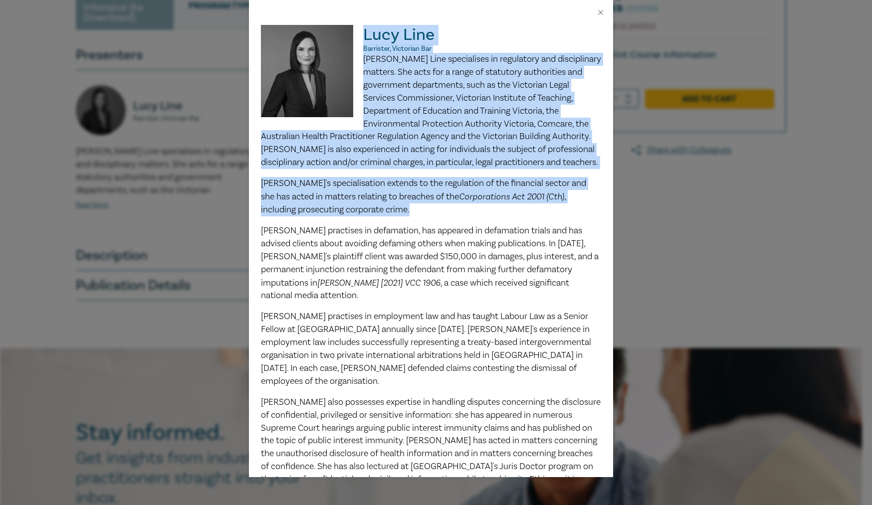
click at [376, 216] on p "[PERSON_NAME]'s specialisation extends to the regulation of the financial secto…" at bounding box center [431, 196] width 340 height 39
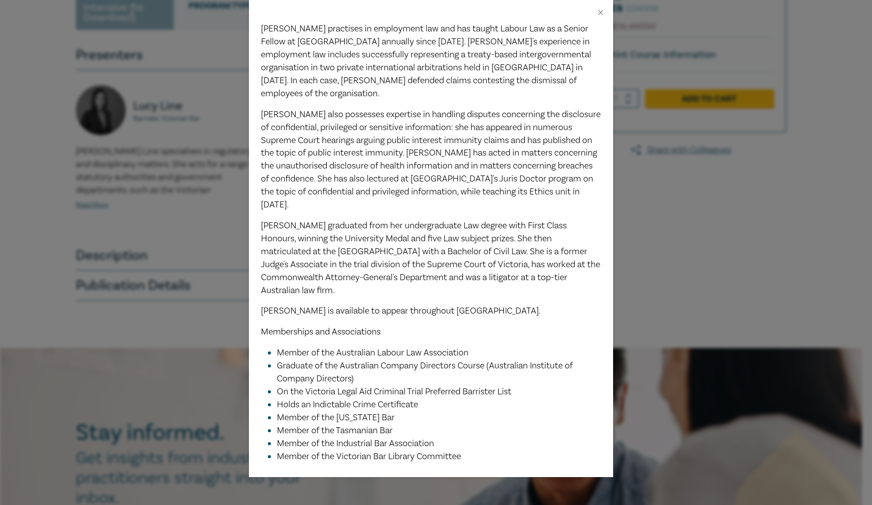
scroll to position [314, 0]
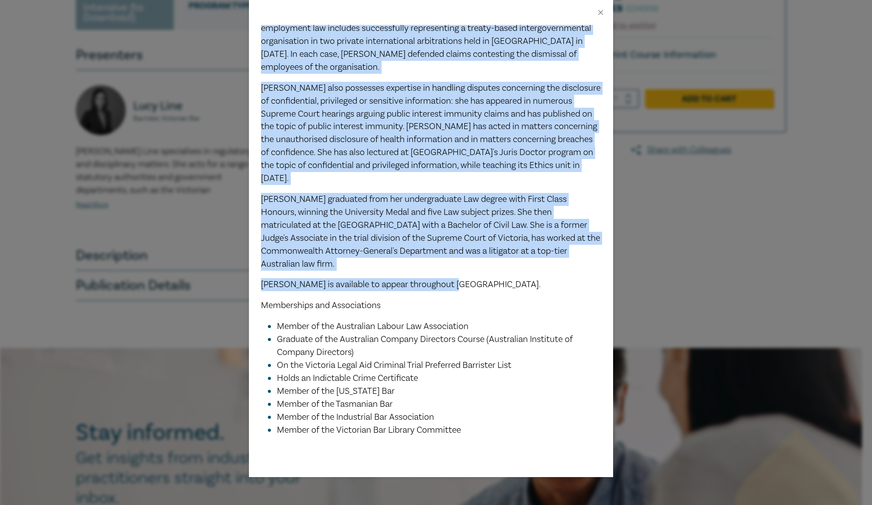
click at [453, 287] on p "[PERSON_NAME] is available to appear throughout [GEOGRAPHIC_DATA]." at bounding box center [431, 284] width 340 height 13
drag, startPoint x: 453, startPoint y: 287, endPoint x: 369, endPoint y: 263, distance: 87.6
click at [369, 263] on p "[PERSON_NAME] graduated from her undergraduate Law degree with First Class Hono…" at bounding box center [431, 231] width 340 height 77
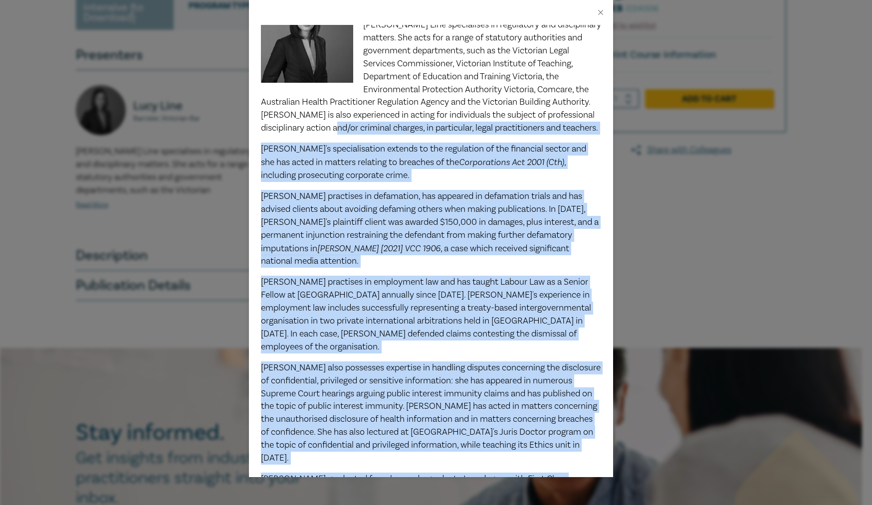
scroll to position [0, 0]
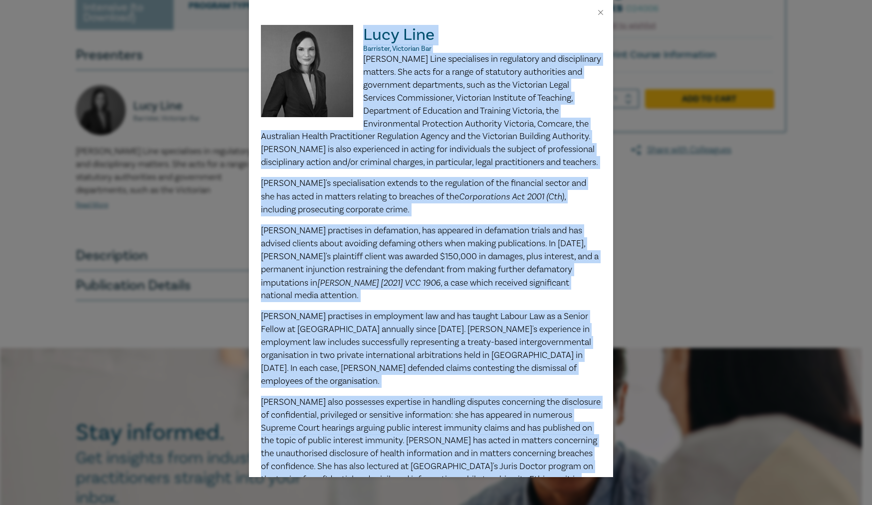
drag, startPoint x: 455, startPoint y: 286, endPoint x: 360, endPoint y: 39, distance: 264.8
click at [360, 39] on div "[PERSON_NAME], Victorian Bar [PERSON_NAME] M E Line specialises in regulatory a…" at bounding box center [431, 388] width 340 height 726
copy div "[PERSON_NAME], Victorian Bar [PERSON_NAME] M E Line specialises in regulatory a…"
click at [417, 141] on span "[PERSON_NAME] Line specialises in regulatory and disciplinary matters. She acts…" at bounding box center [431, 110] width 340 height 115
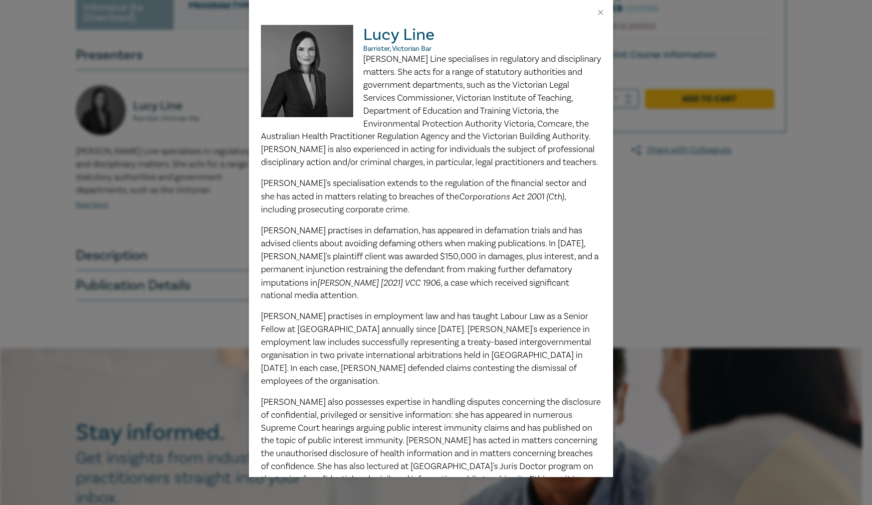
click at [439, 258] on span "[PERSON_NAME] practises in defamation, has appeared in defamation trials and ha…" at bounding box center [430, 257] width 338 height 64
click at [598, 15] on button "Close" at bounding box center [600, 12] width 9 height 9
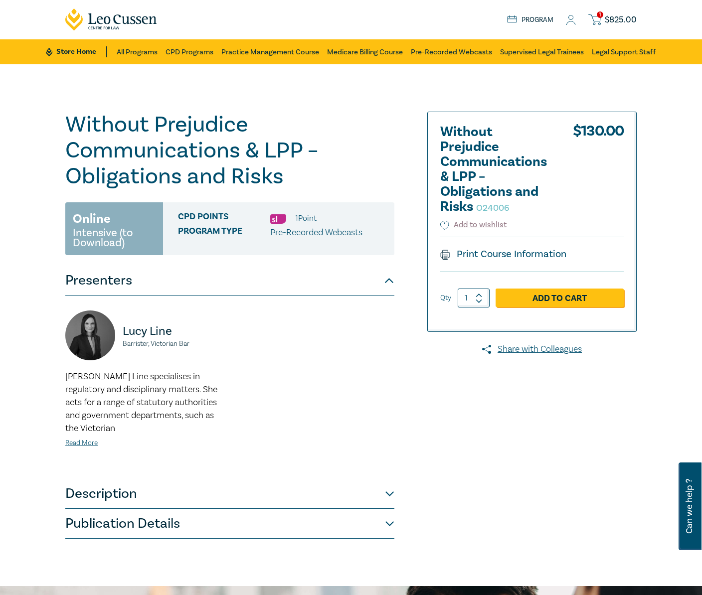
click at [272, 152] on h1 "Without Prejudice Communications & LPP – Obligations and Risks O24006" at bounding box center [229, 151] width 329 height 78
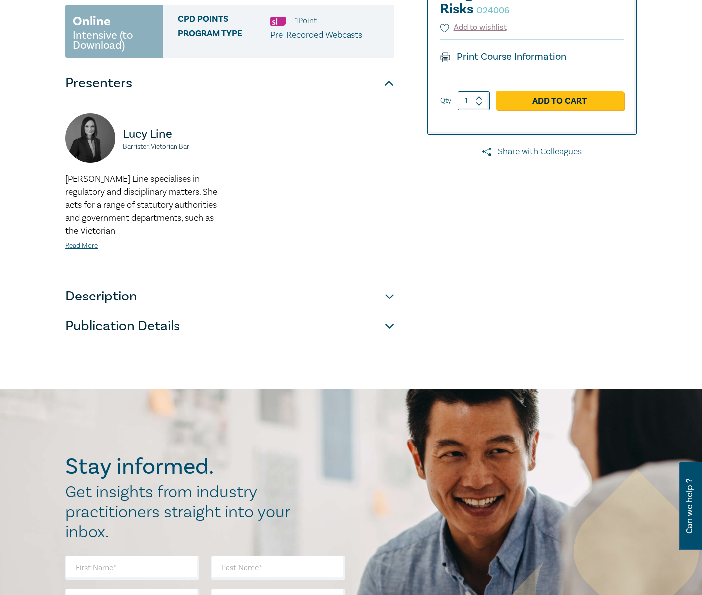
scroll to position [199, 0]
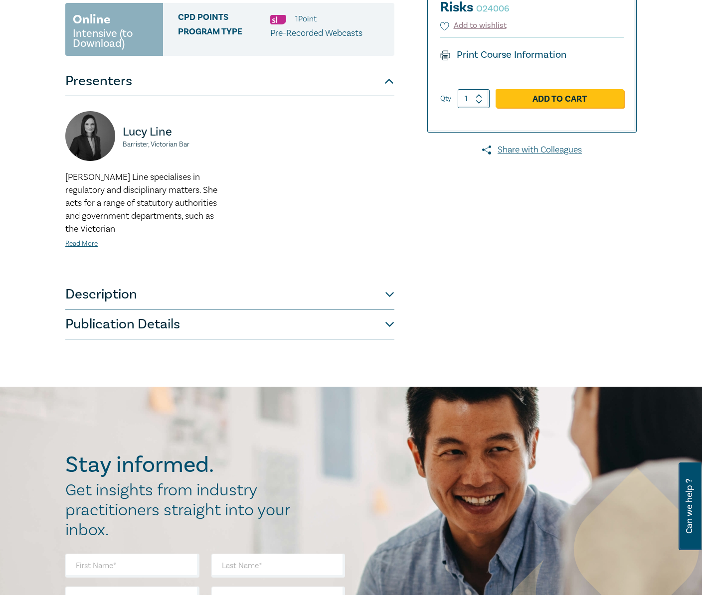
click at [220, 327] on button "Publication Details" at bounding box center [229, 325] width 329 height 30
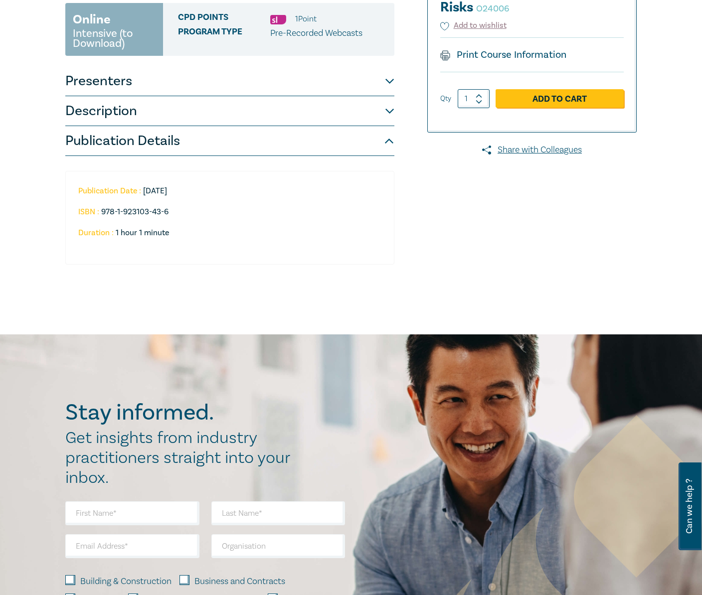
click at [179, 115] on button "Description" at bounding box center [229, 111] width 329 height 30
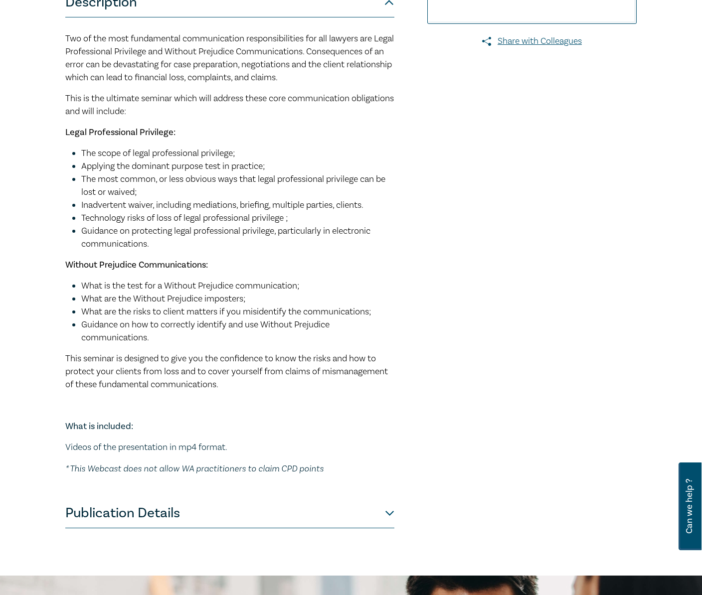
scroll to position [332, 0]
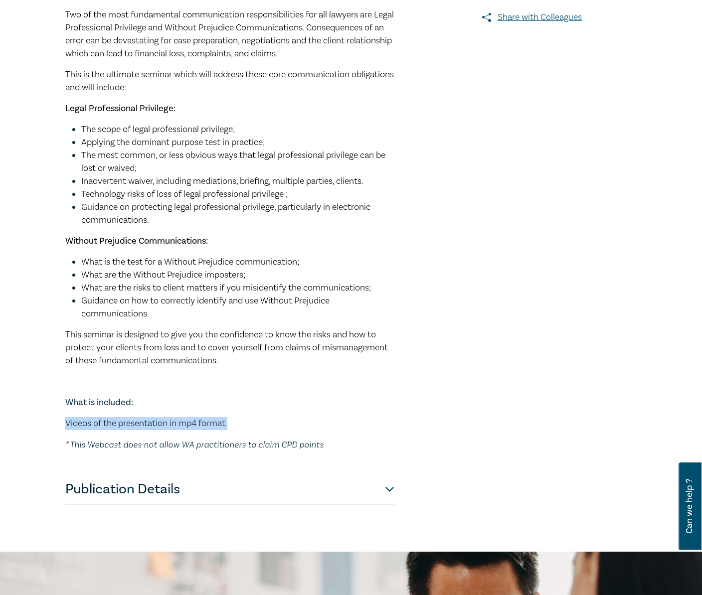
drag, startPoint x: 229, startPoint y: 425, endPoint x: 62, endPoint y: 421, distance: 167.6
click at [62, 421] on div "Without Prejudice Communications & LPP – Obligations and Risks O24006 Online In…" at bounding box center [253, 142] width 389 height 725
copy p "Videos of the presentation in mp4 format."
click at [175, 368] on p "This seminar is designed to give you the confidence to know the risks and how t…" at bounding box center [229, 348] width 329 height 39
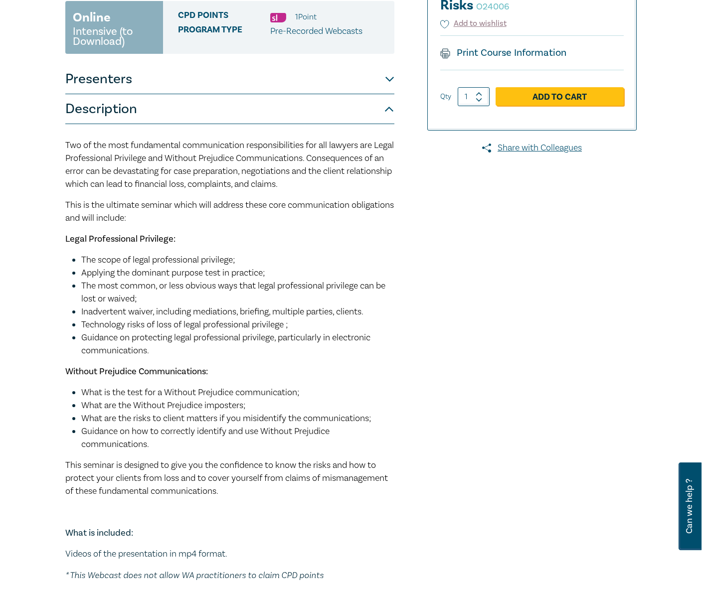
scroll to position [199, 0]
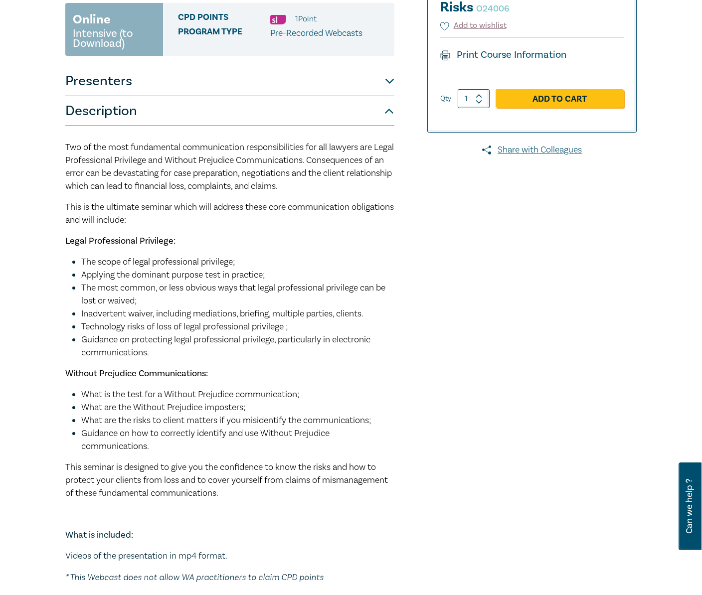
click at [195, 364] on div "Two of the most fundamental communication responsibilities for all lawyers are …" at bounding box center [229, 362] width 329 height 443
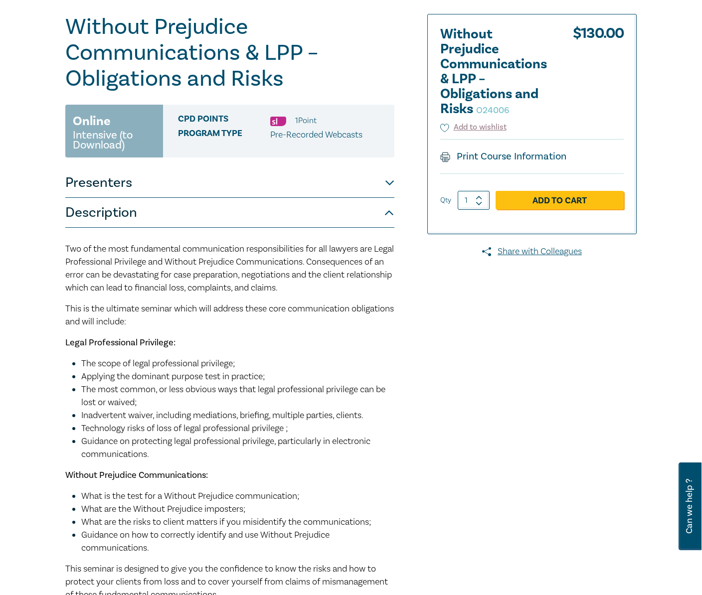
scroll to position [66, 0]
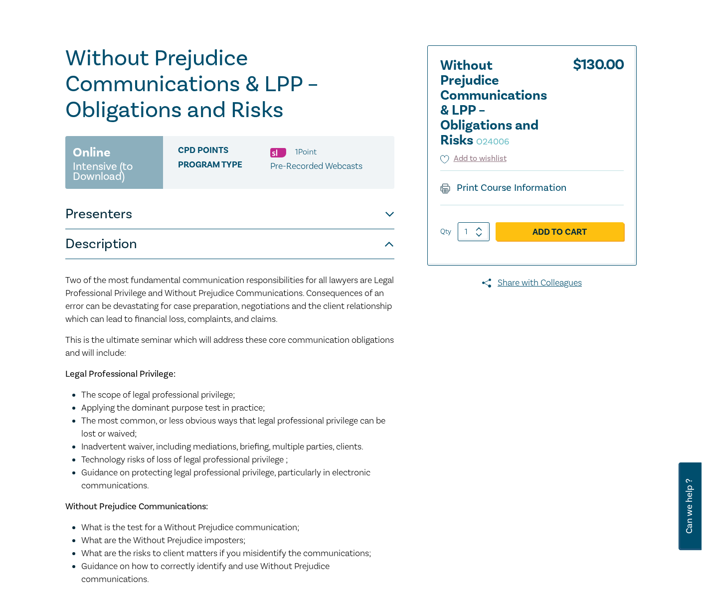
click at [312, 222] on button "Presenters" at bounding box center [229, 214] width 329 height 30
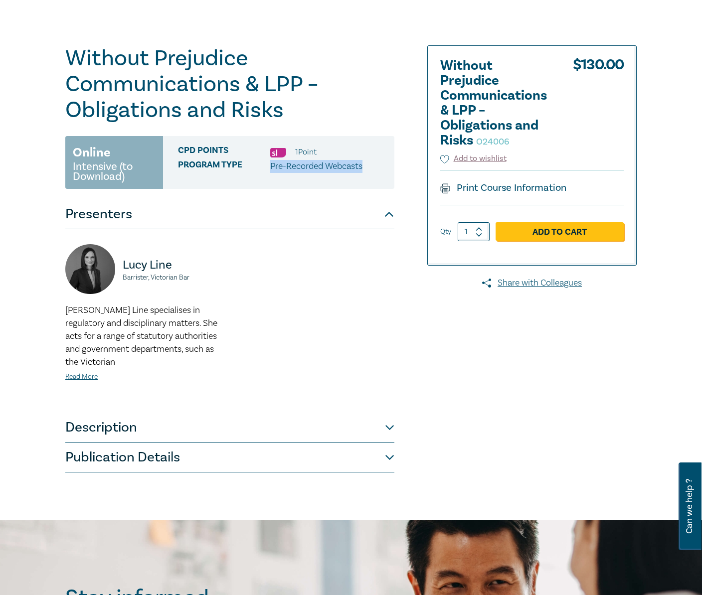
drag, startPoint x: 368, startPoint y: 174, endPoint x: 268, endPoint y: 176, distance: 99.8
click at [268, 176] on div "CPD Points 1 Point Program type Pre-Recorded Webcasts" at bounding box center [278, 162] width 231 height 53
copy div "Pre-Recorded Webcasts"
click at [243, 338] on div "[PERSON_NAME], Victorian Bar [PERSON_NAME] M E Line specialises in regulatory a…" at bounding box center [229, 321] width 341 height 154
drag, startPoint x: 128, startPoint y: 178, endPoint x: 68, endPoint y: 158, distance: 63.7
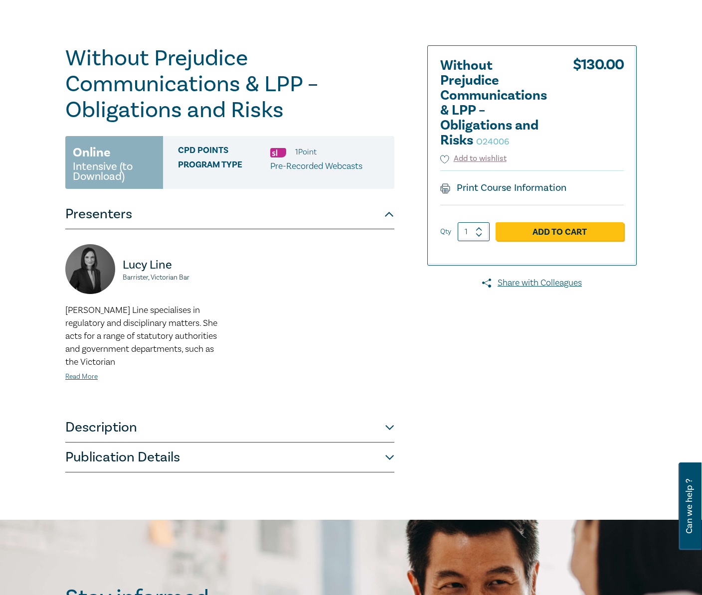
click at [68, 158] on div "Online Intensive (to Download)" at bounding box center [114, 162] width 98 height 53
copy div "Online Intensive (to Download)"
click at [225, 321] on div "[PERSON_NAME], Victorian Bar [PERSON_NAME] M E Line specialises in regulatory a…" at bounding box center [144, 321] width 171 height 154
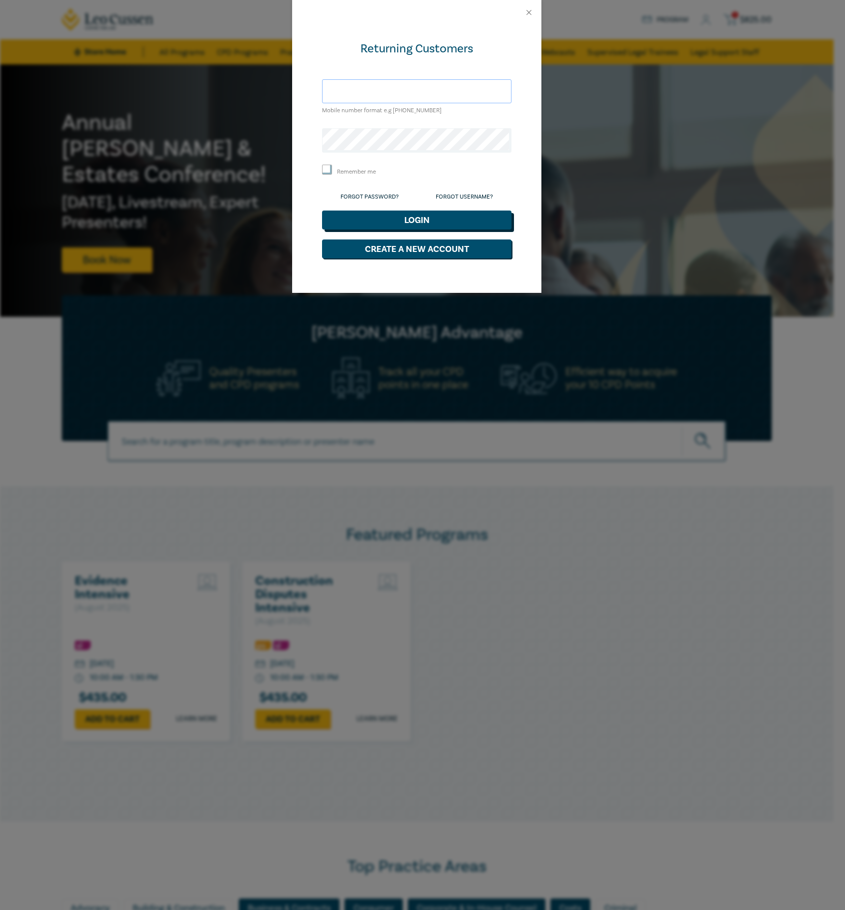
type input "[EMAIL_ADDRESS][DOMAIN_NAME]"
click at [445, 217] on button "Login" at bounding box center [417, 219] width 190 height 19
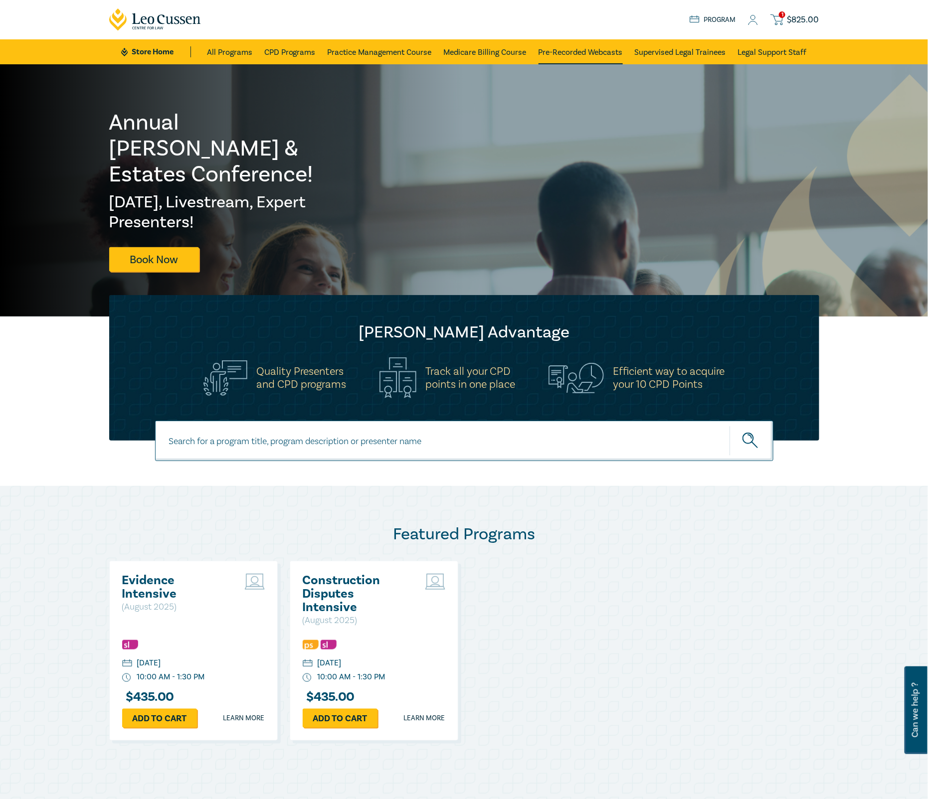
click at [575, 53] on link "Pre-Recorded Webcasts" at bounding box center [581, 51] width 84 height 25
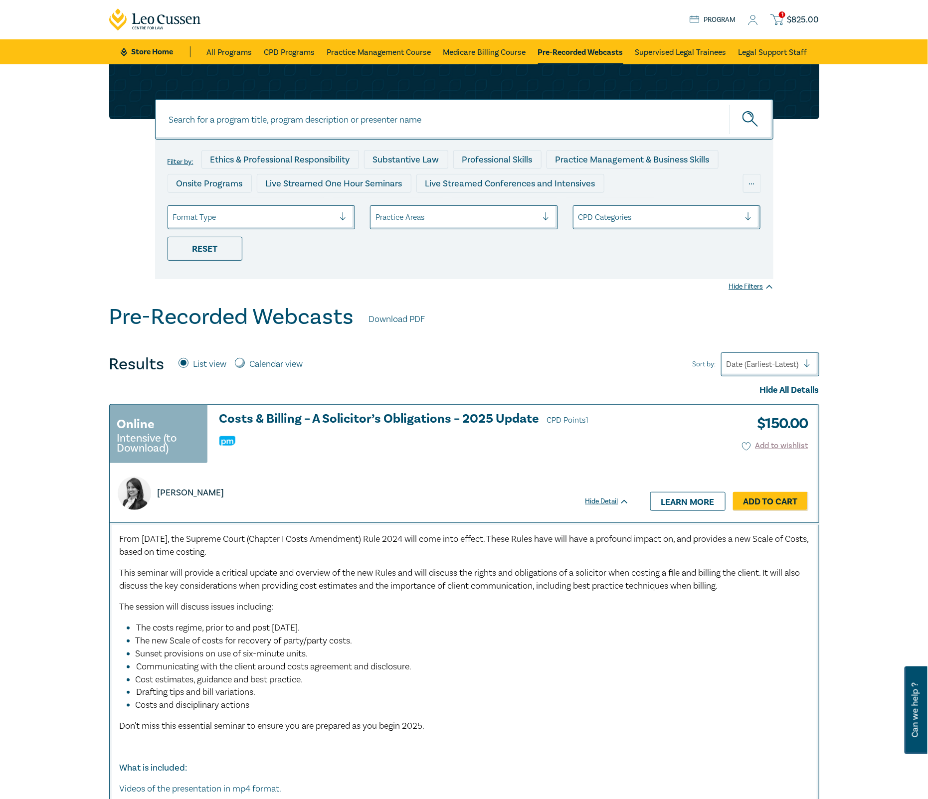
click at [754, 18] on icon at bounding box center [753, 20] width 10 height 10
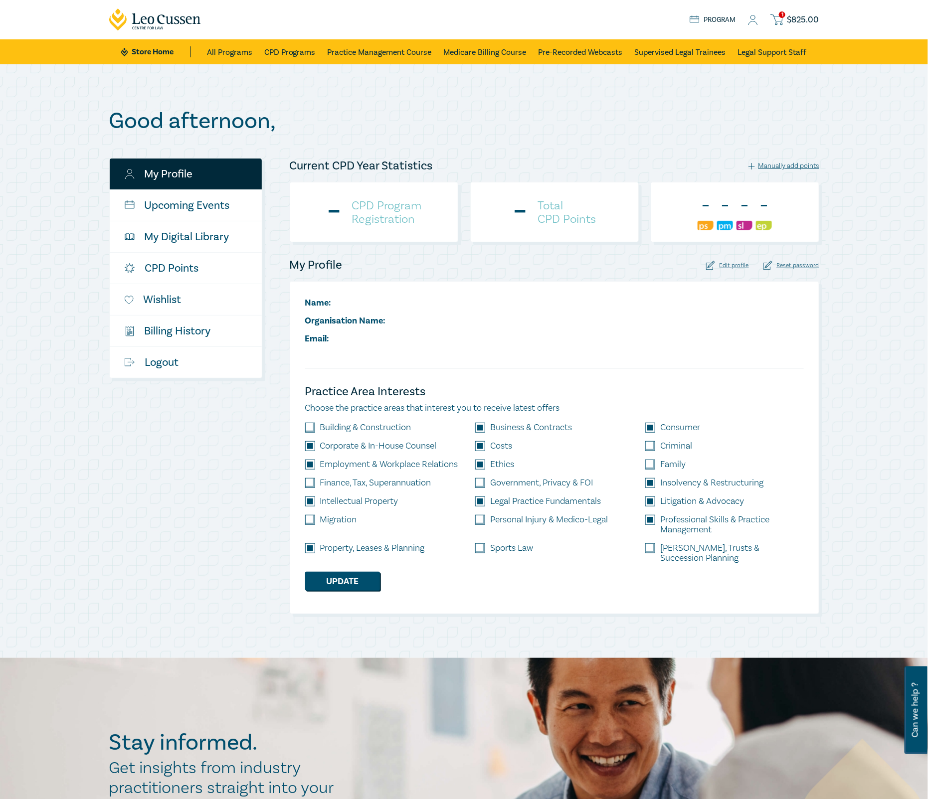
checkbox input "true"
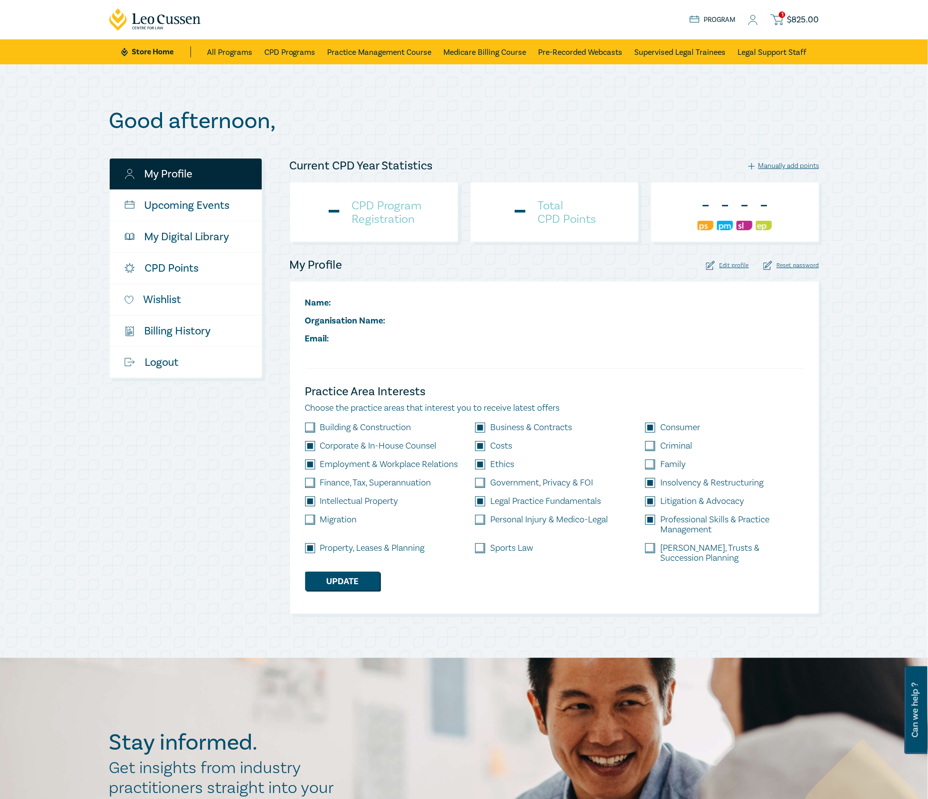
checkbox input "true"
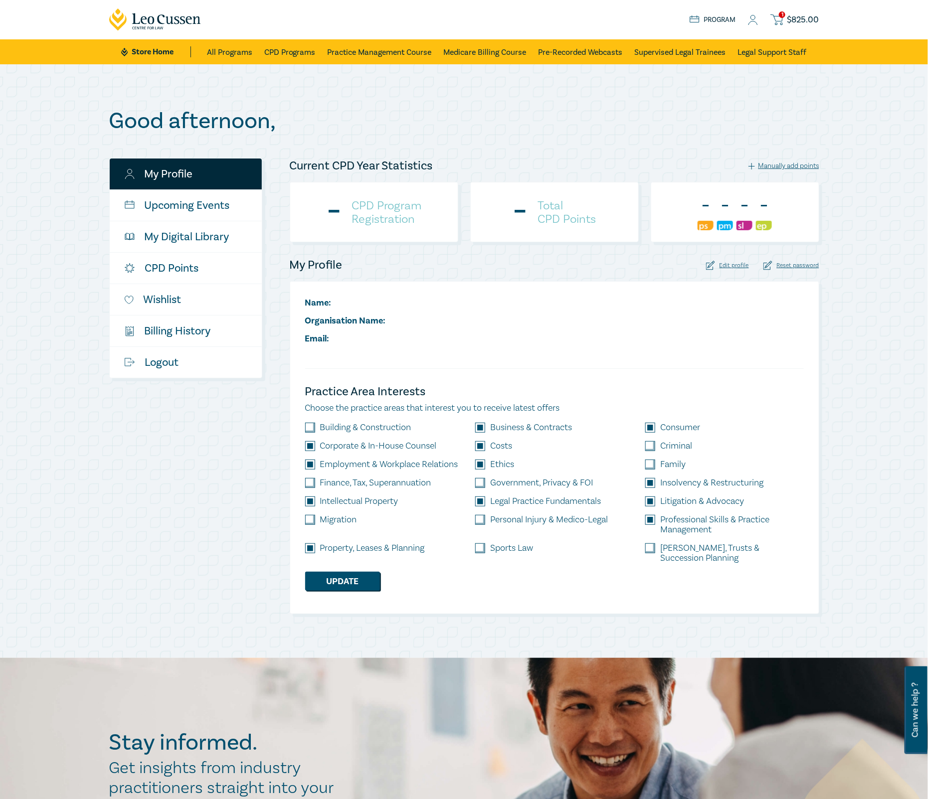
checkbox input "true"
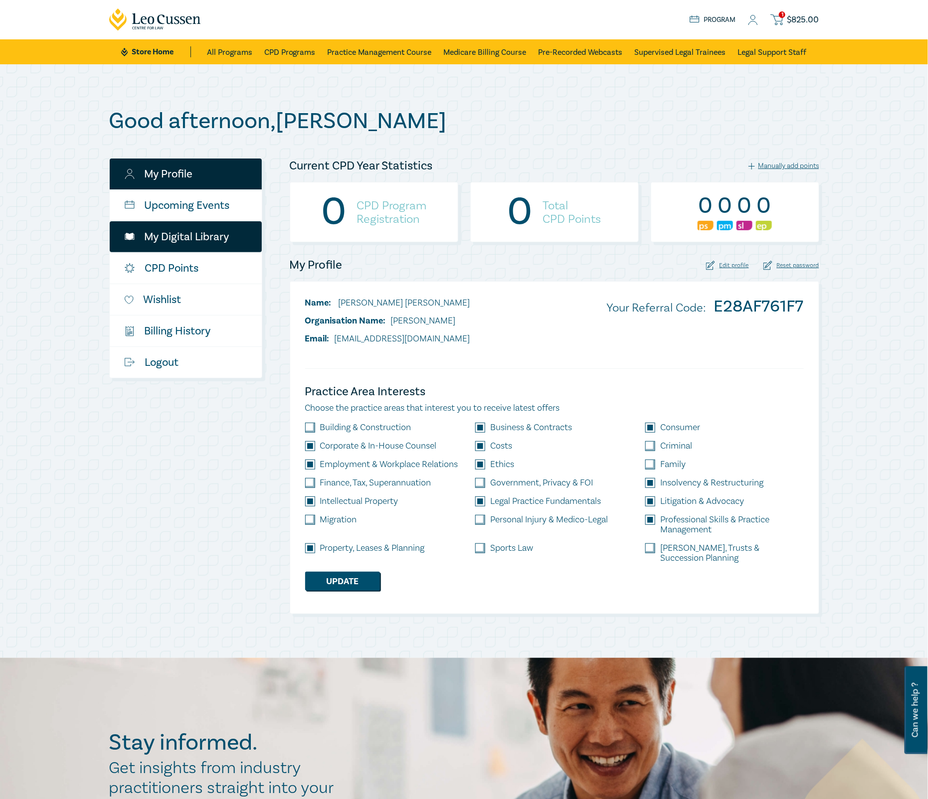
click at [199, 238] on link "My Digital Library" at bounding box center [186, 236] width 152 height 31
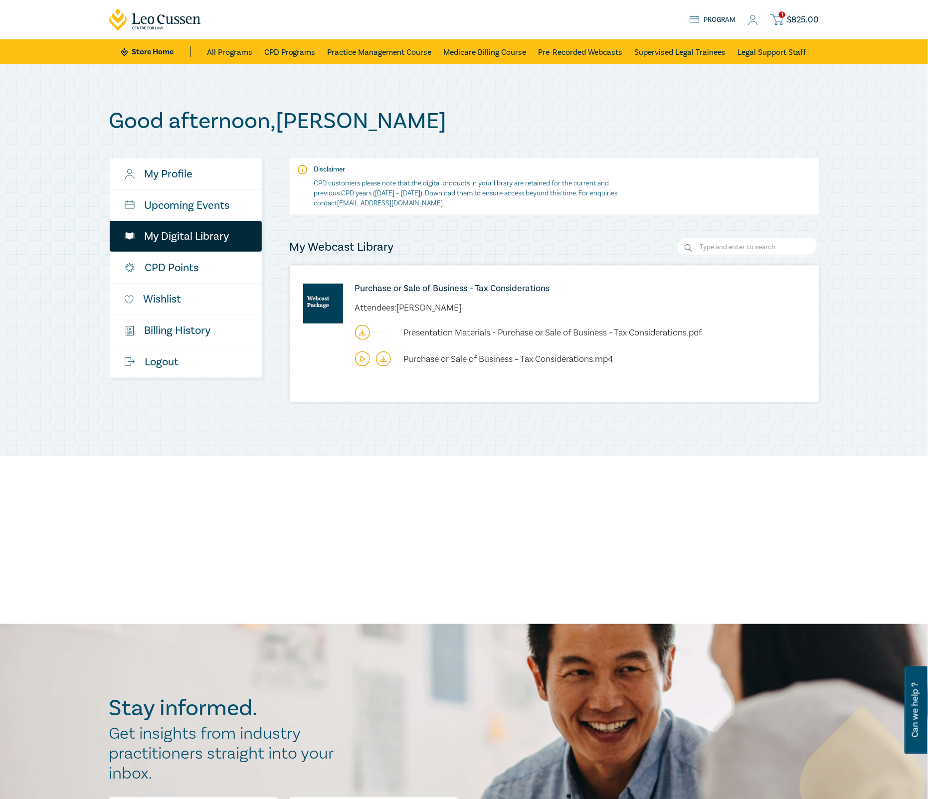
click at [362, 335] on icon at bounding box center [362, 333] width 3 height 1
click at [199, 208] on link "Upcoming Events" at bounding box center [186, 205] width 152 height 31
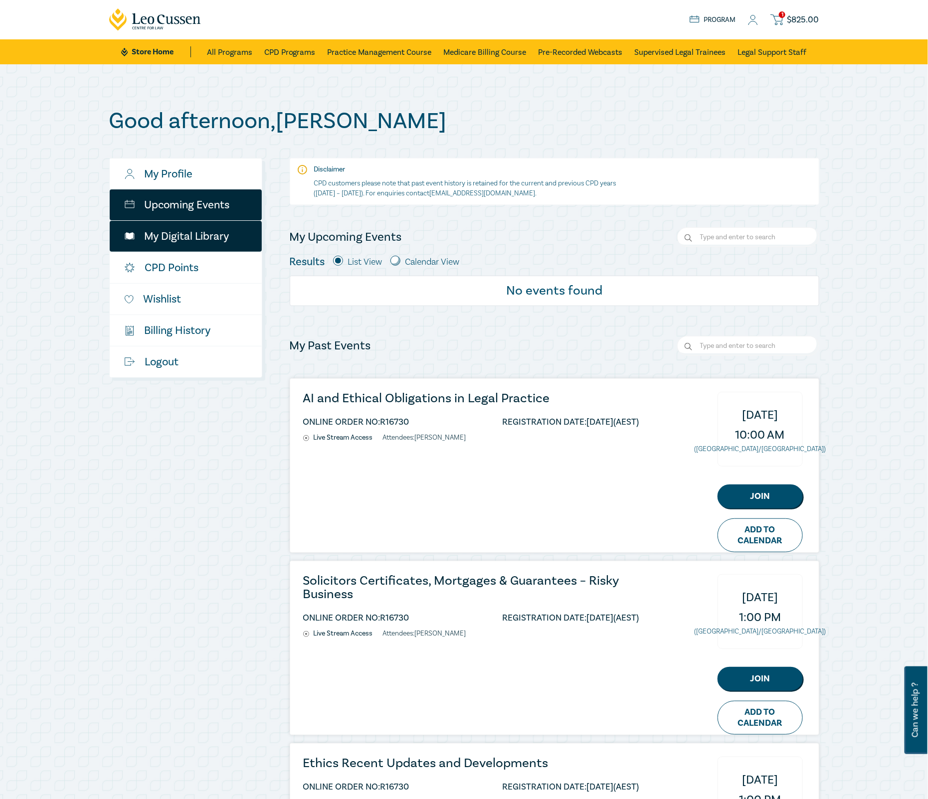
click at [204, 242] on link "My Digital Library" at bounding box center [186, 236] width 152 height 31
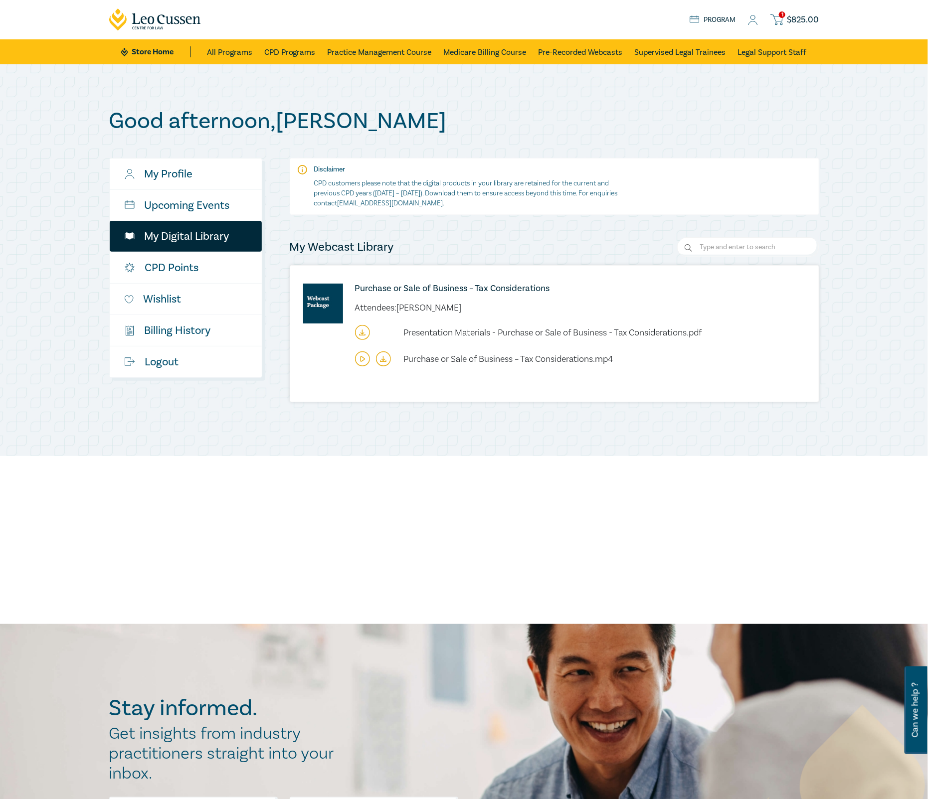
click at [194, 175] on link "My Profile" at bounding box center [186, 174] width 152 height 31
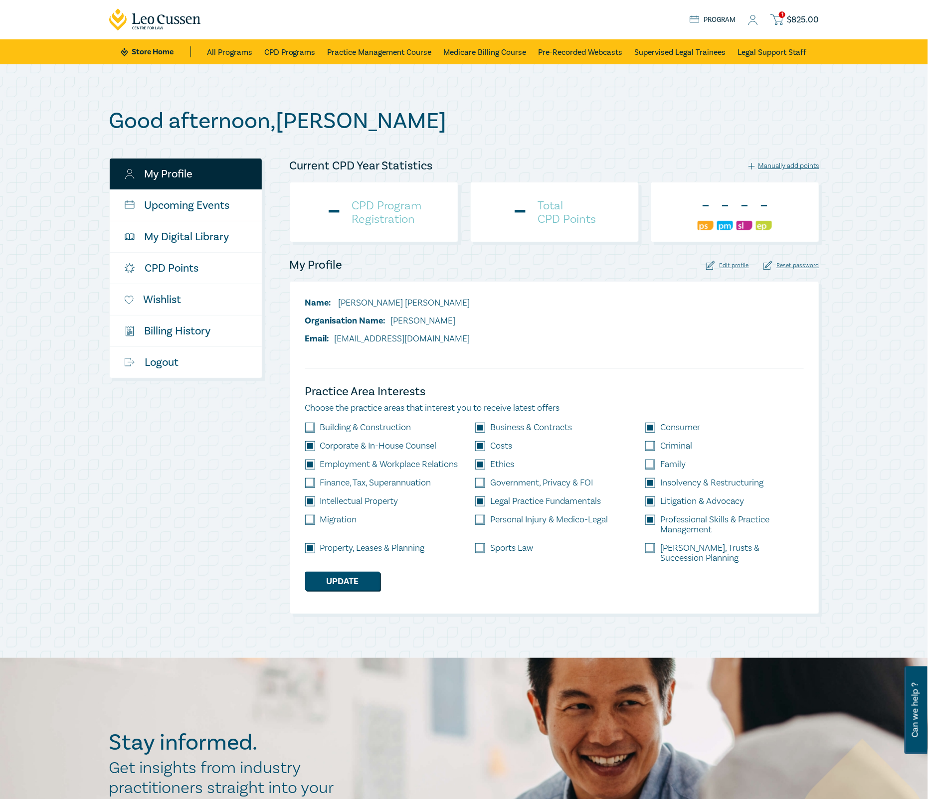
checkbox input "true"
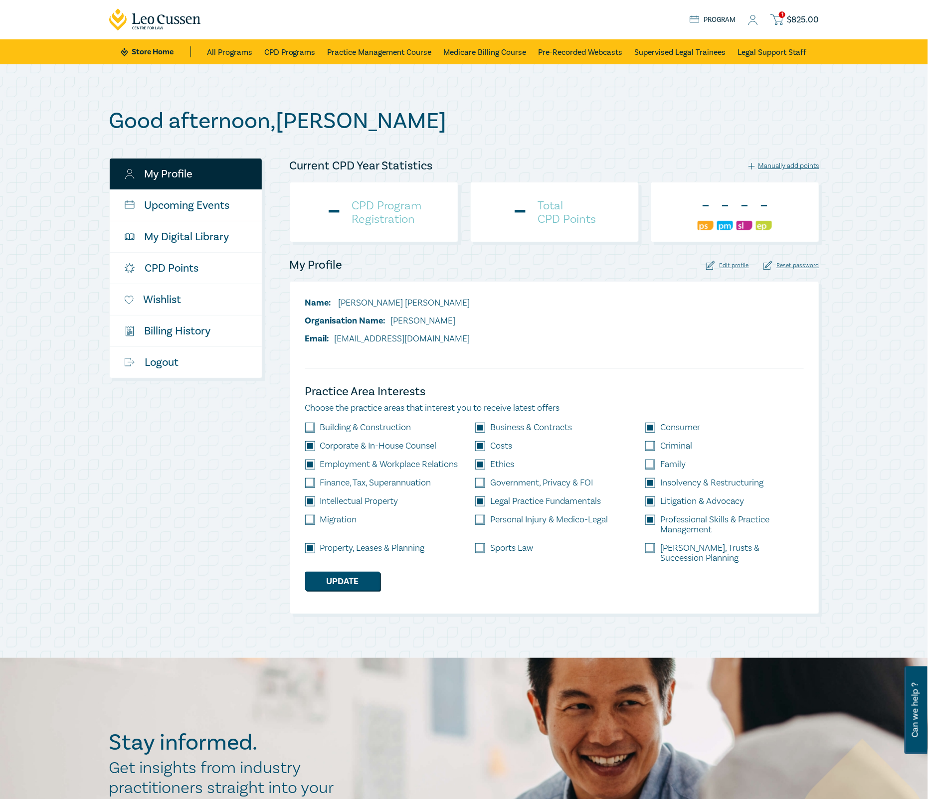
checkbox input "true"
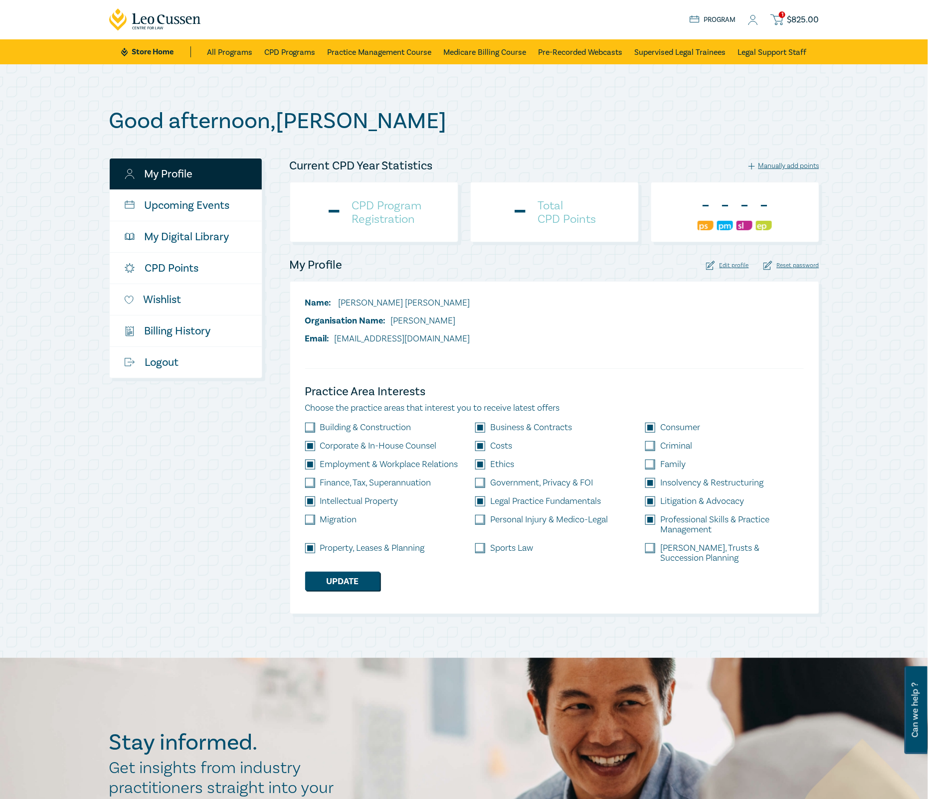
checkbox input "true"
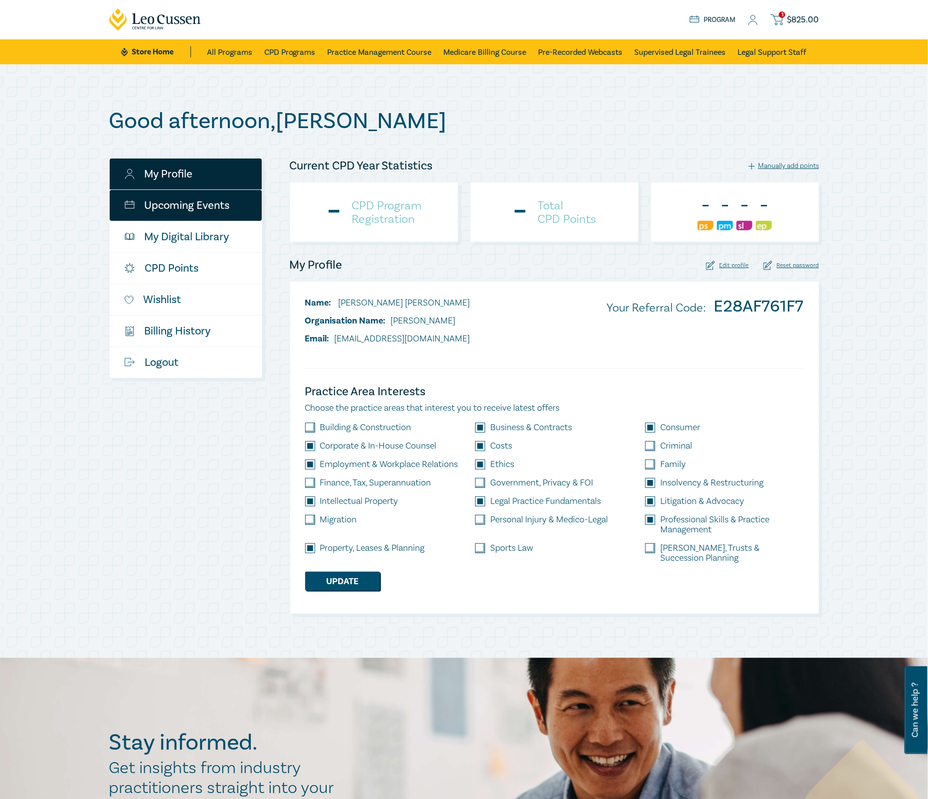
click at [186, 208] on link "Upcoming Events" at bounding box center [186, 205] width 152 height 31
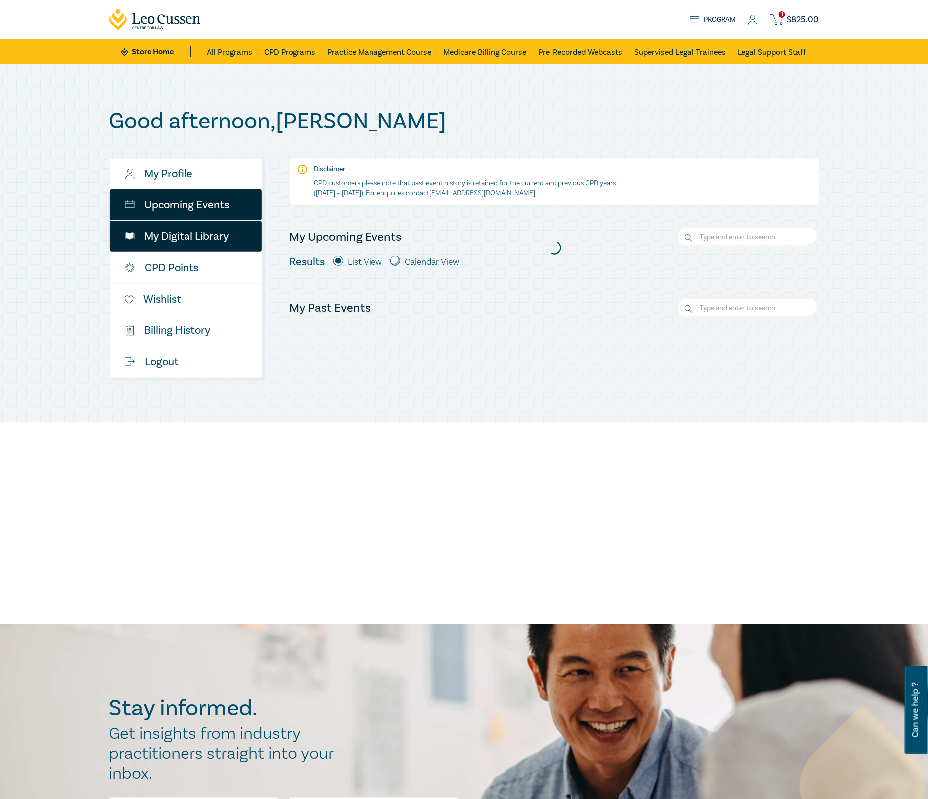
click at [186, 235] on link "My Digital Library" at bounding box center [186, 236] width 152 height 31
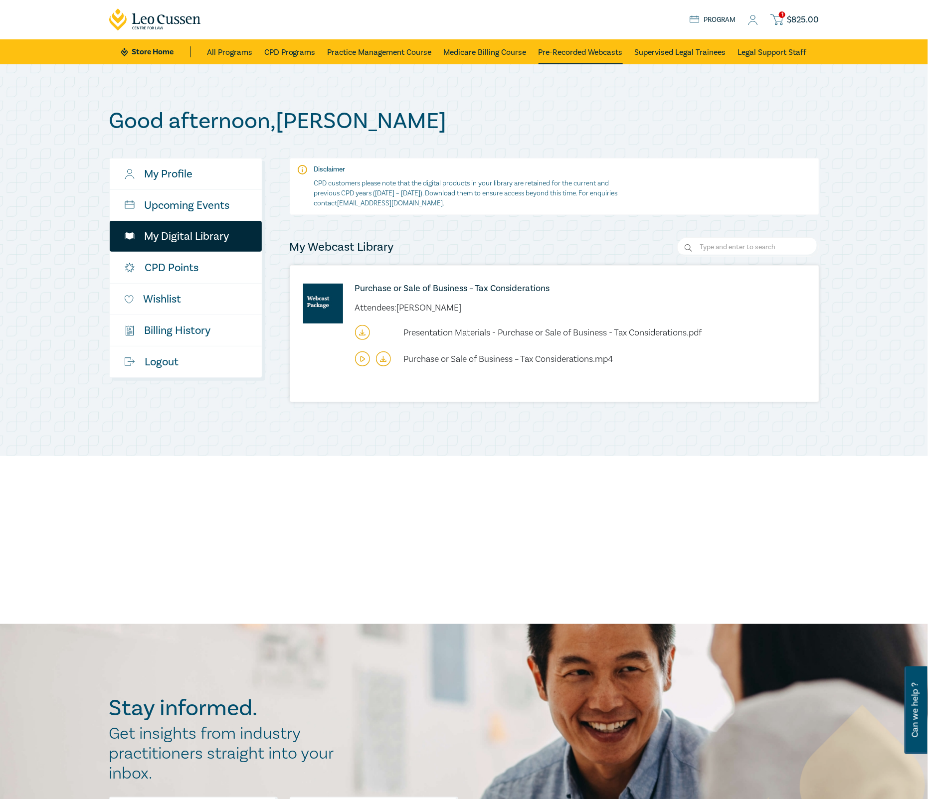
click at [581, 55] on link "Pre-Recorded Webcasts" at bounding box center [581, 51] width 84 height 25
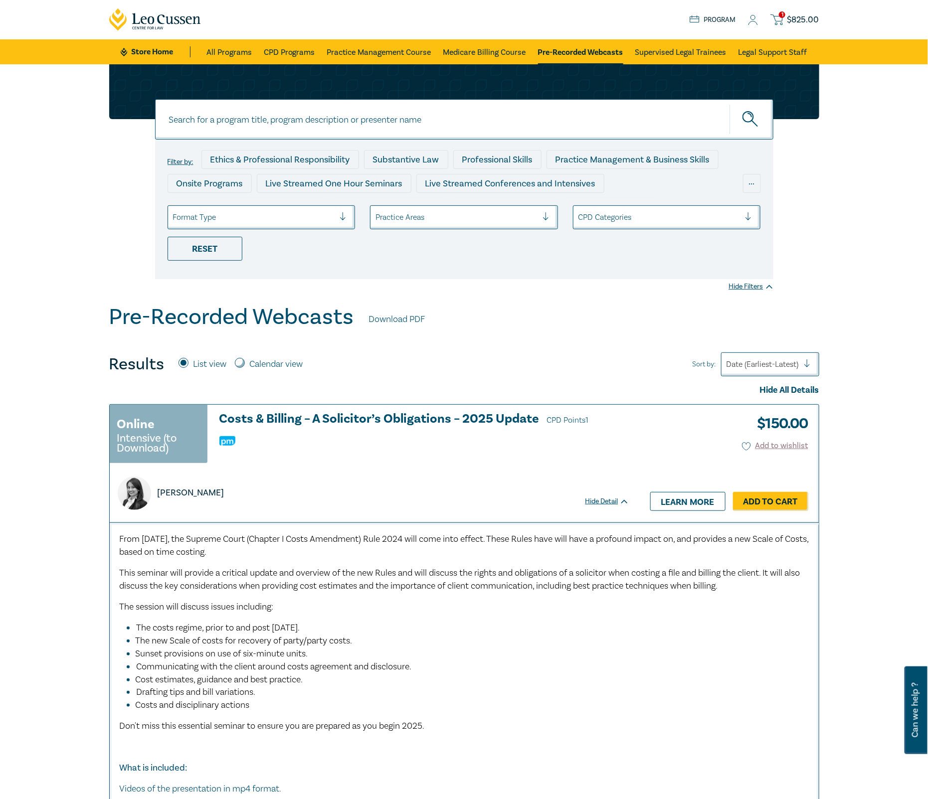
click at [753, 16] on icon at bounding box center [753, 20] width 10 height 10
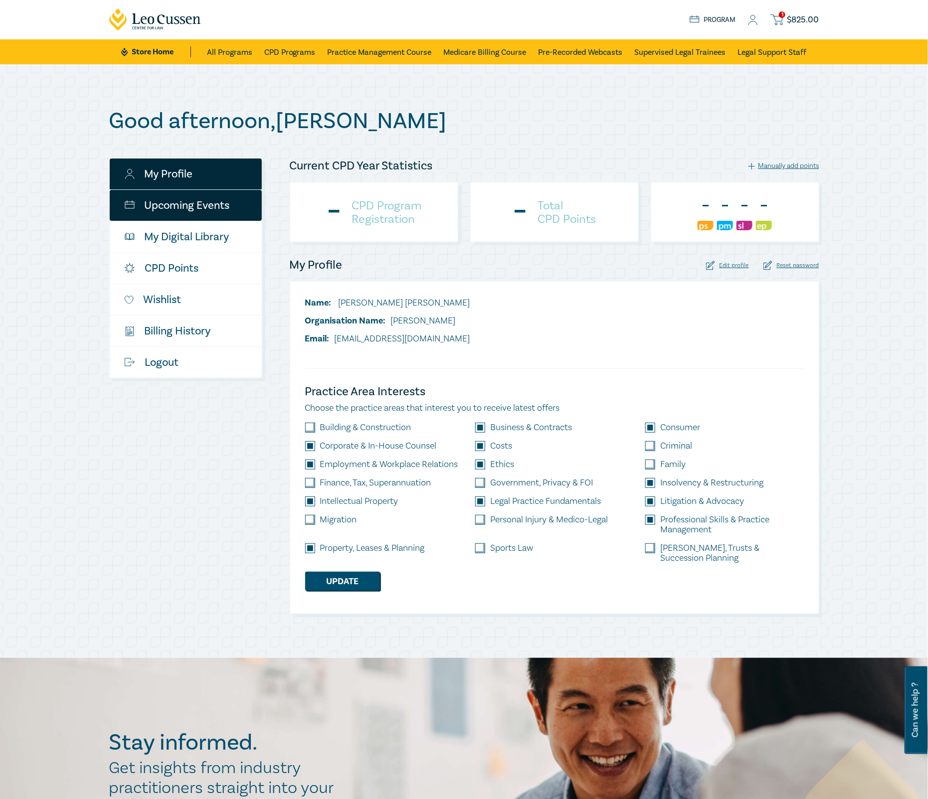
checkbox input "true"
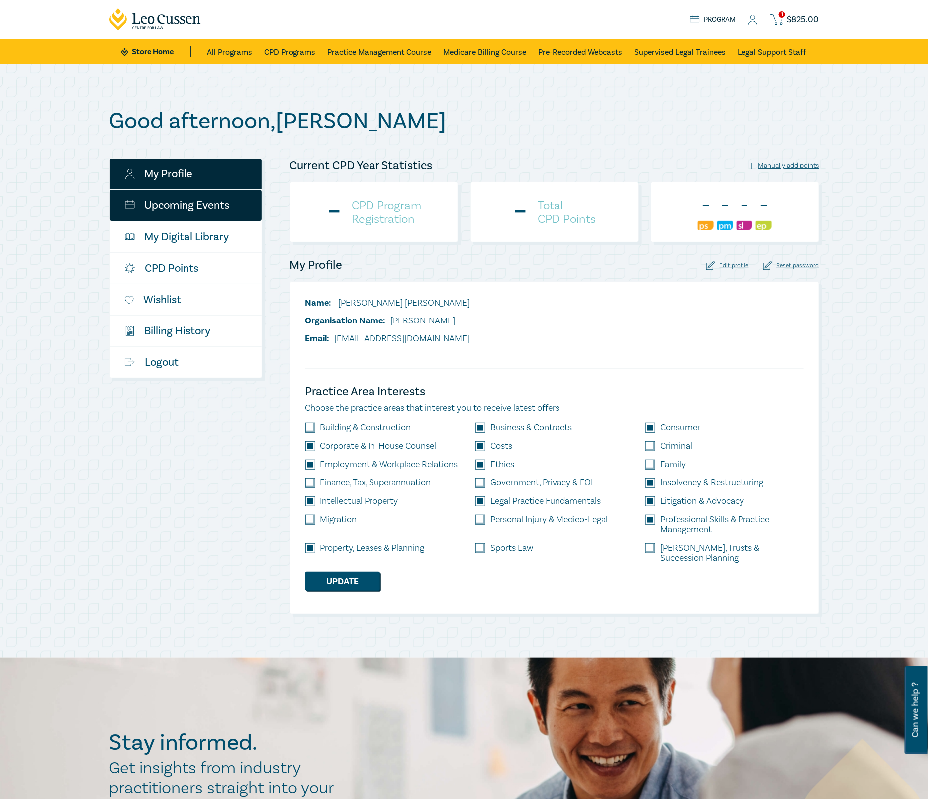
checkbox input "true"
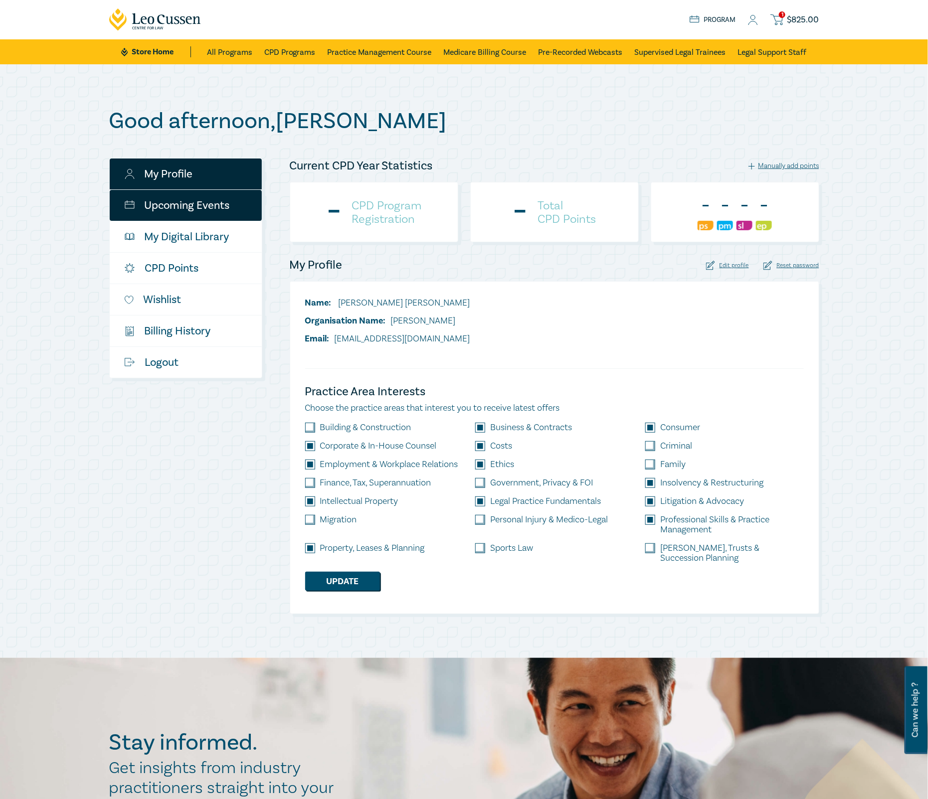
checkbox input "true"
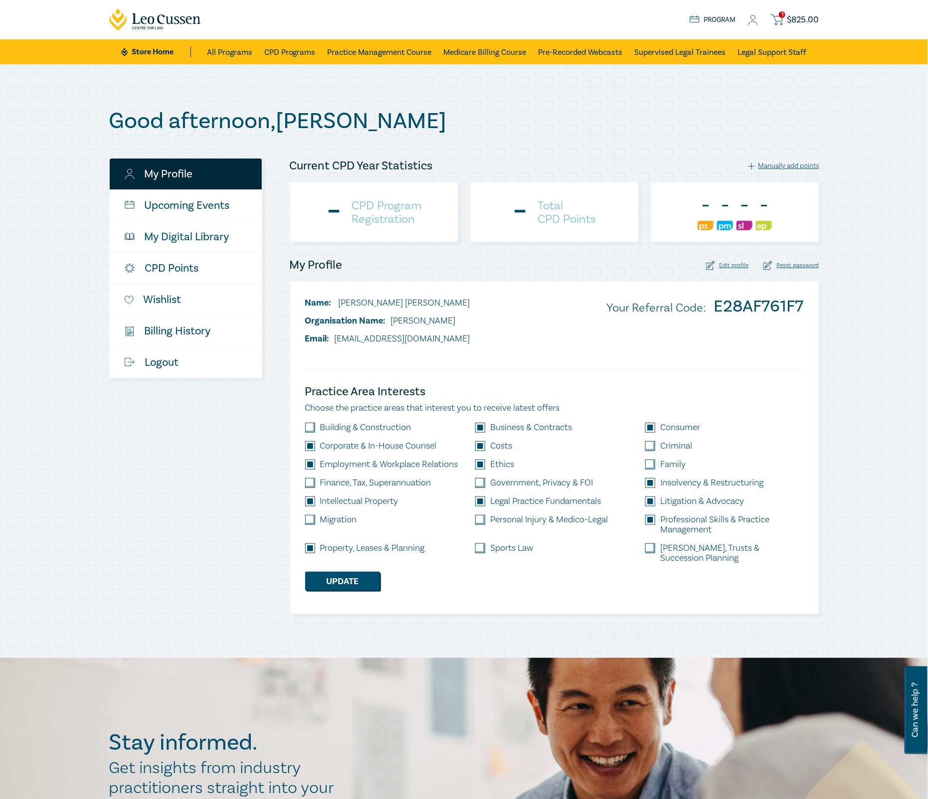
click at [361, 214] on h4 "CPD Program Registration" at bounding box center [387, 212] width 70 height 27
click at [606, 208] on div "- Total CPD Points" at bounding box center [554, 212] width 169 height 60
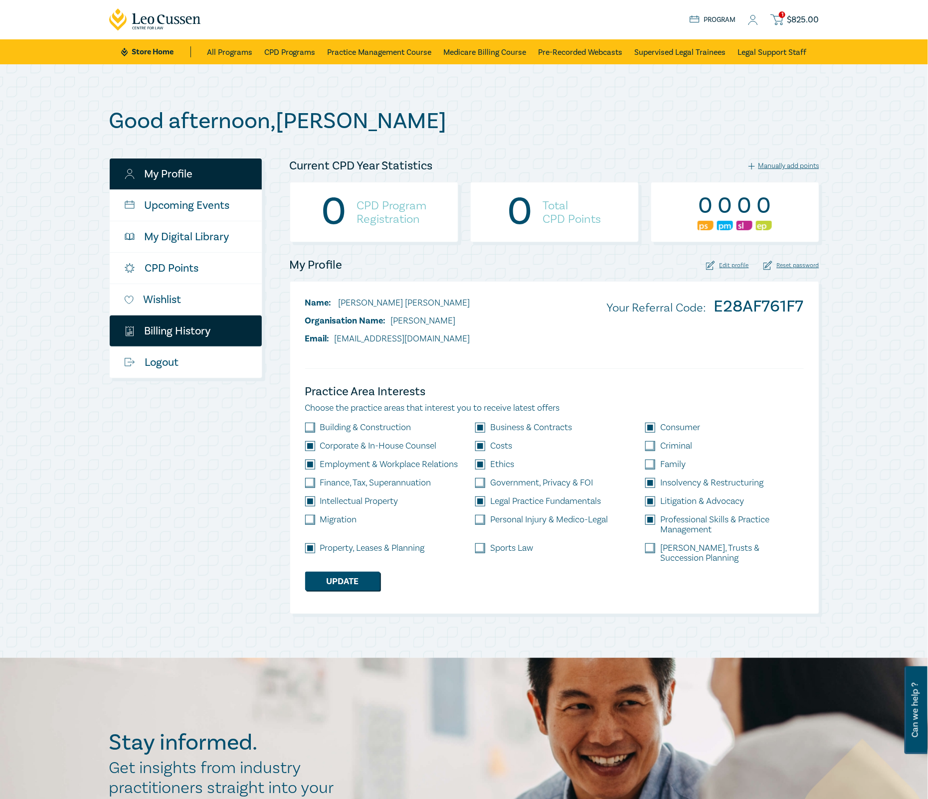
click at [202, 332] on link "$ Billing History" at bounding box center [186, 331] width 152 height 31
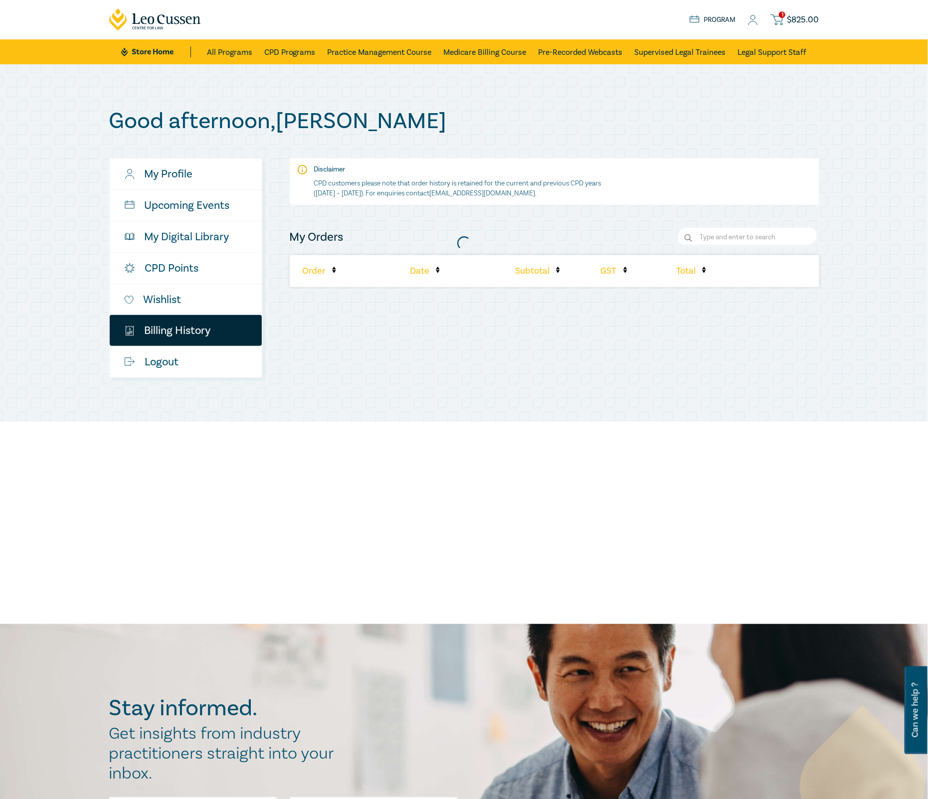
drag, startPoint x: 532, startPoint y: 196, endPoint x: 440, endPoint y: 205, distance: 91.7
click at [473, 195] on div at bounding box center [464, 243] width 720 height 280
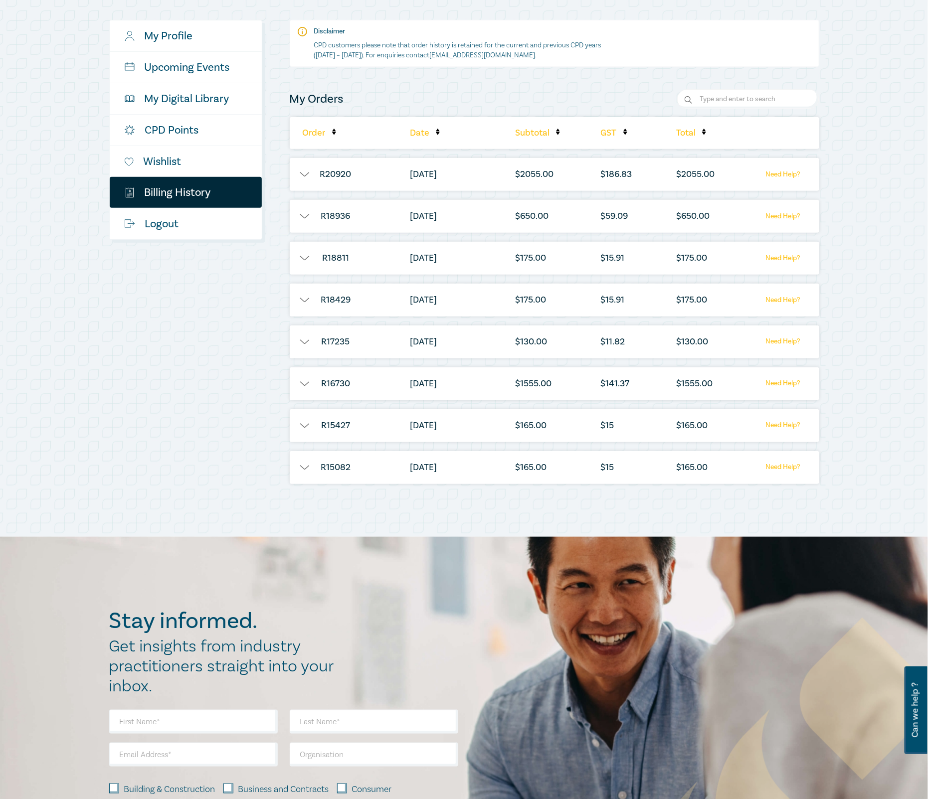
scroll to position [150, 0]
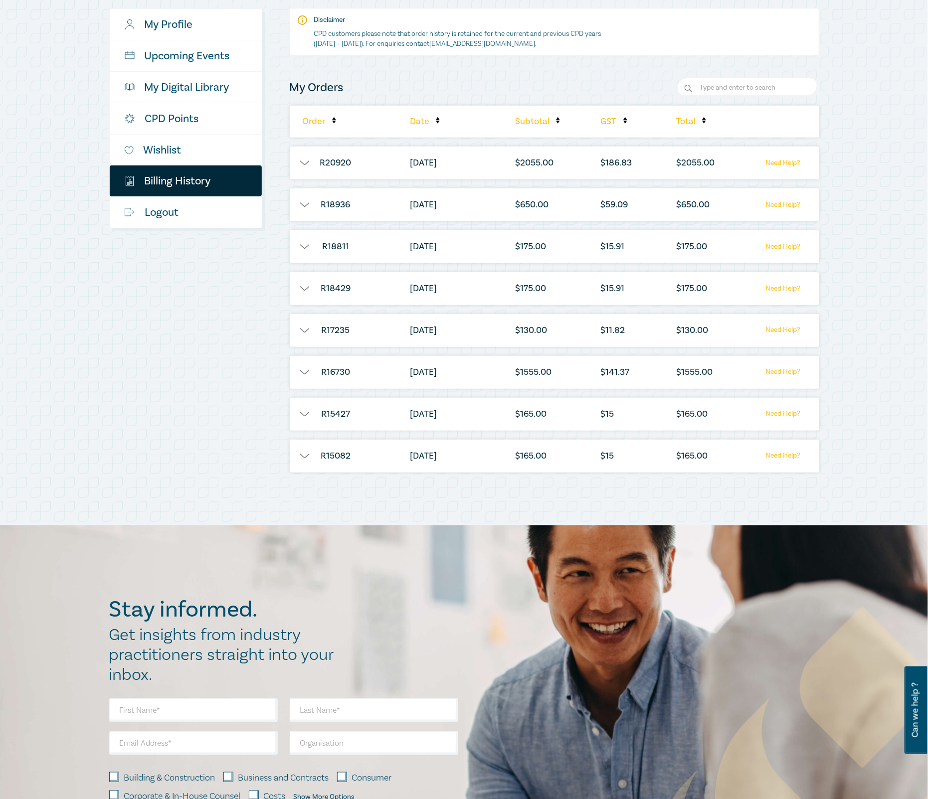
click at [310, 165] on button "button" at bounding box center [305, 163] width 30 height 10
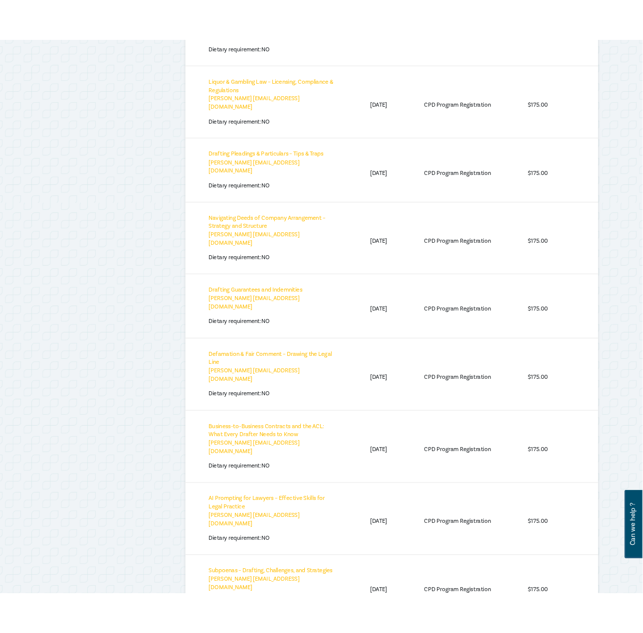
scroll to position [665, 0]
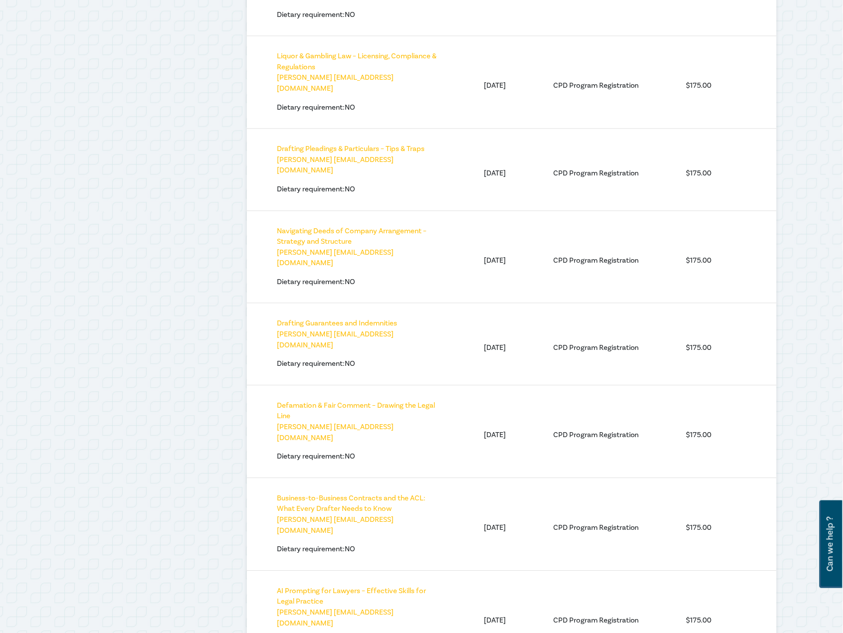
click at [111, 94] on div "My Profile Upcoming Events My Digital Library CPD Points Wishlist $ Billing His…" at bounding box center [150, 270] width 181 height 1554
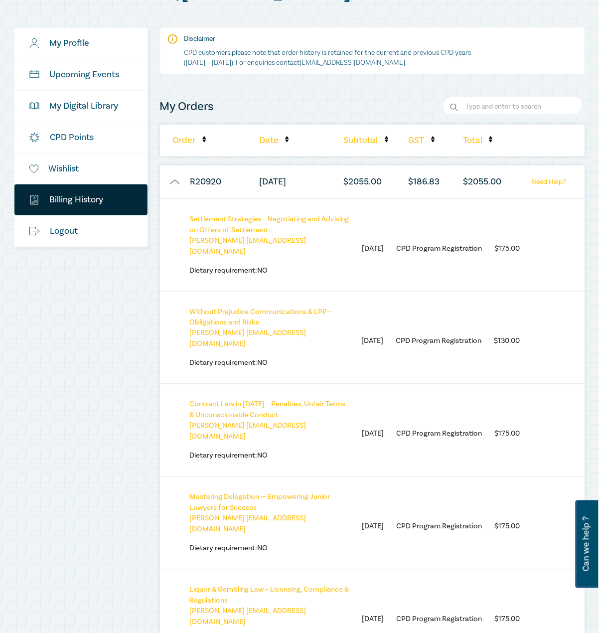
scroll to position [131, 0]
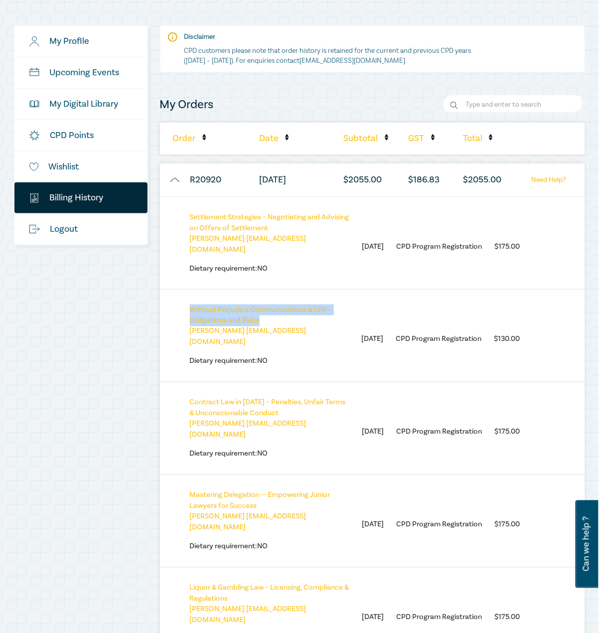
drag, startPoint x: 288, startPoint y: 310, endPoint x: 189, endPoint y: 300, distance: 99.8
click at [189, 300] on div "Without Prejudice Communications & LPP – Obligations and Risks [PERSON_NAME] [E…" at bounding box center [373, 335] width 426 height 93
copy link "Without Prejudice Communications & LPP – Obligations and Risks"
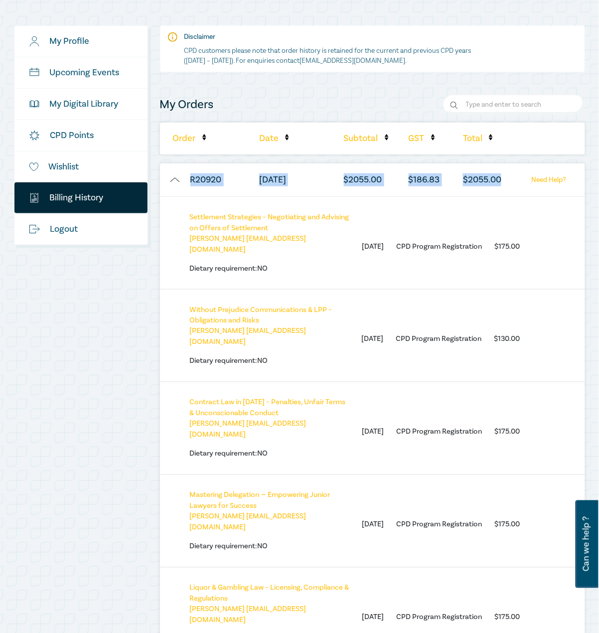
drag, startPoint x: 506, startPoint y: 187, endPoint x: 190, endPoint y: 182, distance: 316.2
click at [190, 182] on ul "R20920 [DATE] $ 2055.00 $ 186.83 $ 2055.00 Need Help?" at bounding box center [373, 180] width 426 height 33
copy ul "R20920 [DATE] $ 2055.00 $ 186.83 $ 2055.00"
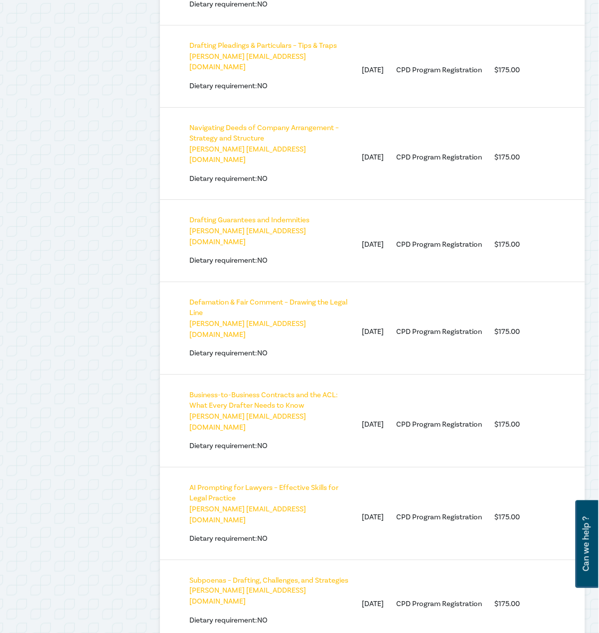
scroll to position [862, 0]
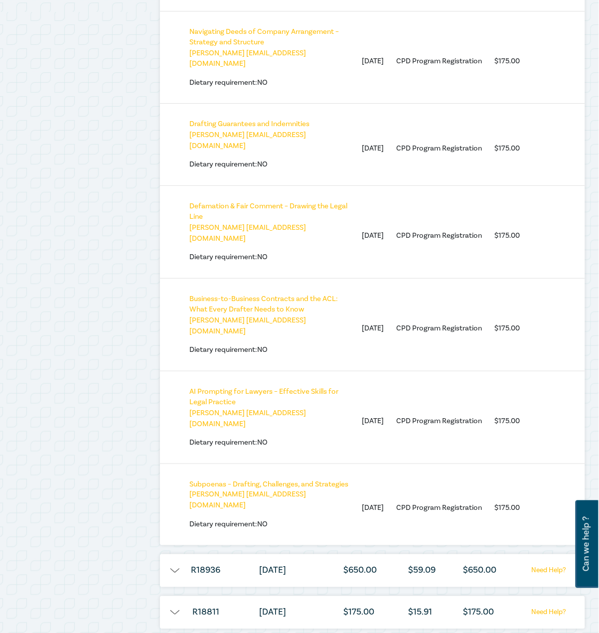
click at [140, 274] on div "My Profile Upcoming Events My Digital Library CPD Points Wishlist $ Billing His…" at bounding box center [81, 71] width 146 height 1554
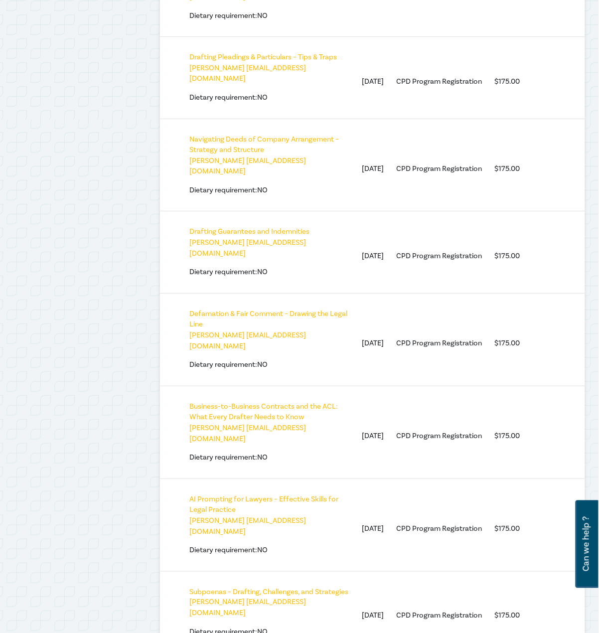
scroll to position [729, 0]
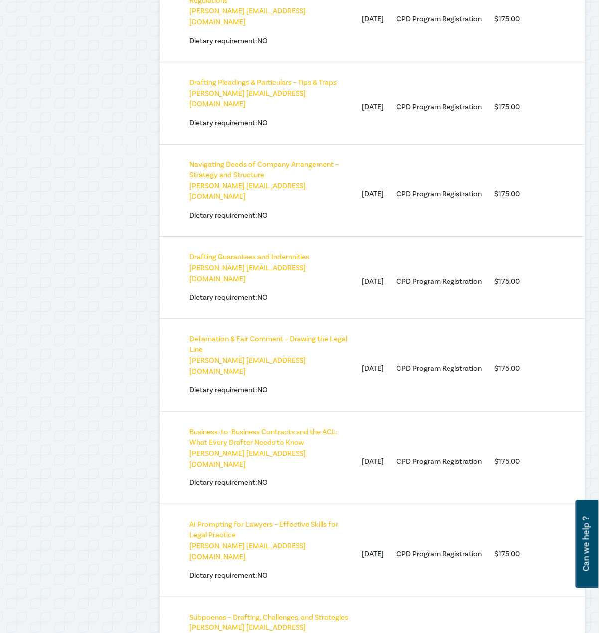
click at [133, 232] on div "My Profile Upcoming Events My Digital Library CPD Points Wishlist $ Billing His…" at bounding box center [81, 204] width 146 height 1554
click at [104, 494] on div "My Profile Upcoming Events My Digital Library CPD Points Wishlist $ Billing His…" at bounding box center [81, 204] width 146 height 1554
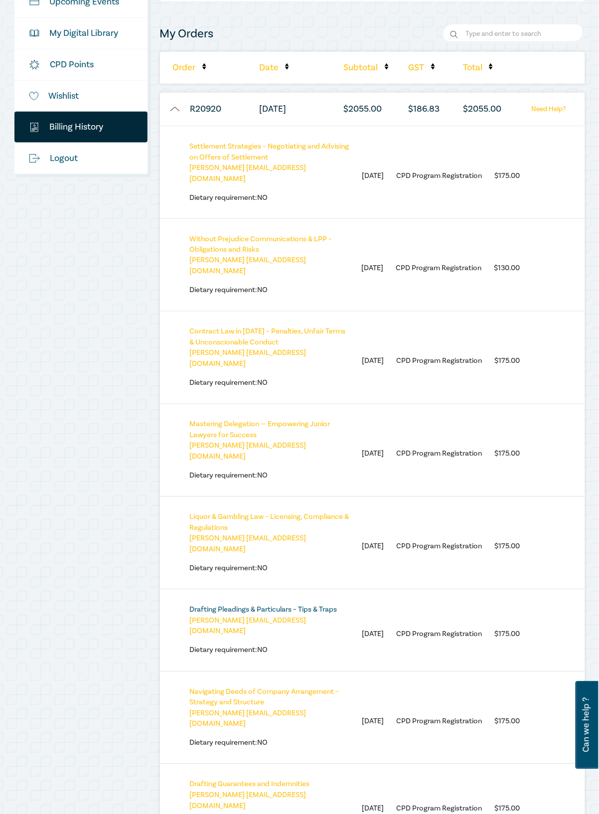
scroll to position [197, 0]
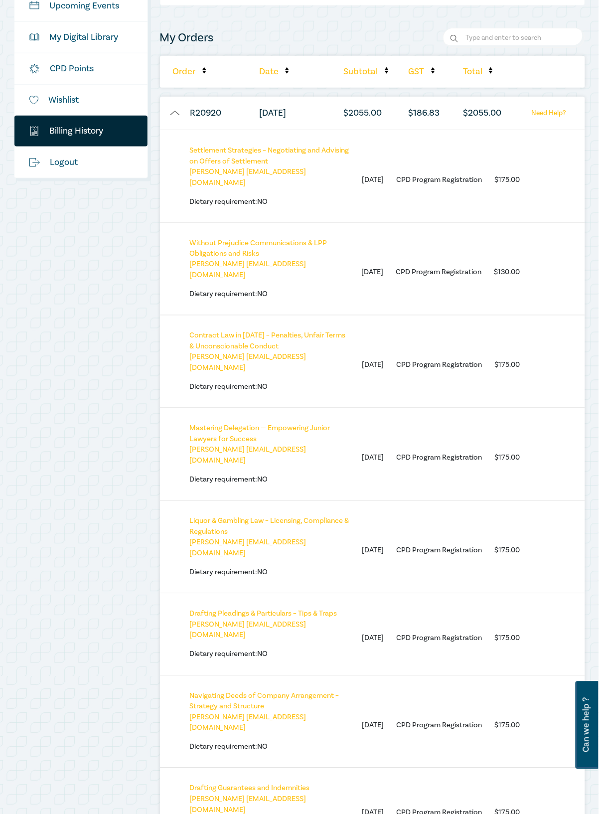
drag, startPoint x: 539, startPoint y: 107, endPoint x: 243, endPoint y: 319, distance: 363.7
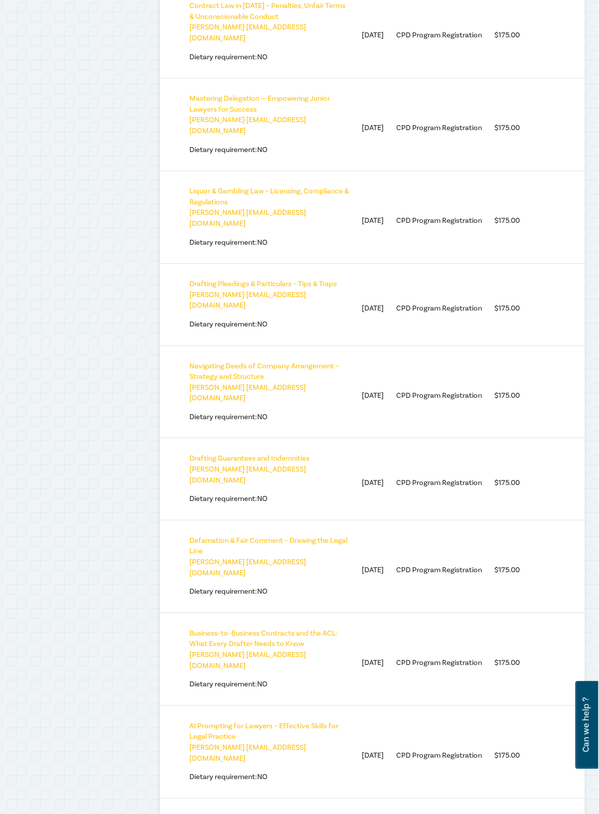
scroll to position [530, 0]
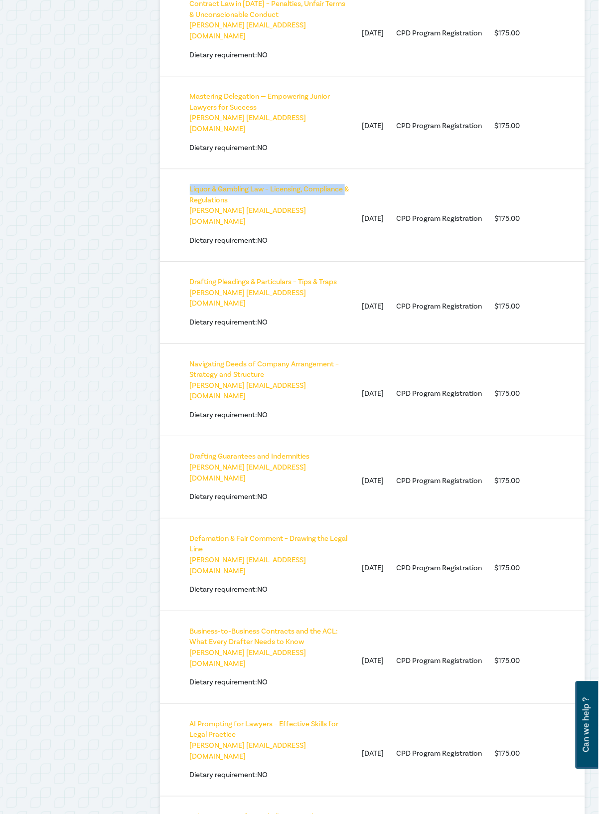
drag, startPoint x: 605, startPoint y: 87, endPoint x: 180, endPoint y: 144, distance: 429.3
click at [180, 169] on div "Liquor & Gambling Law – Licensing, Compliance & Regulations [PERSON_NAME] [EMAI…" at bounding box center [373, 215] width 426 height 93
drag, startPoint x: 180, startPoint y: 144, endPoint x: 340, endPoint y: 227, distance: 180.5
click at [340, 261] on div "Drafting Pleadings & Particulars – Tips & Traps [PERSON_NAME] [EMAIL_ADDRESS][D…" at bounding box center [373, 302] width 426 height 82
drag, startPoint x: 340, startPoint y: 227, endPoint x: 343, endPoint y: 296, distance: 68.9
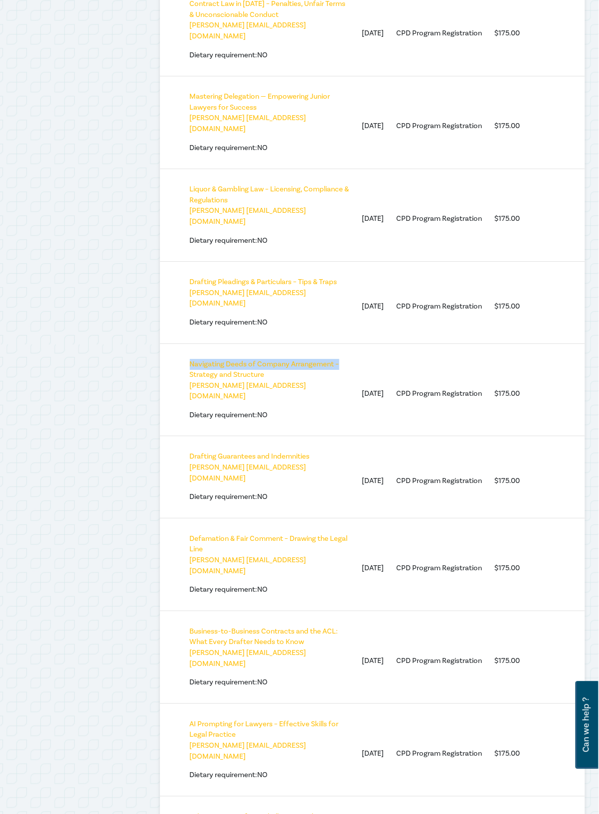
click at [343, 344] on div "Navigating Deeds of Company Arrangement – Strategy and Structure [PERSON_NAME] …" at bounding box center [373, 390] width 426 height 93
drag, startPoint x: 343, startPoint y: 296, endPoint x: 177, endPoint y: 415, distance: 204.5
click at [177, 436] on div "Drafting Guarantees and Indemnities [PERSON_NAME] [EMAIL_ADDRESS][DOMAIN_NAME] …" at bounding box center [373, 477] width 426 height 82
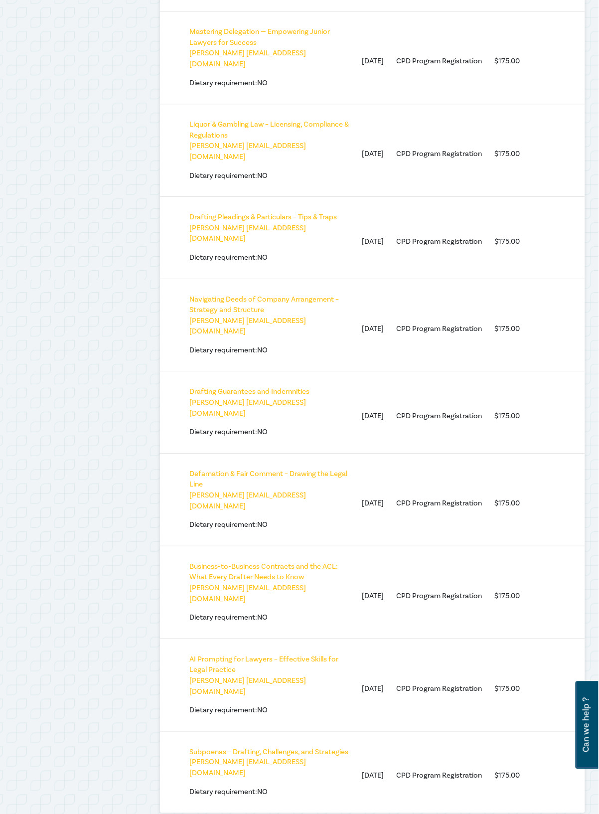
scroll to position [596, 0]
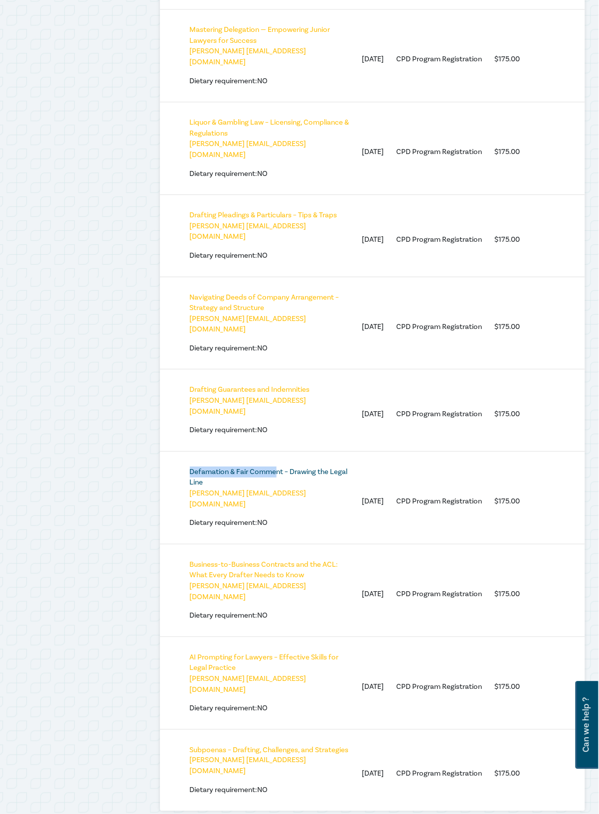
drag, startPoint x: 177, startPoint y: 391, endPoint x: 278, endPoint y: 383, distance: 101.6
click at [278, 451] on div "Defamation & Fair Comment – Drawing the Legal Line [PERSON_NAME] [EMAIL_ADDRESS…" at bounding box center [373, 497] width 426 height 93
drag, startPoint x: 278, startPoint y: 383, endPoint x: 168, endPoint y: 467, distance: 138.4
click at [168, 544] on div "Business-to-Business Contracts and the ACL: What Every Drafter Needs to Know [P…" at bounding box center [373, 590] width 426 height 93
drag, startPoint x: 174, startPoint y: 467, endPoint x: 357, endPoint y: 460, distance: 183.7
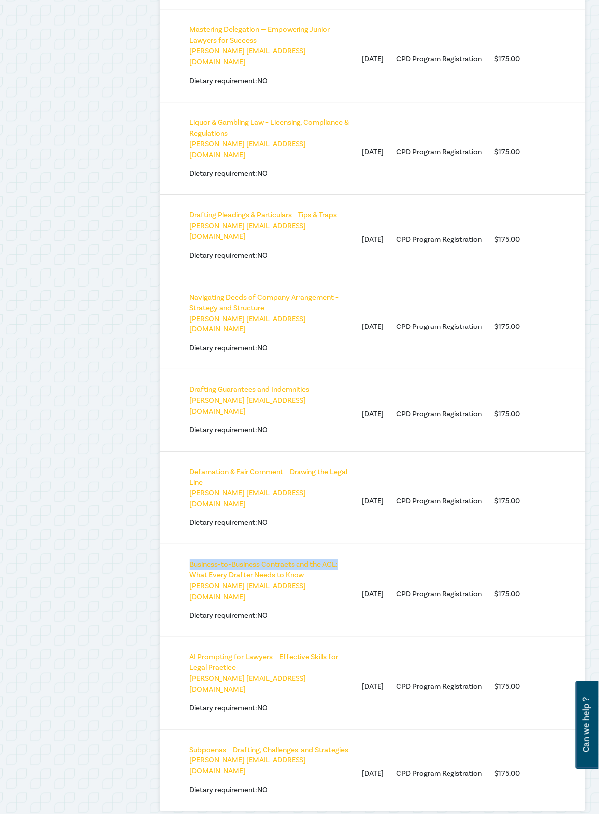
click at [357, 544] on div "Business-to-Business Contracts and the ACL: What Every Drafter Needs to Know [P…" at bounding box center [373, 590] width 426 height 93
drag, startPoint x: 357, startPoint y: 460, endPoint x: 395, endPoint y: 459, distance: 38.4
click at [395, 544] on div "Business-to-Business Contracts and the ACL: What Every Drafter Needs to Know [P…" at bounding box center [373, 590] width 426 height 93
drag, startPoint x: 181, startPoint y: 386, endPoint x: 305, endPoint y: 388, distance: 124.7
click at [305, 451] on div "Defamation & Fair Comment – Drawing the Legal Line [PERSON_NAME] [EMAIL_ADDRESS…" at bounding box center [373, 497] width 426 height 93
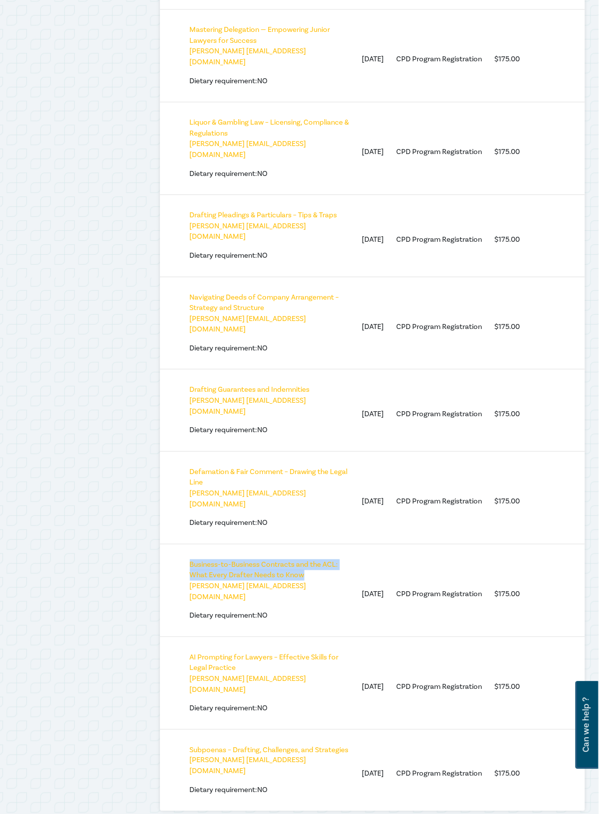
drag, startPoint x: 305, startPoint y: 388, endPoint x: 354, endPoint y: 477, distance: 101.1
click at [354, 544] on div "Business-to-Business Contracts and the ACL: What Every Drafter Needs to Know [P…" at bounding box center [373, 590] width 426 height 93
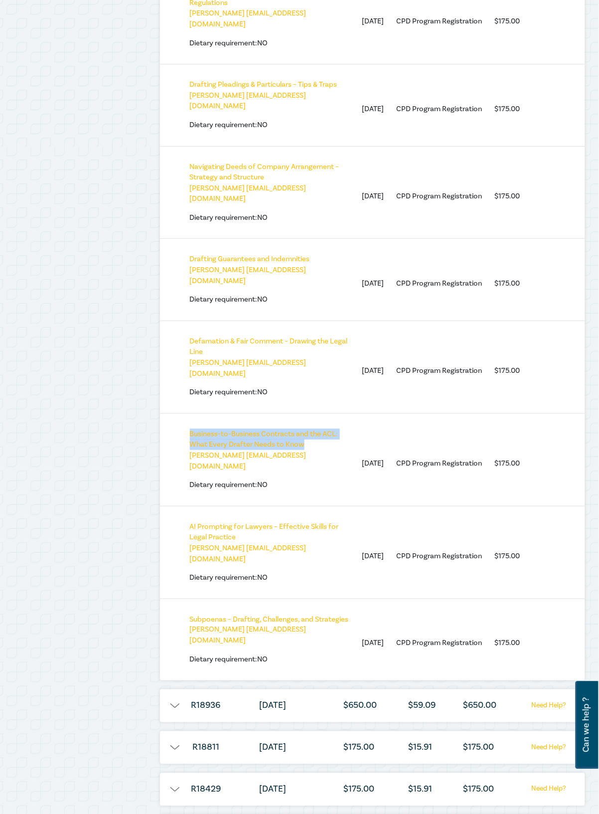
scroll to position [729, 0]
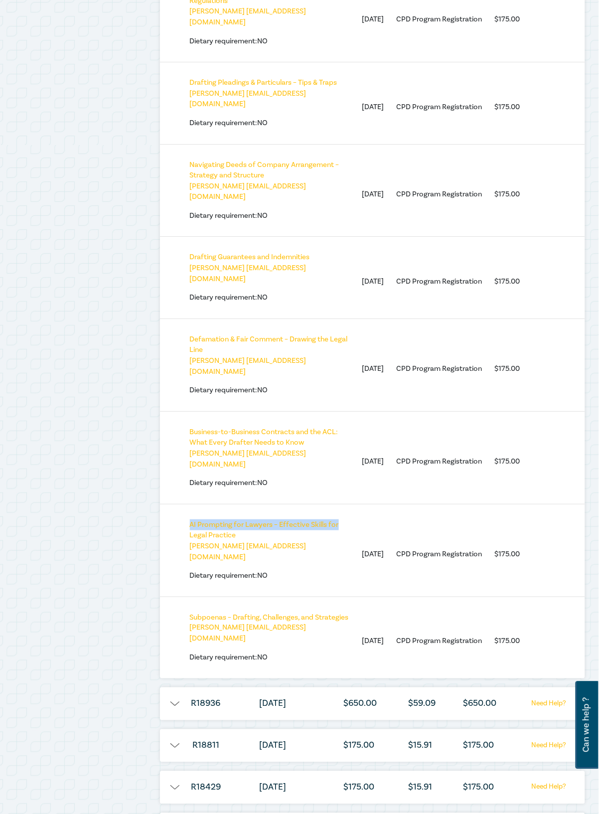
drag, startPoint x: 182, startPoint y: 415, endPoint x: 347, endPoint y: 419, distance: 165.6
click at [347, 504] on div "AI Prompting for Lawyers – Effective Skills for Legal Practice [PERSON_NAME] [E…" at bounding box center [373, 550] width 426 height 93
drag, startPoint x: 202, startPoint y: 491, endPoint x: 347, endPoint y: 517, distance: 147.0
click at [347, 597] on div "Subpoenas – Drafting, Challenges, and Strategies [PERSON_NAME] [EMAIL_ADDRESS][…" at bounding box center [373, 638] width 426 height 82
click at [126, 156] on div "My Profile Upcoming Events My Digital Library CPD Points Wishlist $ Billing His…" at bounding box center [81, 204] width 146 height 1554
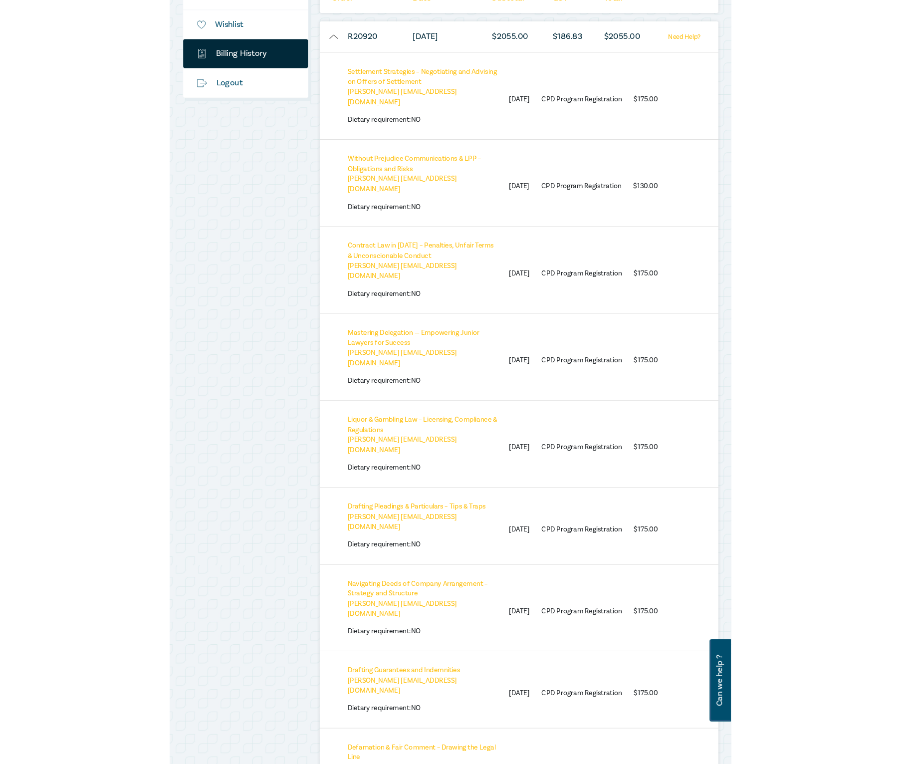
scroll to position [0, 0]
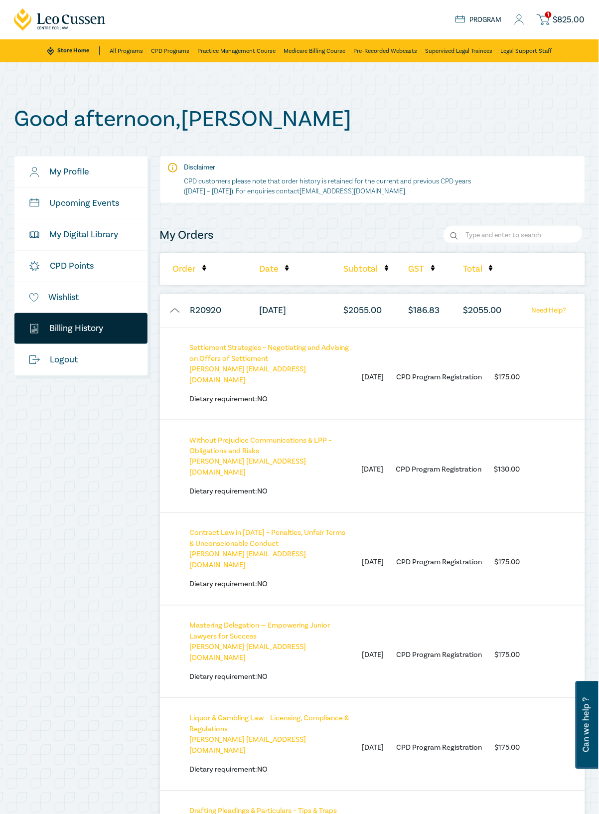
click at [73, 327] on link "$ Billing History" at bounding box center [80, 328] width 133 height 31
click at [92, 234] on link "My Digital Library" at bounding box center [80, 234] width 133 height 31
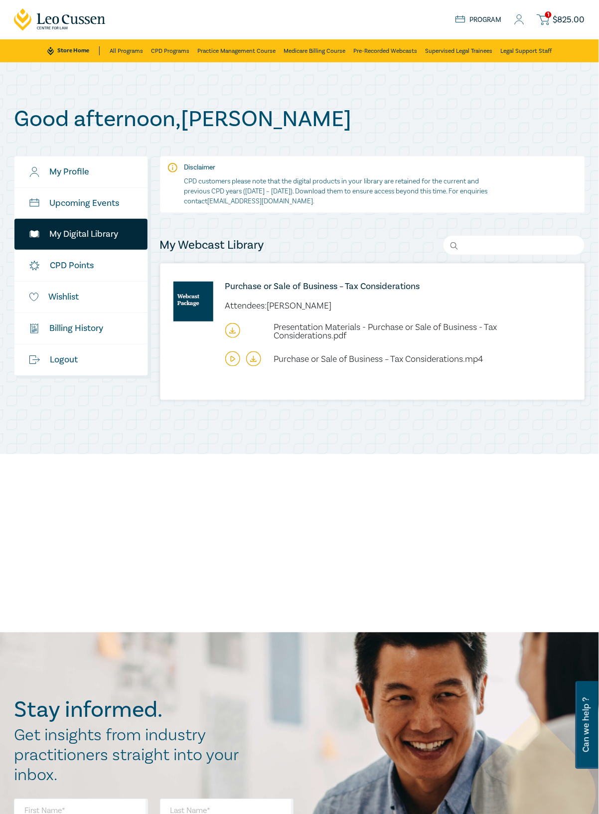
click at [514, 246] on input "Search" at bounding box center [514, 245] width 142 height 20
drag, startPoint x: 608, startPoint y: 203, endPoint x: 488, endPoint y: 242, distance: 126.7
click at [488, 242] on input "Search" at bounding box center [514, 245] width 142 height 20
type input "prejudice"
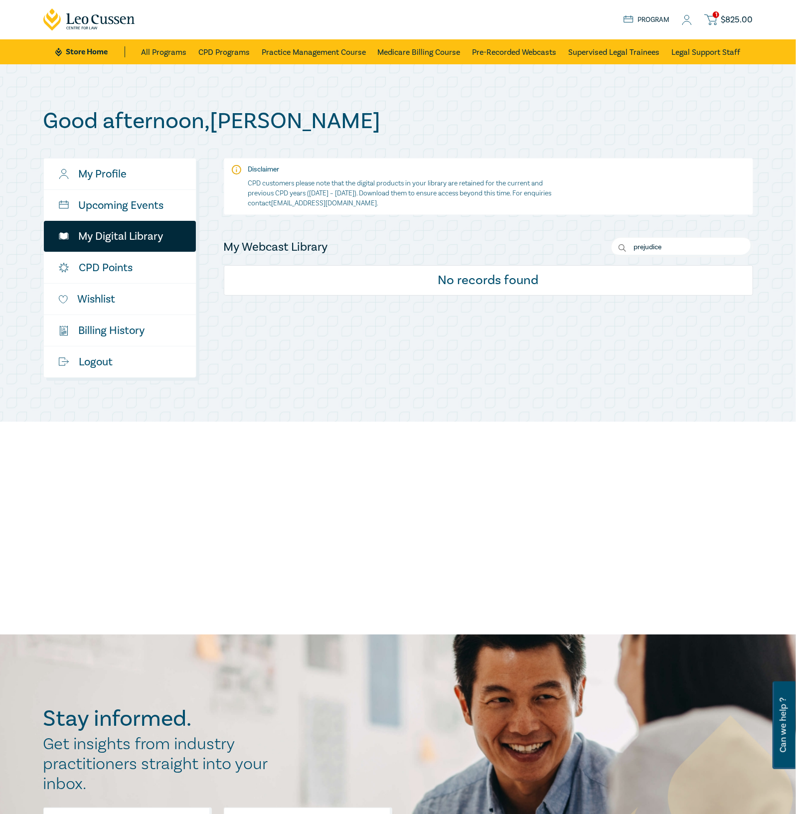
click at [318, 257] on div "My Webcast Library prejudice" at bounding box center [489, 247] width 530 height 20
click at [595, 358] on div "My Profile Upcoming Events My Digital Library CPD Points Wishlist $ Billing His…" at bounding box center [489, 268] width 542 height 220
click at [481, 84] on div "Good afternoon , Edward My Profile Upcoming Events My Digital Library CPD Point…" at bounding box center [398, 243] width 796 height 358
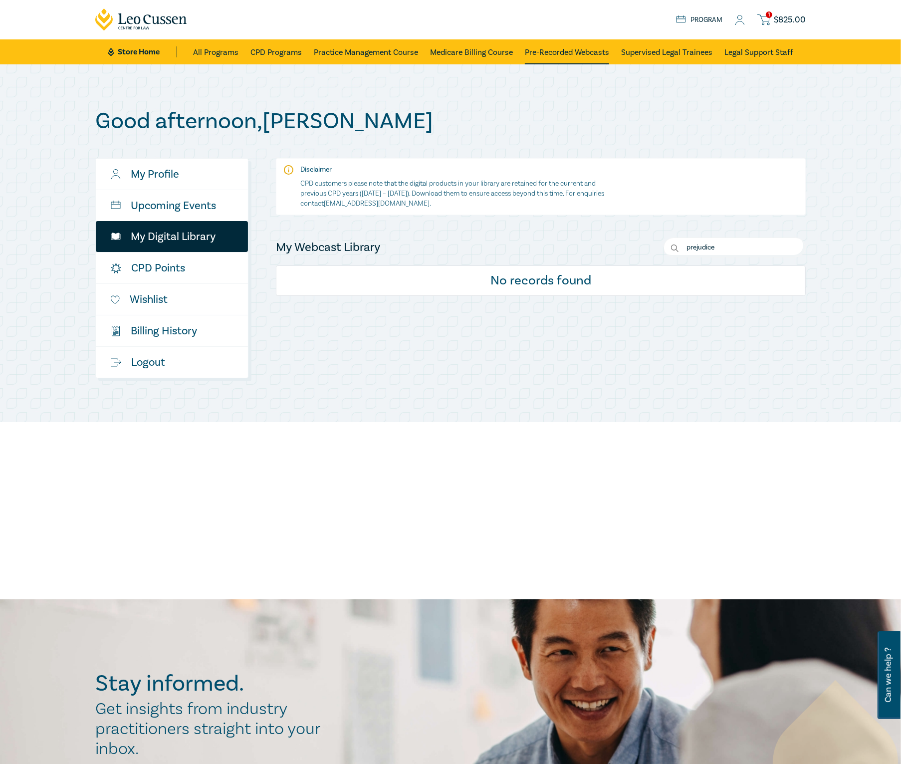
click at [556, 57] on link "Pre-Recorded Webcasts" at bounding box center [567, 51] width 84 height 25
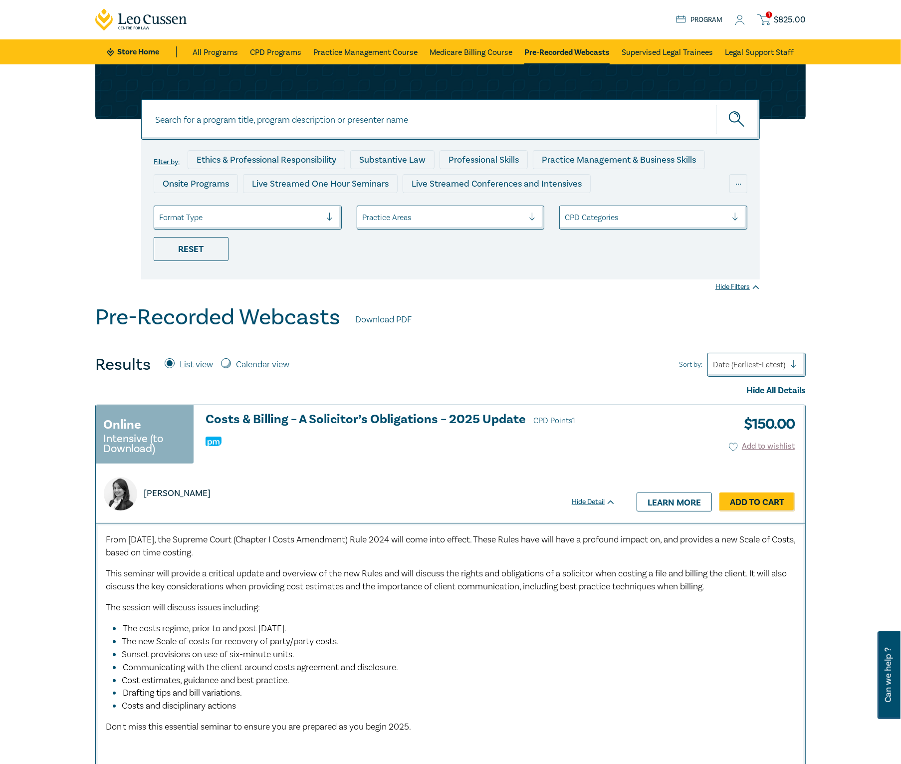
click at [283, 121] on input at bounding box center [450, 119] width 618 height 40
type input "workplace behaviour"
click at [295, 307] on h1 "Pre-Recorded Webcasts" at bounding box center [217, 317] width 245 height 26
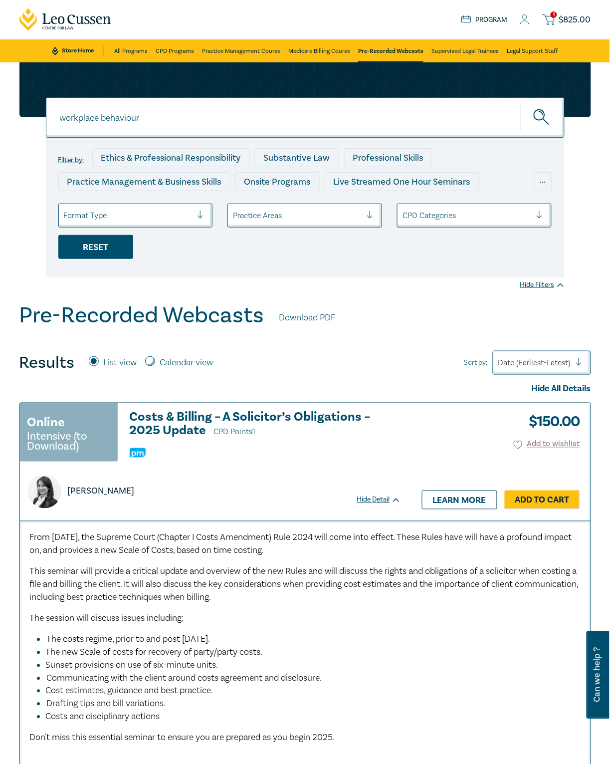
click at [103, 243] on div "Reset" at bounding box center [95, 247] width 75 height 24
click at [172, 123] on input at bounding box center [305, 117] width 519 height 40
type input ""workplace behavior"
click at [251, 121] on input at bounding box center [305, 117] width 519 height 40
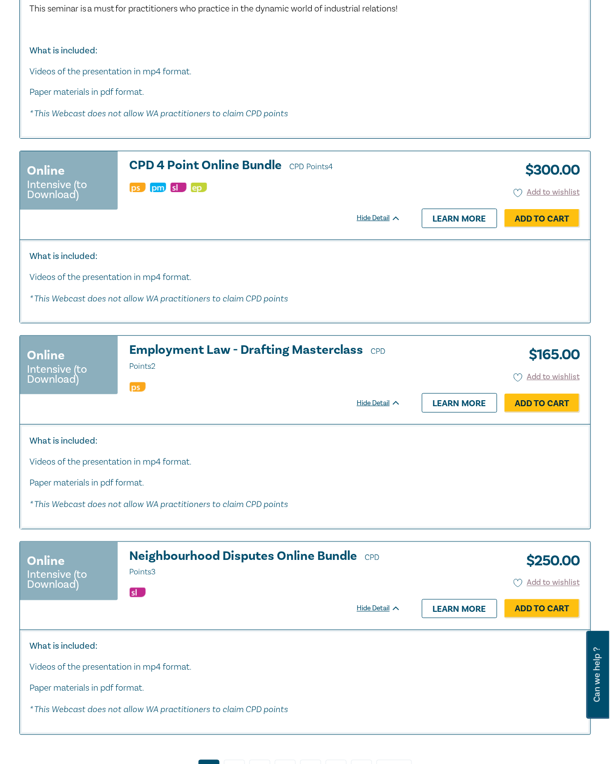
scroll to position [4925, 0]
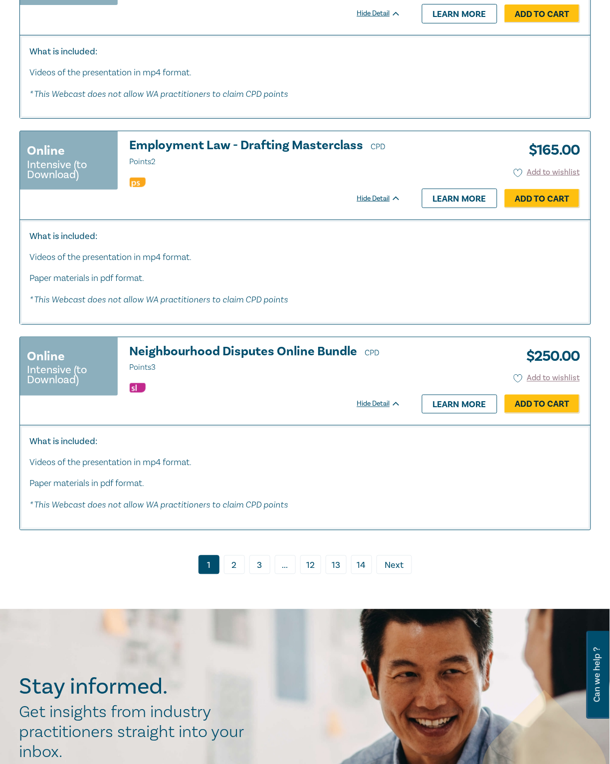
type input "workplace behaviour update"
click at [233, 564] on link "2" at bounding box center [234, 564] width 21 height 19
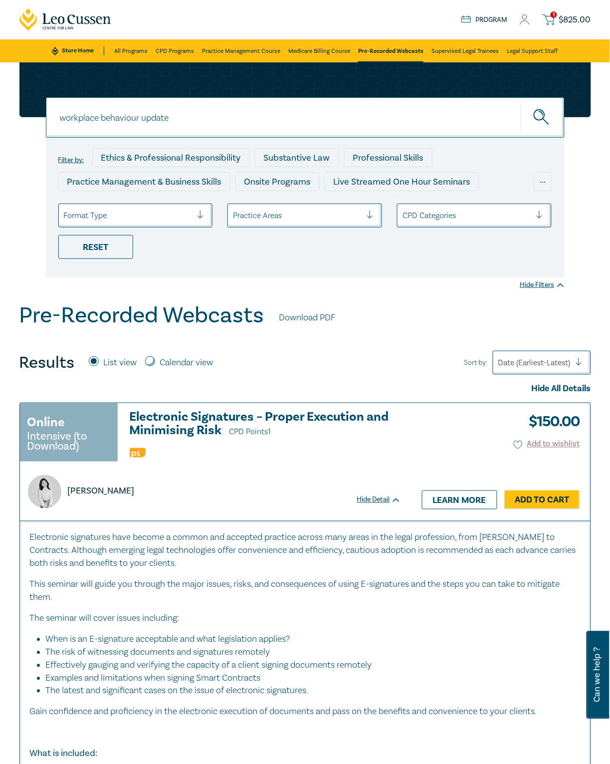
click at [420, 212] on div at bounding box center [466, 215] width 129 height 13
click at [349, 267] on div "Filter by: Ethics & Professional Responsibility Substantive Law Professional Sk…" at bounding box center [305, 208] width 519 height 140
click at [393, 352] on div "Results List view Calendar view Sort by: Date (Earliest-Latest)" at bounding box center [305, 363] width 572 height 24
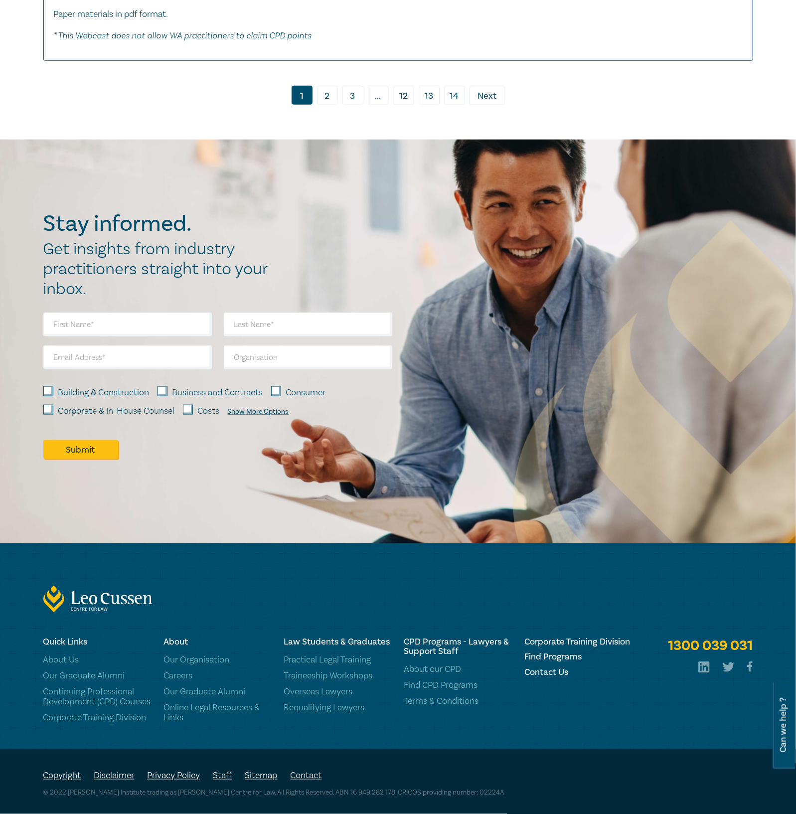
scroll to position [5332, 0]
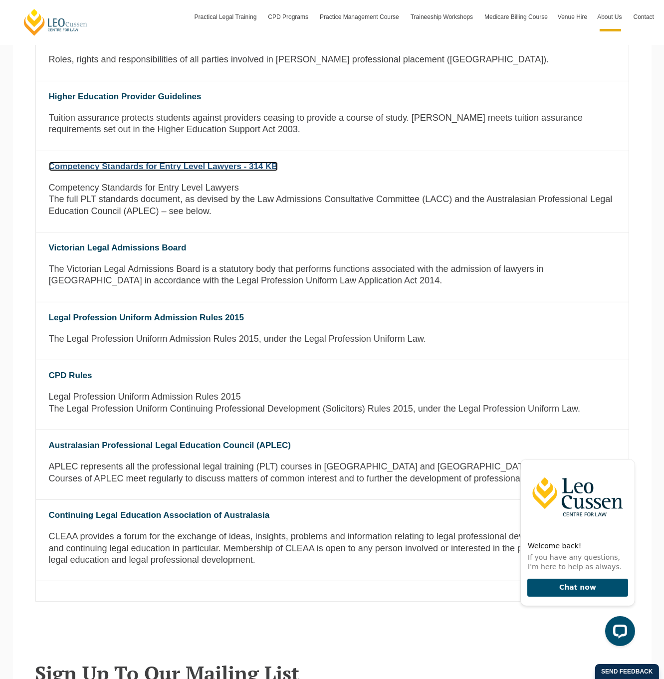
scroll to position [499, 0]
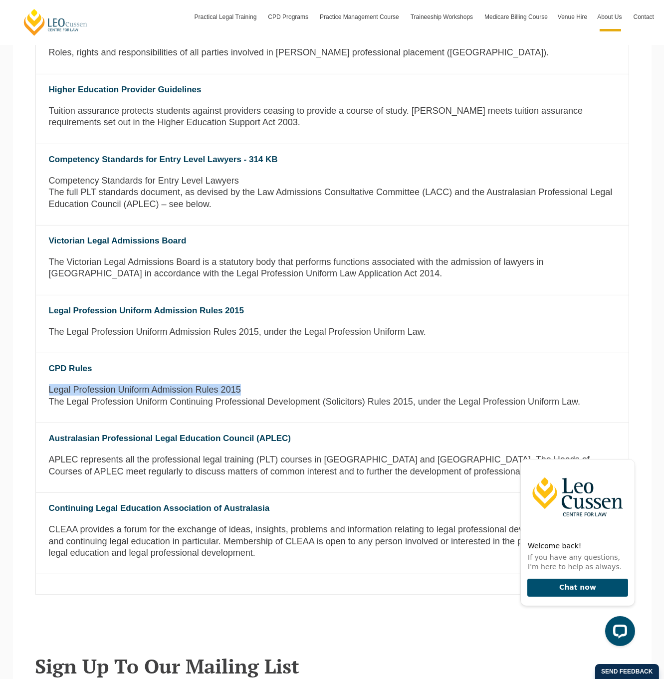
drag, startPoint x: 242, startPoint y: 392, endPoint x: 50, endPoint y: 391, distance: 192.5
click at [50, 391] on p "Legal Profession Uniform Admission Rules 2015 The Legal Profession Uniform Cont…" at bounding box center [332, 400] width 592 height 33
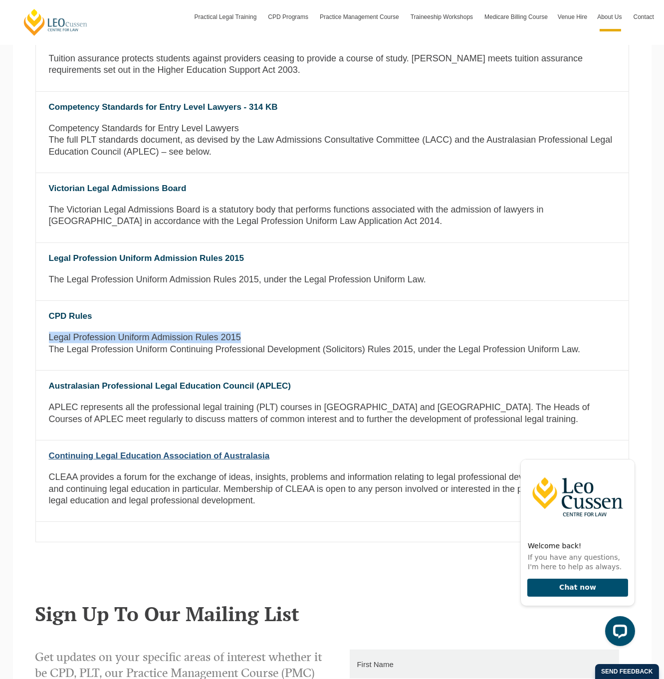
scroll to position [554, 0]
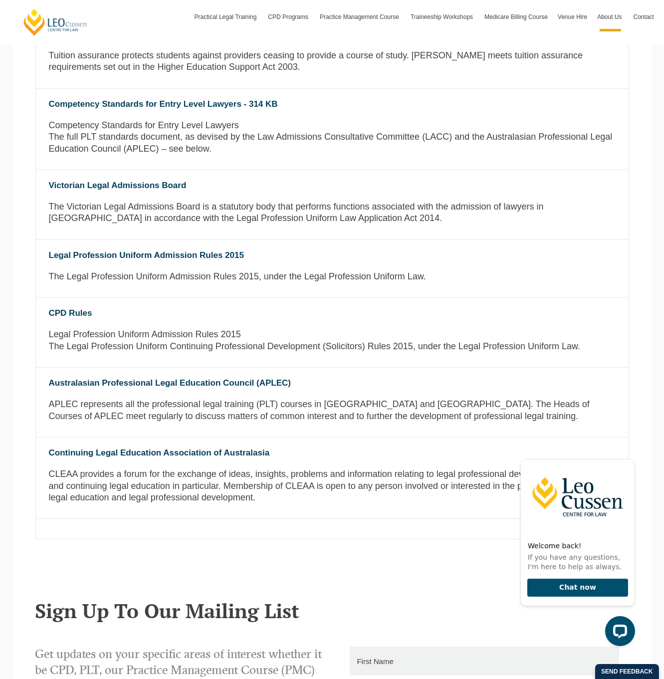
click at [153, 484] on p "CLEAA provides a forum for the exchange of ideas, insights, problems and inform…" at bounding box center [332, 490] width 592 height 45
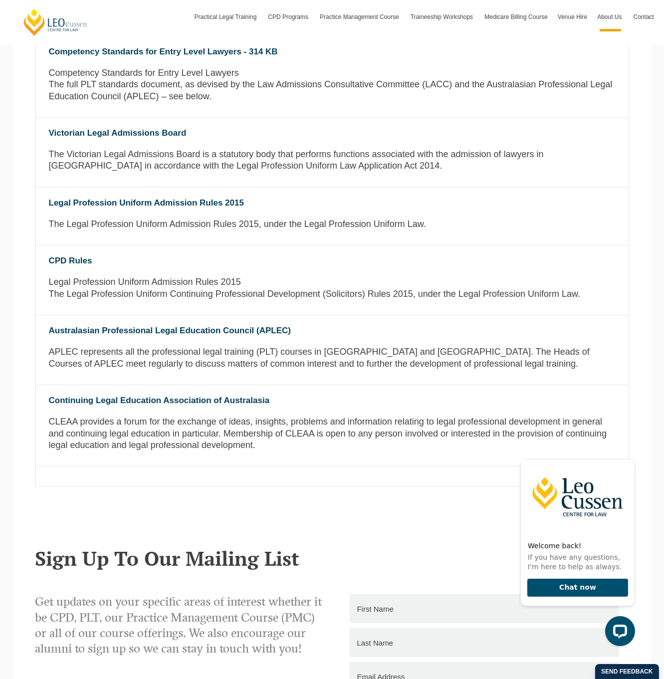
scroll to position [609, 0]
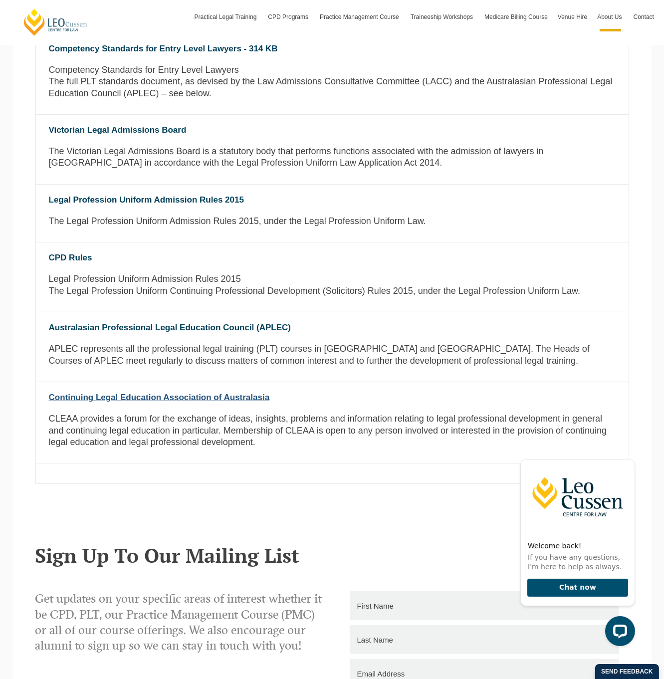
click at [196, 401] on link "Continuing Legal Education Association of Australasia" at bounding box center [159, 396] width 221 height 9
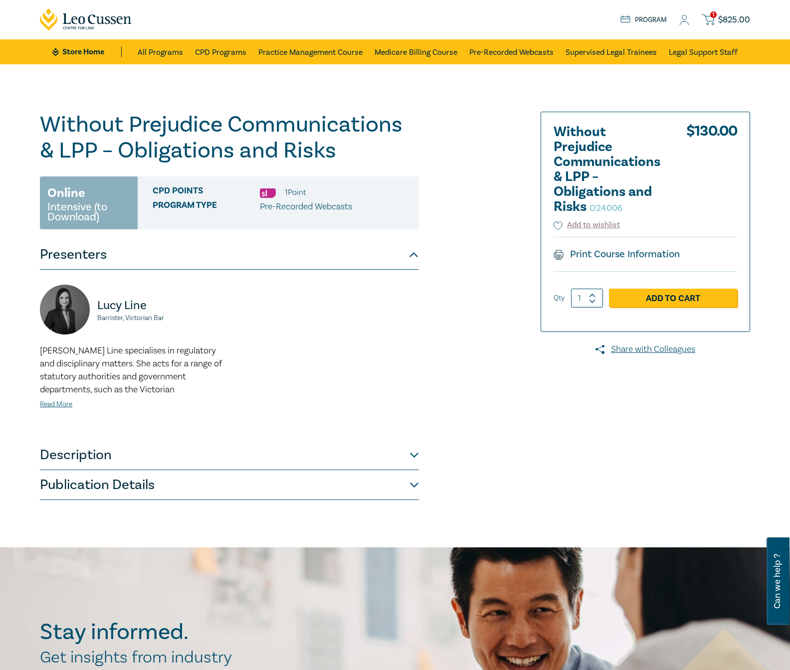
click at [268, 156] on h1 "Without Prejudice Communications & LPP – Obligations and Risks O24006" at bounding box center [229, 138] width 379 height 52
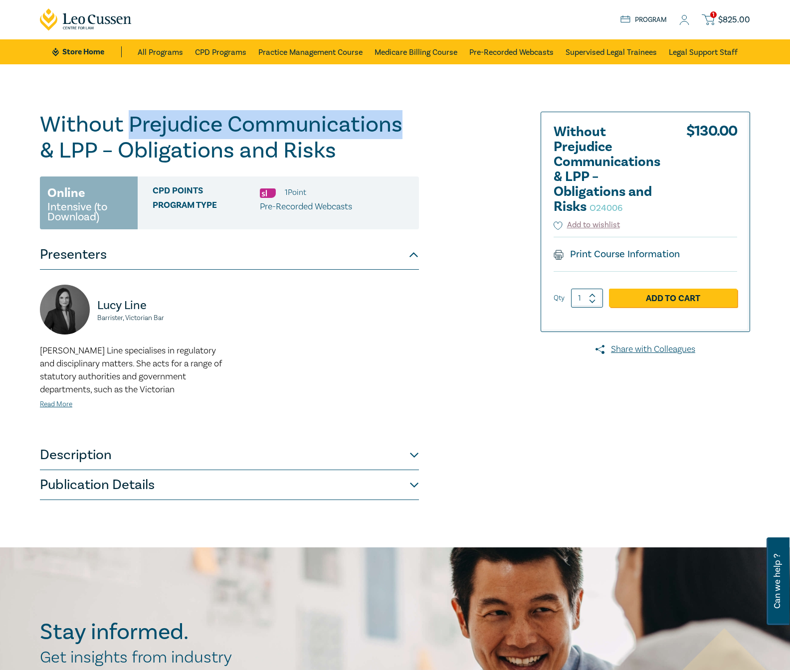
drag, startPoint x: 130, startPoint y: 124, endPoint x: 399, endPoint y: 111, distance: 269.6
click at [399, 112] on h1 "Without Prejudice Communications & LPP – Obligations and Risks O24006" at bounding box center [229, 138] width 379 height 52
copy h1 "Prejudice Communications"
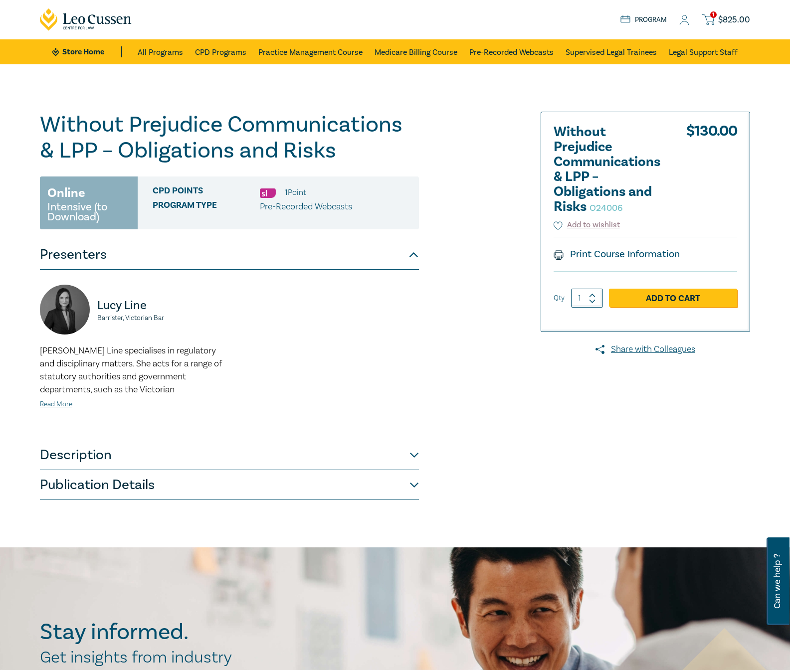
click at [449, 346] on div "Without Prejudice Communications & LPP – Obligations and Risks O24006 Online In…" at bounding box center [274, 306] width 481 height 389
click at [628, 393] on div at bounding box center [635, 306] width 241 height 389
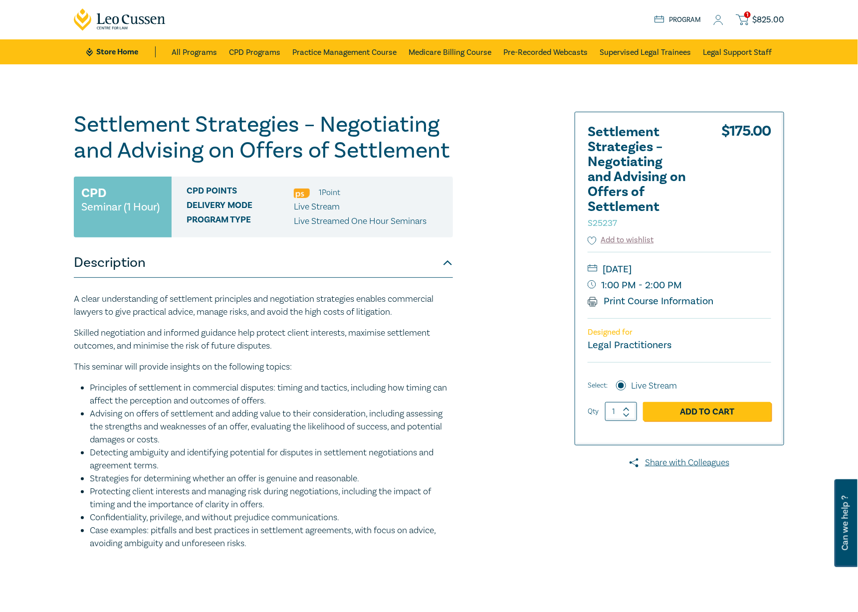
click at [719, 20] on icon at bounding box center [718, 20] width 10 height 10
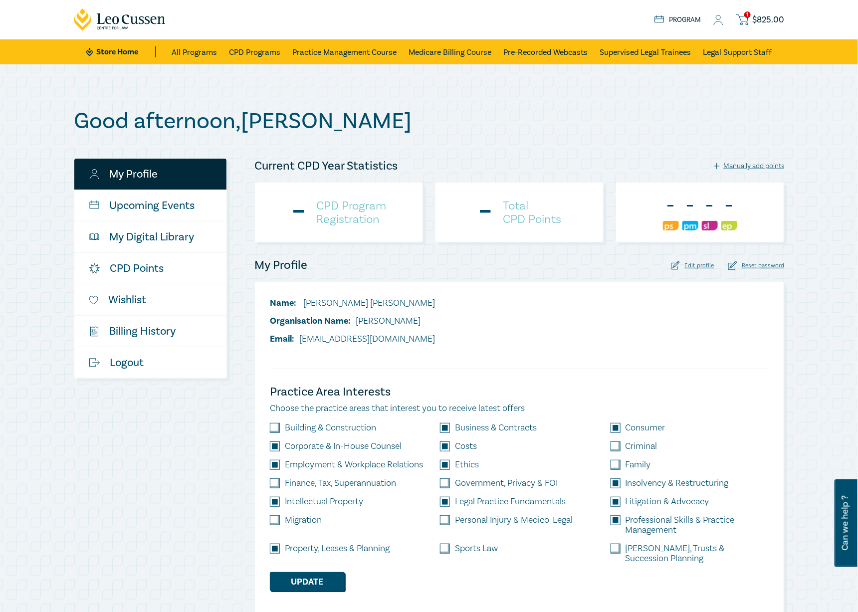
checkbox input "true"
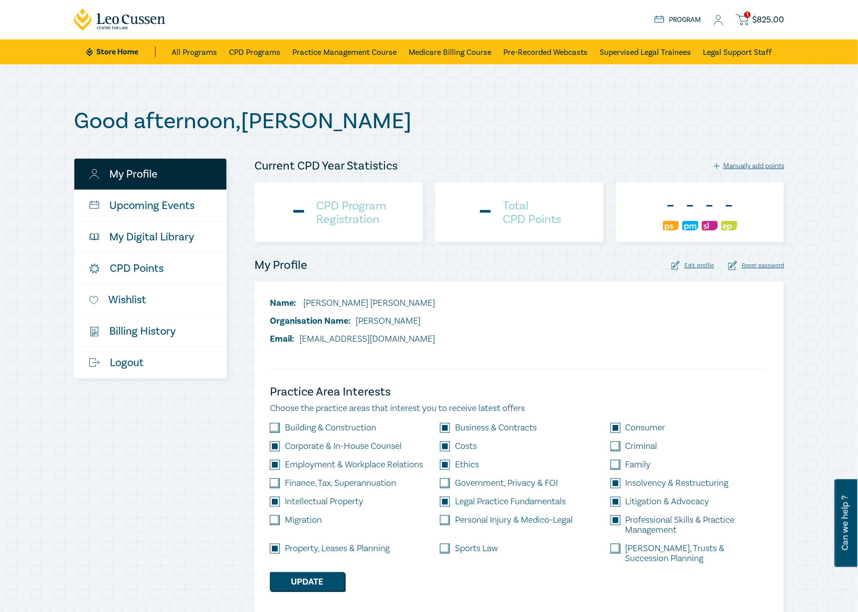
checkbox input "true"
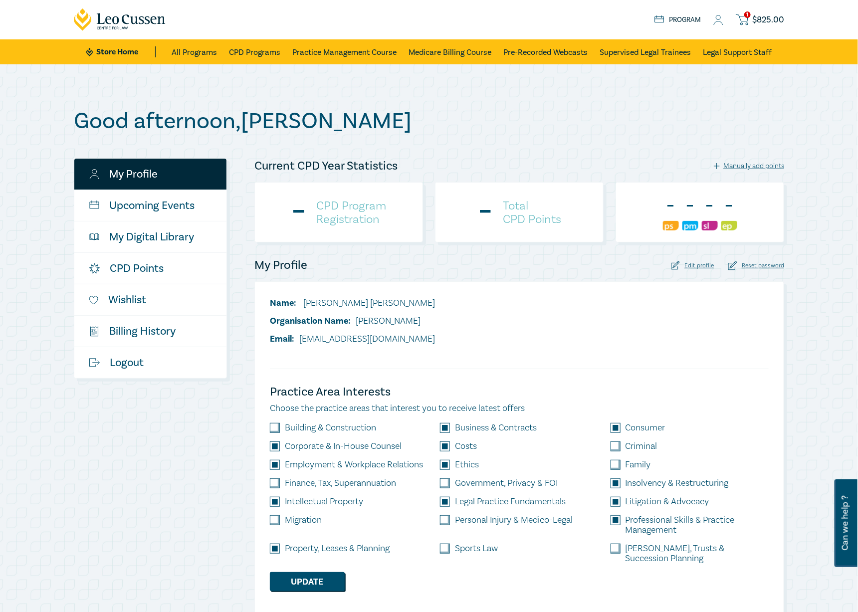
checkbox input "true"
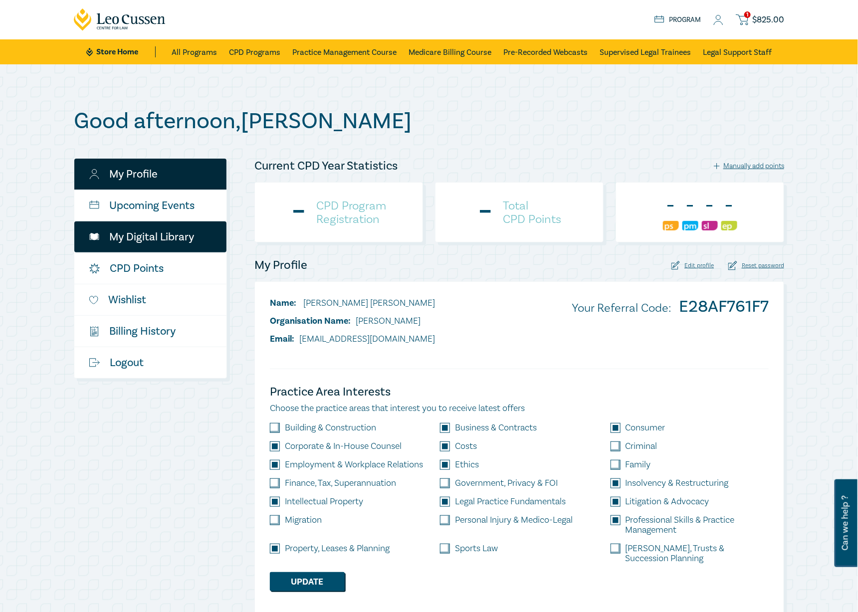
click at [162, 235] on link "My Digital Library" at bounding box center [150, 236] width 152 height 31
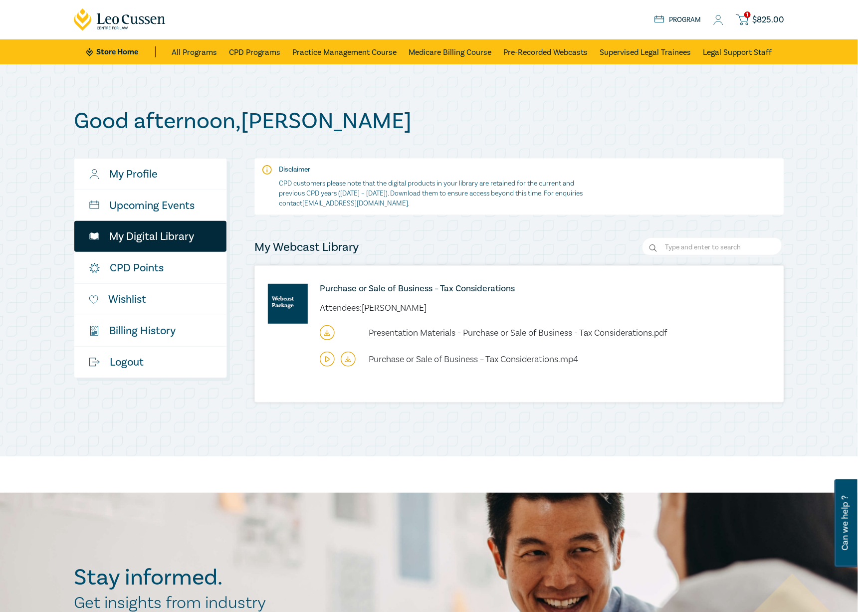
click at [719, 15] on icon at bounding box center [718, 20] width 10 height 10
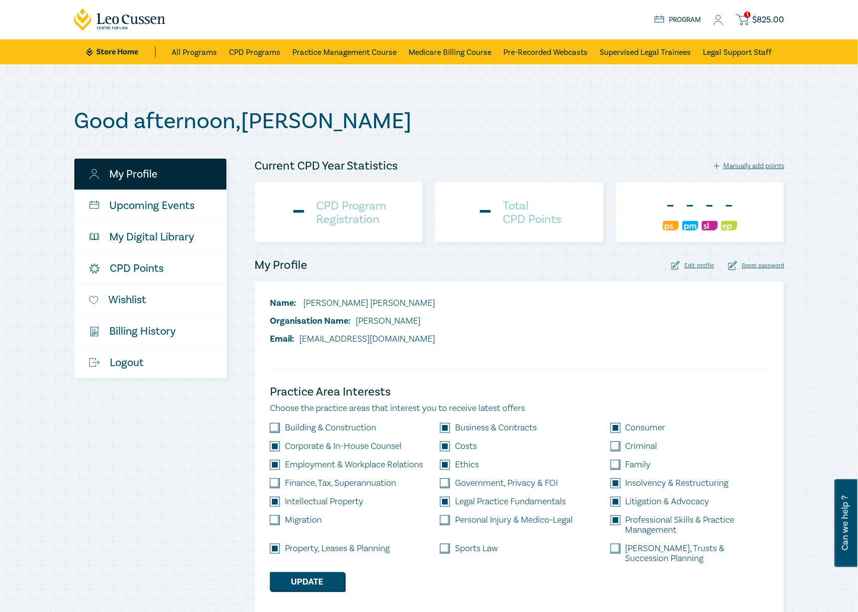
checkbox input "true"
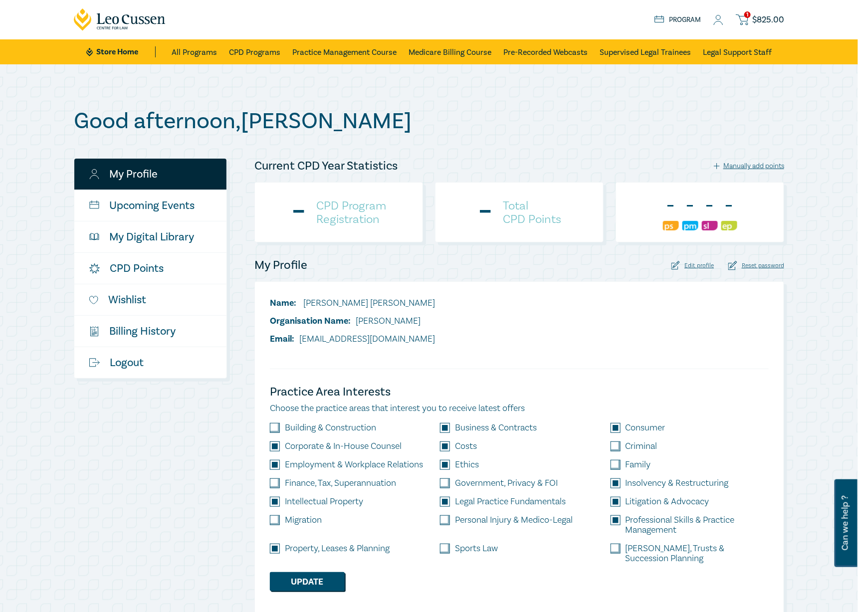
checkbox input "true"
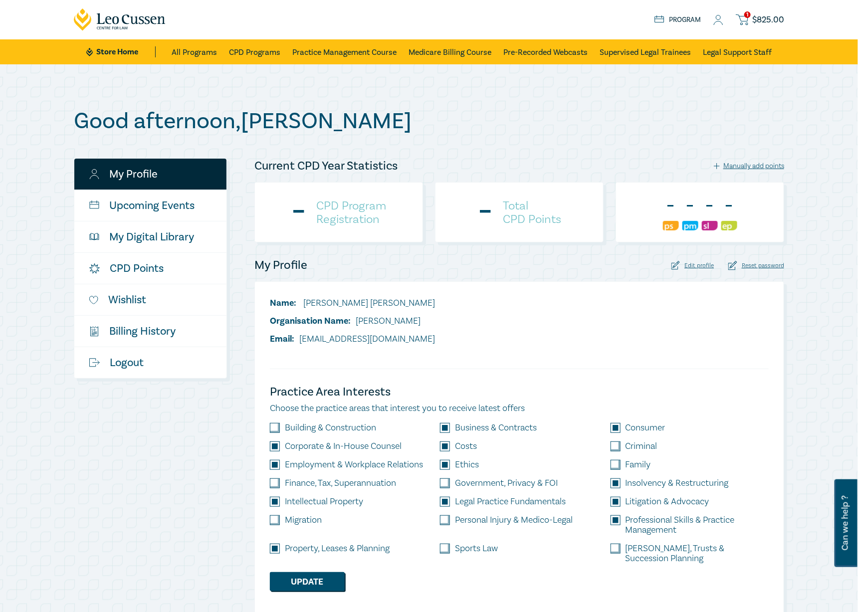
checkbox input "true"
drag, startPoint x: 774, startPoint y: 310, endPoint x: 597, endPoint y: 307, distance: 177.1
click at [597, 307] on div "Name: Edward Radke Organisation Name: Nicholson Ryan Lawyers Email: payables@nr…" at bounding box center [519, 447] width 530 height 333
copy div "Referral Code: E28AF761F7"
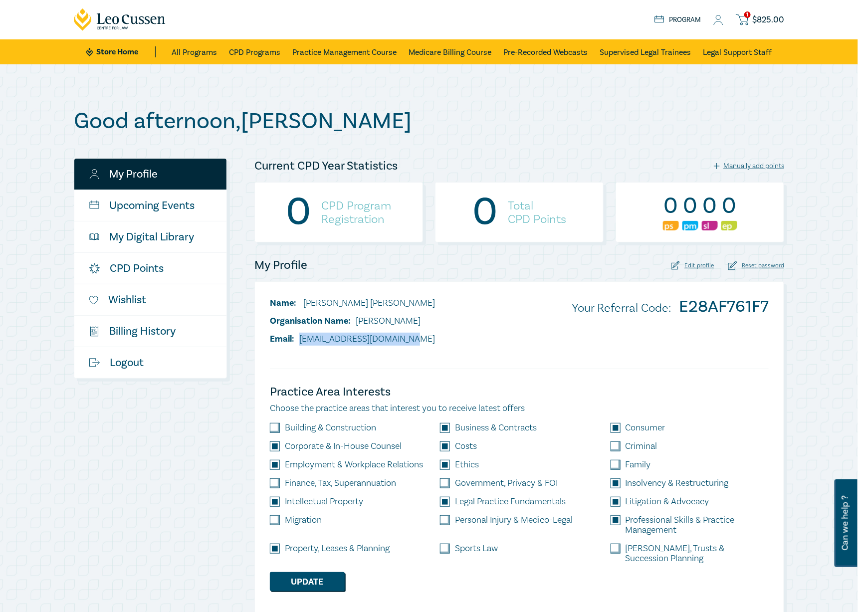
drag, startPoint x: 407, startPoint y: 338, endPoint x: 299, endPoint y: 342, distance: 108.3
click at [299, 342] on div "Name: Edward Radke Organisation Name: Nicholson Ryan Lawyers Email: payables@nr…" at bounding box center [519, 325] width 511 height 57
copy li "payables@nrlawyers.com.au"
click at [811, 71] on div "Good afternoon , Edward My Profile Upcoming Events My Digital Library CPD Point…" at bounding box center [429, 361] width 858 height 594
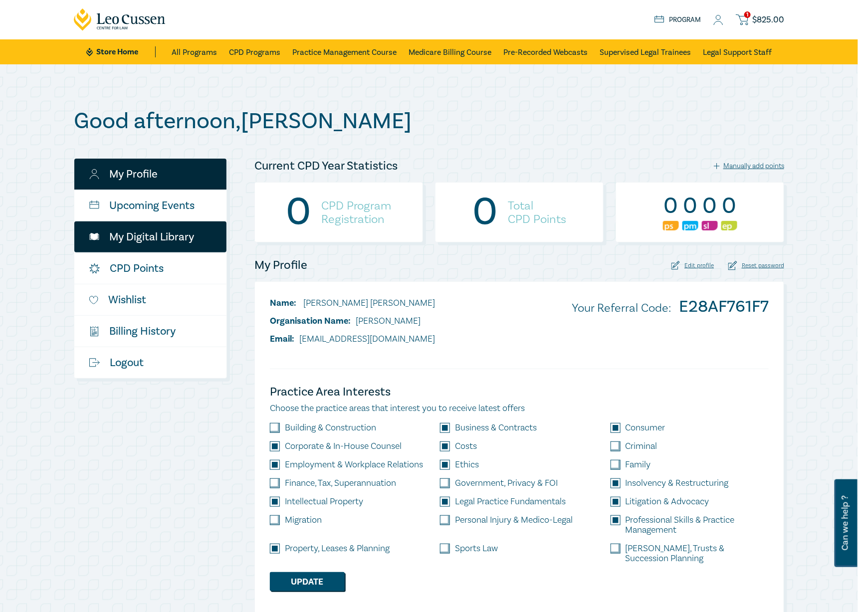
click at [174, 233] on link "My Digital Library" at bounding box center [150, 236] width 152 height 31
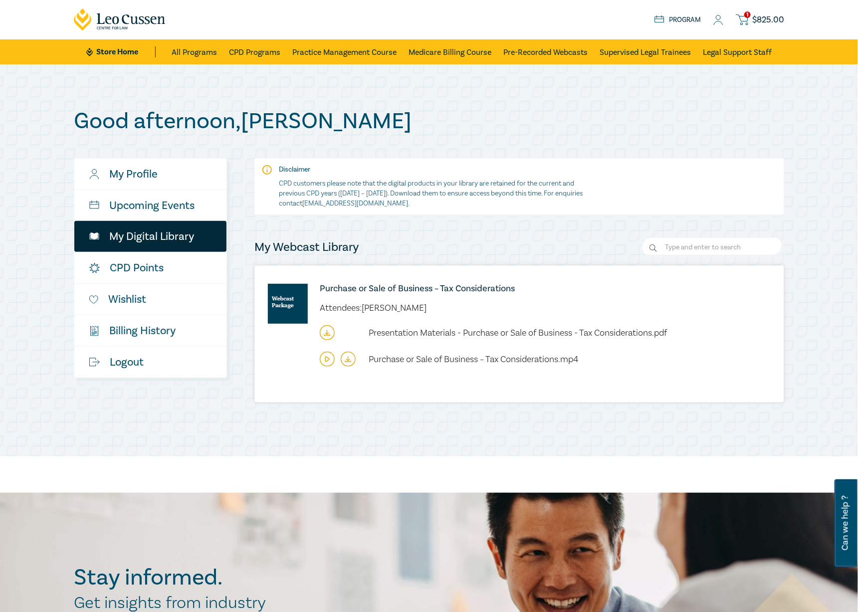
click at [422, 135] on div "Good afternoon , Edward My Profile Upcoming Events My Digital Library CPD Point…" at bounding box center [429, 260] width 710 height 304
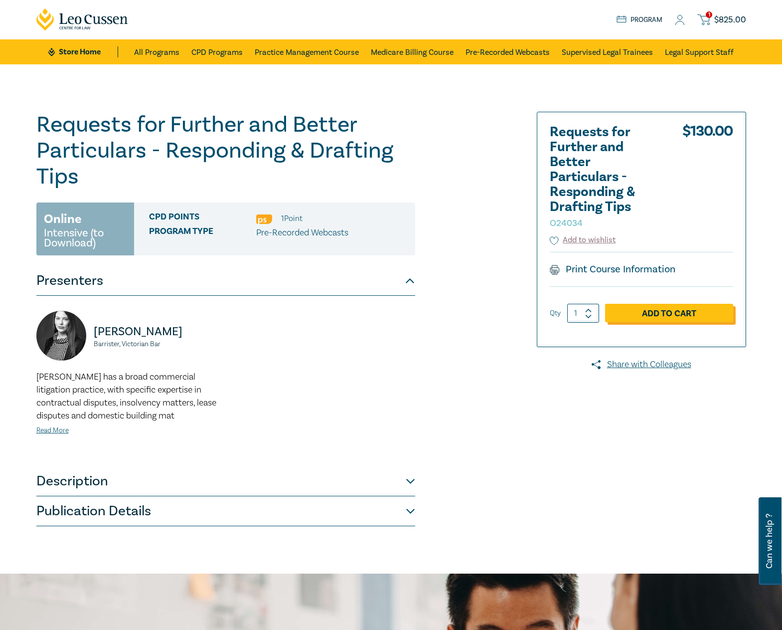
click at [683, 314] on link "Add to Cart" at bounding box center [669, 313] width 128 height 19
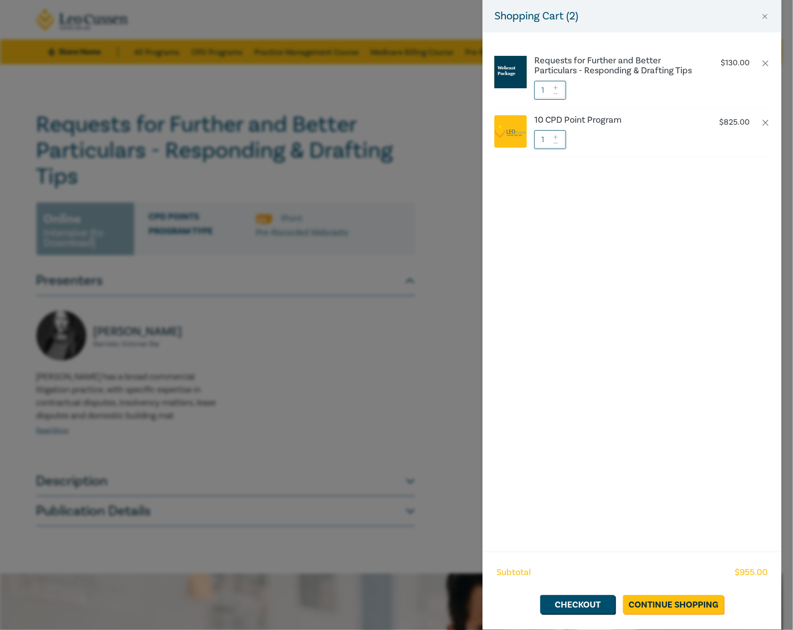
click at [563, 296] on div "Requests for Further and Better Particulars - Responding & Drafting Tips $ 130.…" at bounding box center [632, 291] width 299 height 519
drag, startPoint x: 590, startPoint y: 310, endPoint x: 593, endPoint y: 284, distance: 26.1
click at [590, 310] on div "Requests for Further and Better Particulars - Responding & Drafting Tips $ 130.…" at bounding box center [632, 291] width 299 height 519
click at [607, 352] on div "Requests for Further and Better Particulars - Responding & Drafting Tips $ 130.…" at bounding box center [632, 291] width 299 height 519
click at [670, 220] on div "Requests for Further and Better Particulars - Responding & Drafting Tips $ 130.…" at bounding box center [632, 291] width 299 height 519
